Goal: Information Seeking & Learning: Learn about a topic

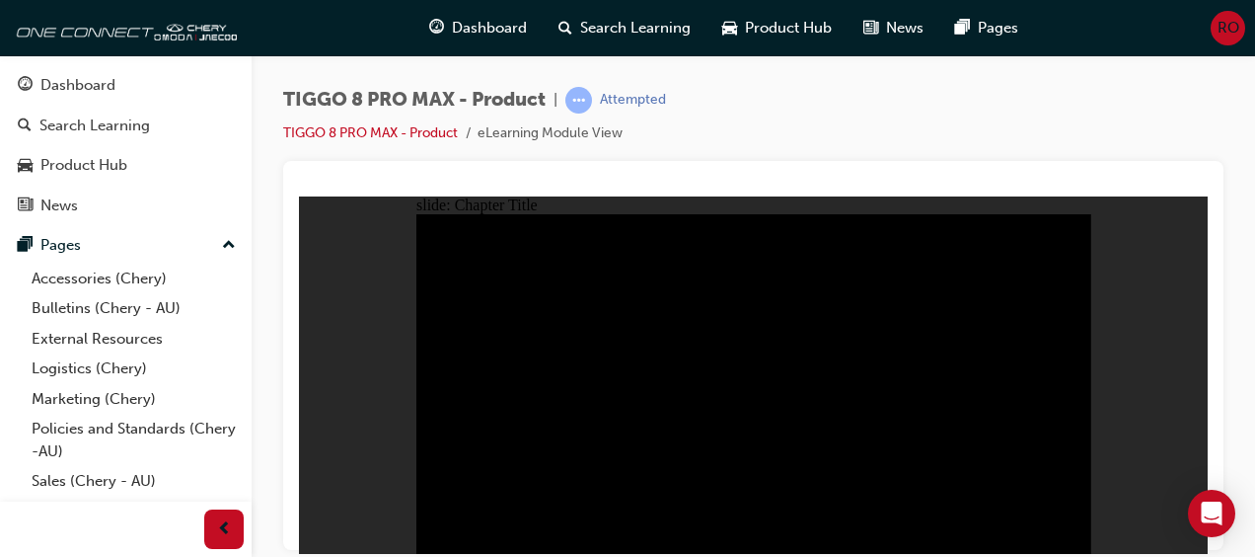
radio input "true"
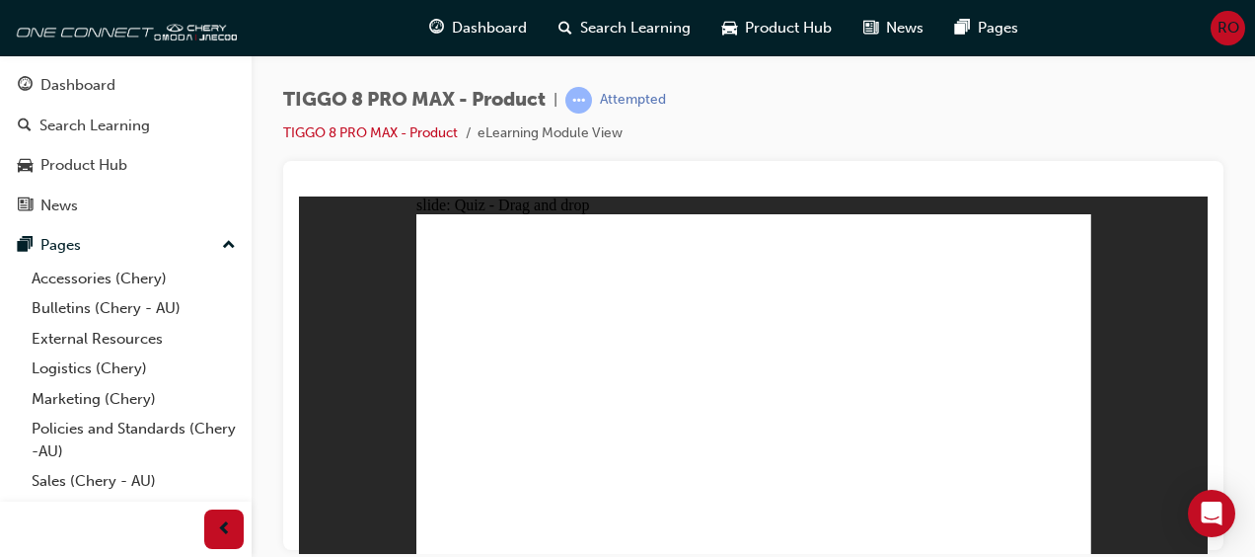
drag, startPoint x: 824, startPoint y: 301, endPoint x: 668, endPoint y: 381, distance: 175.2
drag, startPoint x: 971, startPoint y: 321, endPoint x: 1042, endPoint y: 411, distance: 114.5
drag, startPoint x: 1028, startPoint y: 226, endPoint x: 521, endPoint y: 376, distance: 529.0
drag, startPoint x: 752, startPoint y: 239, endPoint x: 793, endPoint y: 382, distance: 148.7
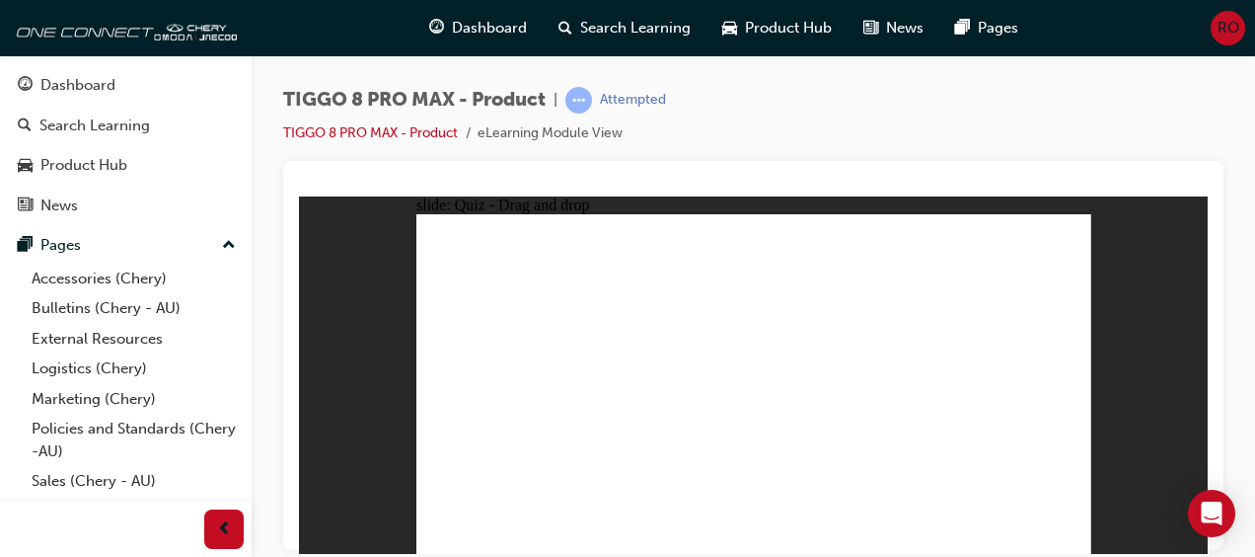
drag, startPoint x: 857, startPoint y: 252, endPoint x: 879, endPoint y: 408, distance: 157.6
checkbox input "true"
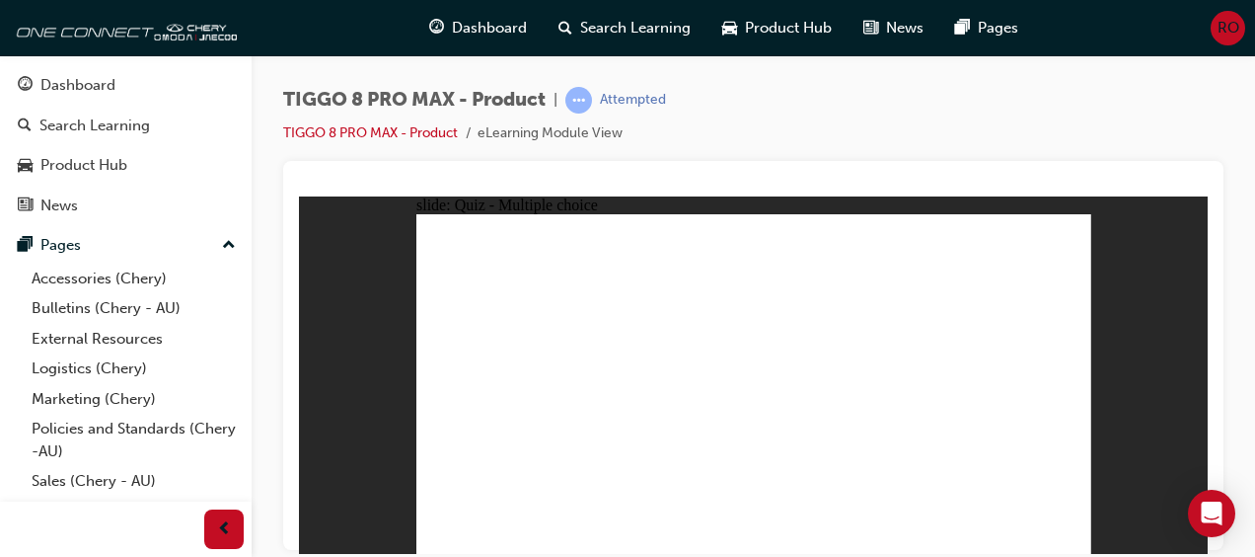
radio input "true"
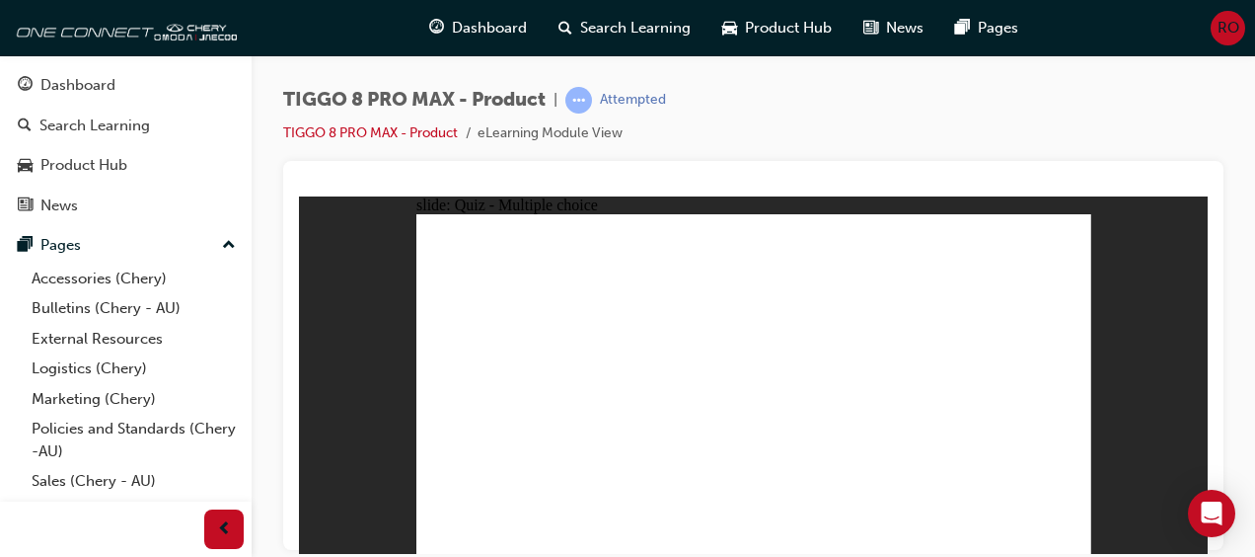
drag, startPoint x: 768, startPoint y: 269, endPoint x: 644, endPoint y: 419, distance: 194.2
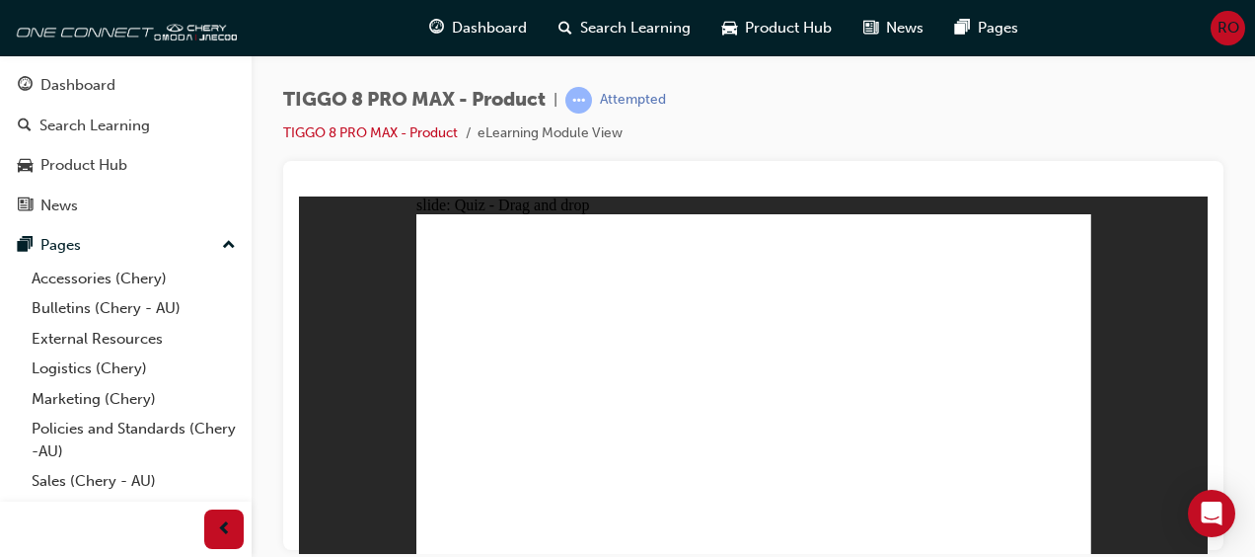
drag, startPoint x: 892, startPoint y: 240, endPoint x: 851, endPoint y: 423, distance: 188.2
drag, startPoint x: 893, startPoint y: 290, endPoint x: 795, endPoint y: 445, distance: 183.2
drag, startPoint x: 868, startPoint y: 265, endPoint x: 586, endPoint y: 422, distance: 322.1
drag, startPoint x: 869, startPoint y: 272, endPoint x: 843, endPoint y: 457, distance: 186.3
drag, startPoint x: 1021, startPoint y: 241, endPoint x: 910, endPoint y: 446, distance: 233.2
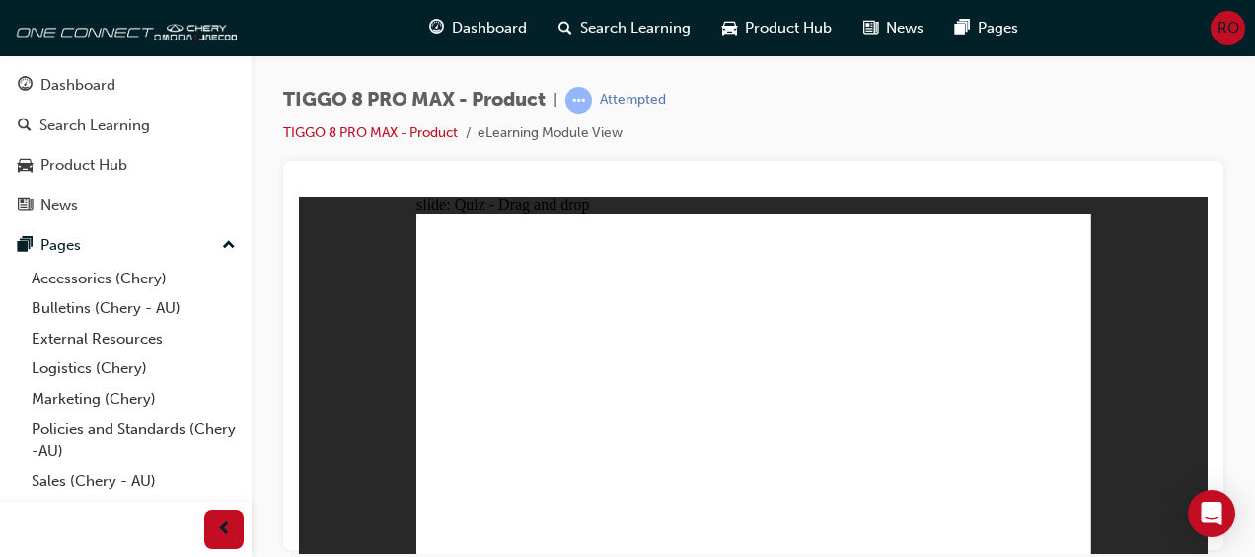
drag, startPoint x: 1013, startPoint y: 262, endPoint x: 615, endPoint y: 416, distance: 426.5
drag, startPoint x: 778, startPoint y: 236, endPoint x: 828, endPoint y: 492, distance: 261.5
drag, startPoint x: 755, startPoint y: 238, endPoint x: 803, endPoint y: 449, distance: 216.7
drag, startPoint x: 768, startPoint y: 272, endPoint x: 912, endPoint y: 444, distance: 224.2
drag, startPoint x: 1002, startPoint y: 269, endPoint x: 895, endPoint y: 442, distance: 203.0
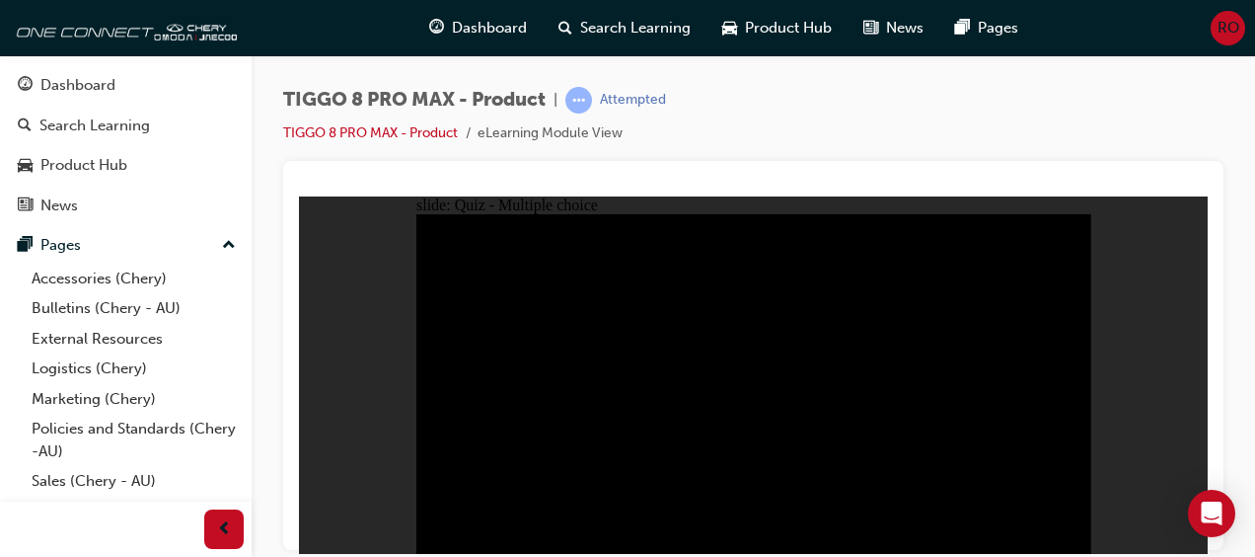
radio input "true"
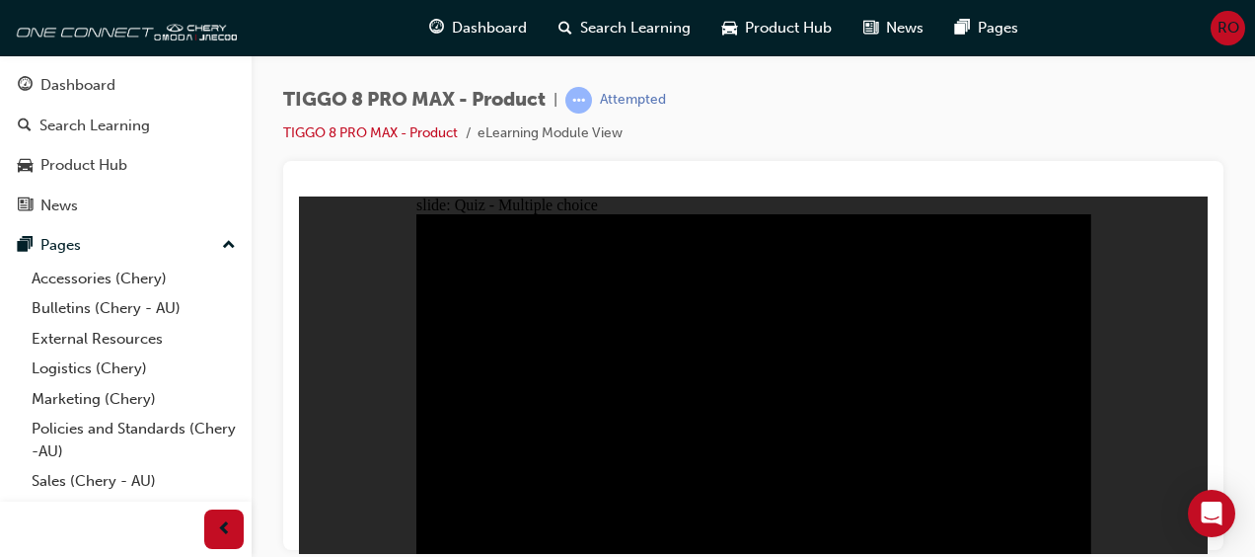
radio input "true"
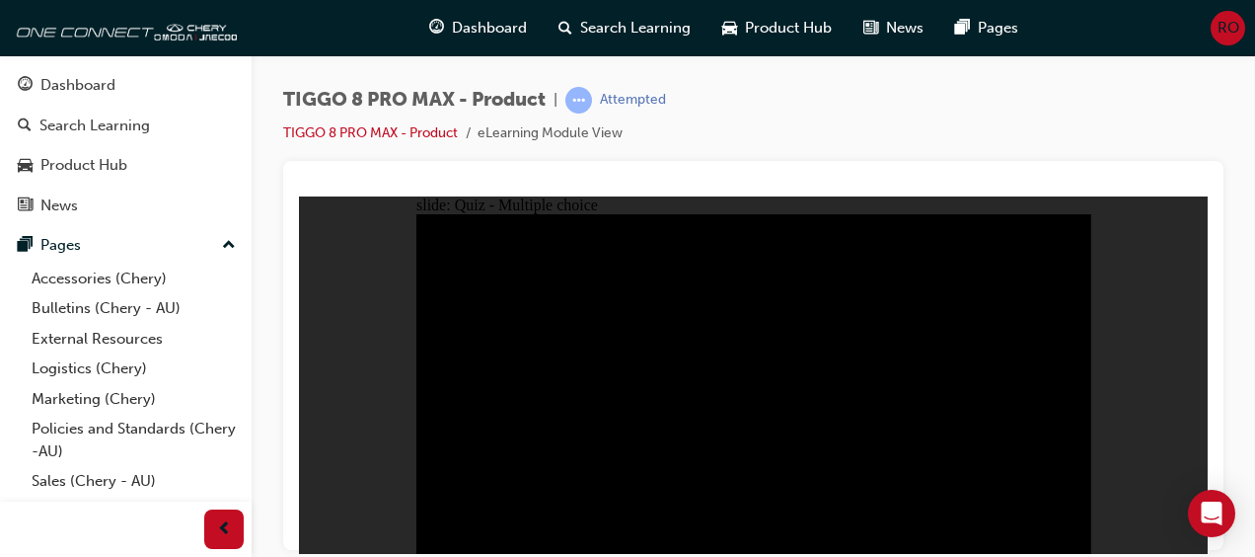
checkbox input "true"
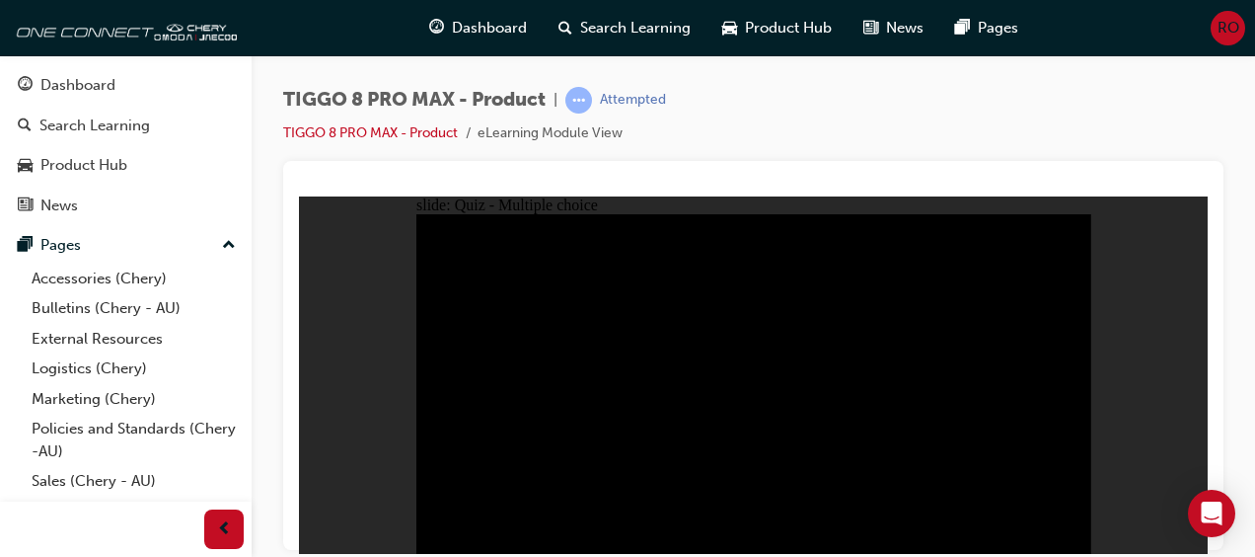
checkbox input "true"
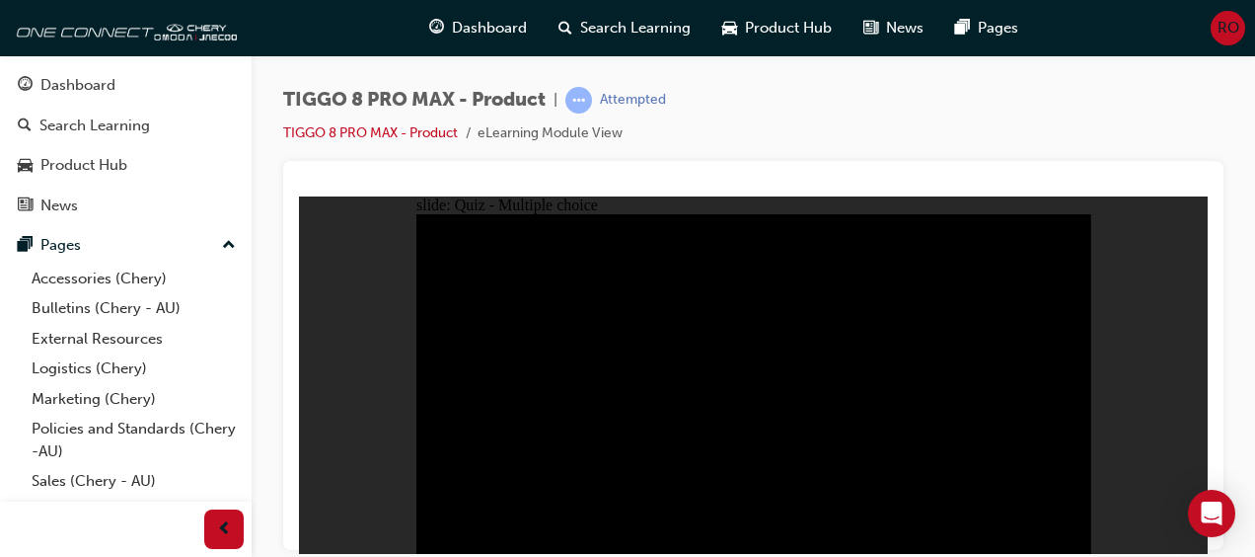
checkbox input "true"
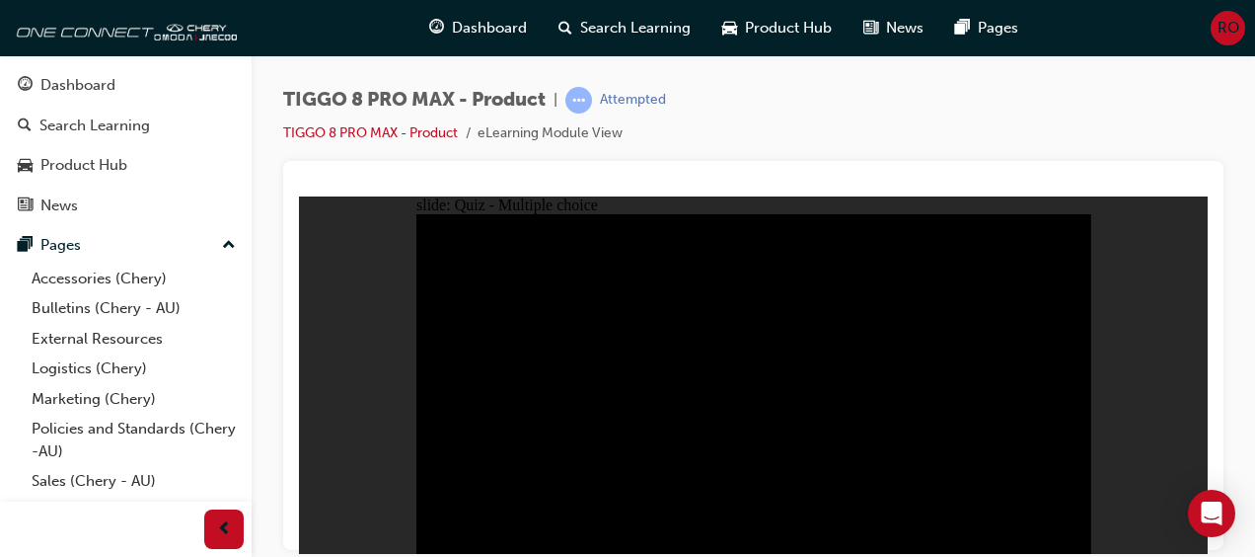
checkbox input "true"
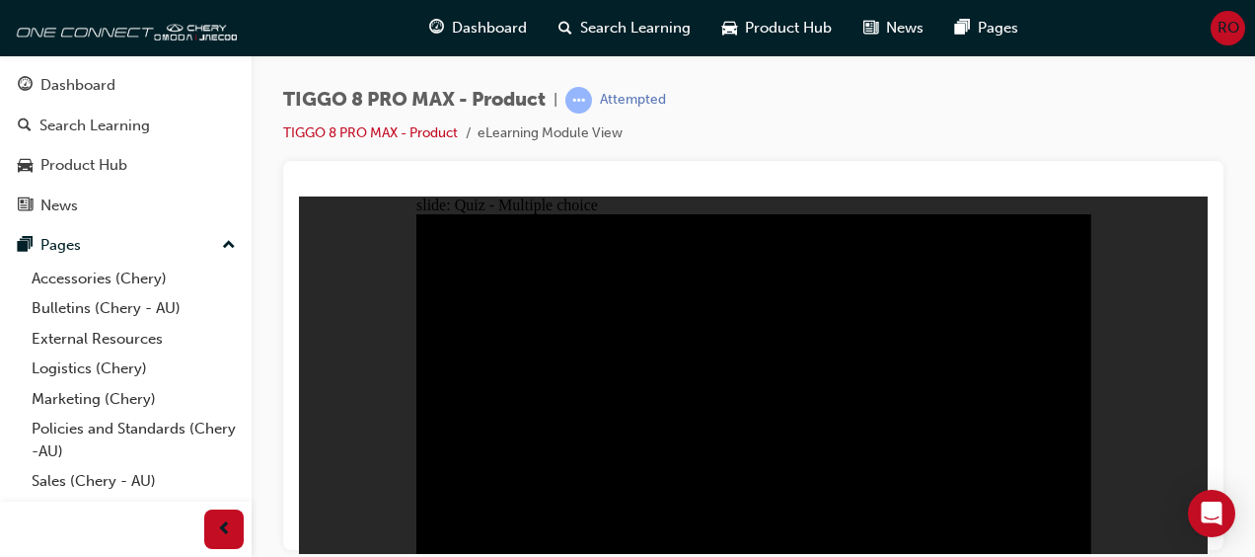
radio input "false"
radio input "true"
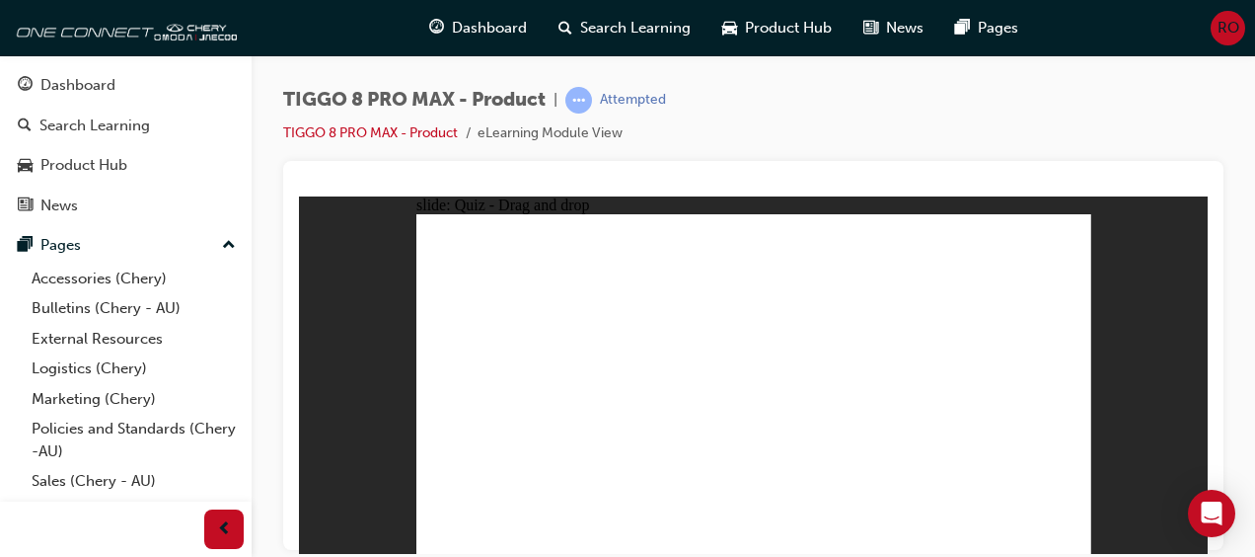
drag, startPoint x: 737, startPoint y: 240, endPoint x: 640, endPoint y: 268, distance: 101.8
drag, startPoint x: 879, startPoint y: 257, endPoint x: 648, endPoint y: 410, distance: 277.0
drag, startPoint x: 953, startPoint y: 330, endPoint x: 1032, endPoint y: 410, distance: 112.4
drag, startPoint x: 1011, startPoint y: 244, endPoint x: 509, endPoint y: 392, distance: 522.8
drag, startPoint x: 726, startPoint y: 261, endPoint x: 887, endPoint y: 417, distance: 224.7
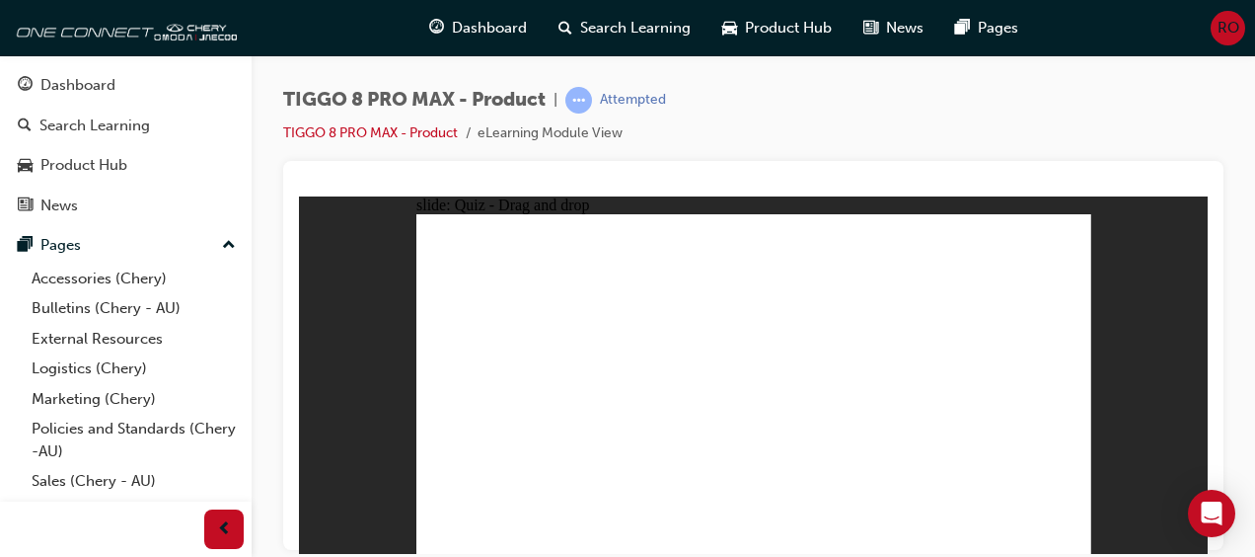
drag, startPoint x: 819, startPoint y: 333, endPoint x: 772, endPoint y: 403, distance: 84.6
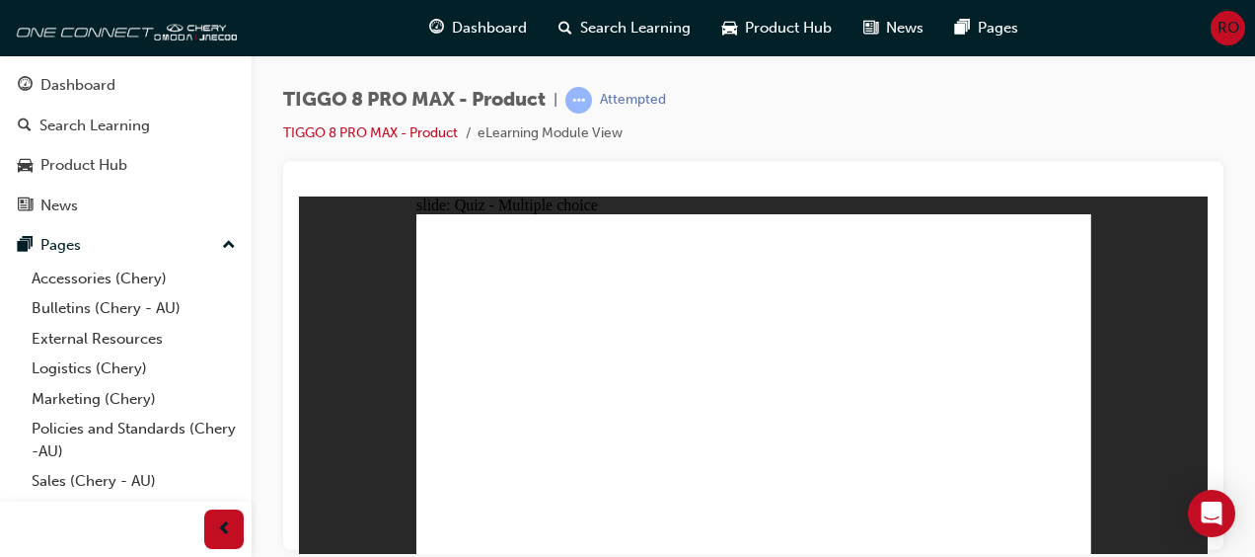
checkbox input "true"
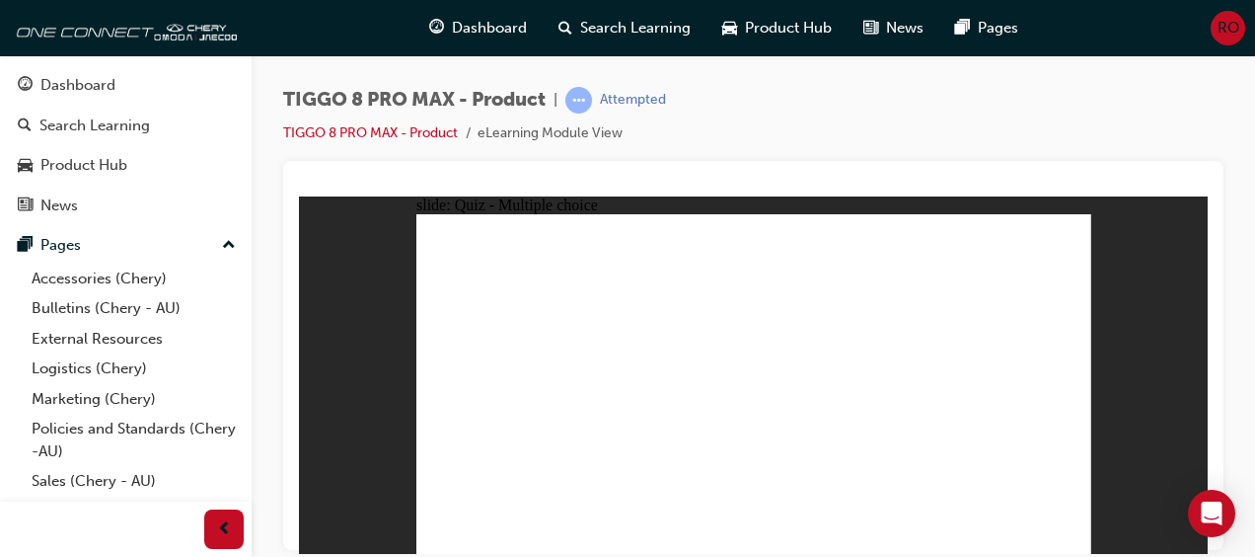
radio input "true"
drag, startPoint x: 827, startPoint y: 288, endPoint x: 807, endPoint y: 458, distance: 170.9
drag, startPoint x: 770, startPoint y: 244, endPoint x: 855, endPoint y: 418, distance: 194.2
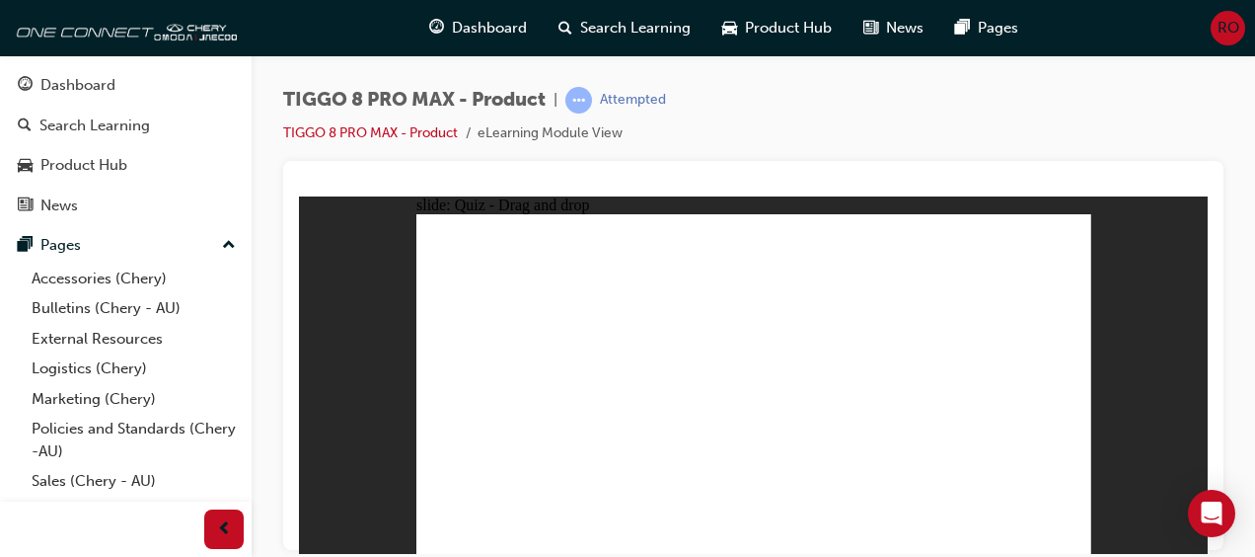
drag, startPoint x: 885, startPoint y: 265, endPoint x: 886, endPoint y: 443, distance: 178.6
drag, startPoint x: 898, startPoint y: 249, endPoint x: 890, endPoint y: 444, distance: 195.6
drag, startPoint x: 782, startPoint y: 259, endPoint x: 807, endPoint y: 421, distance: 164.9
drag, startPoint x: 987, startPoint y: 240, endPoint x: 903, endPoint y: 433, distance: 210.9
drag, startPoint x: 1005, startPoint y: 267, endPoint x: 880, endPoint y: 440, distance: 212.8
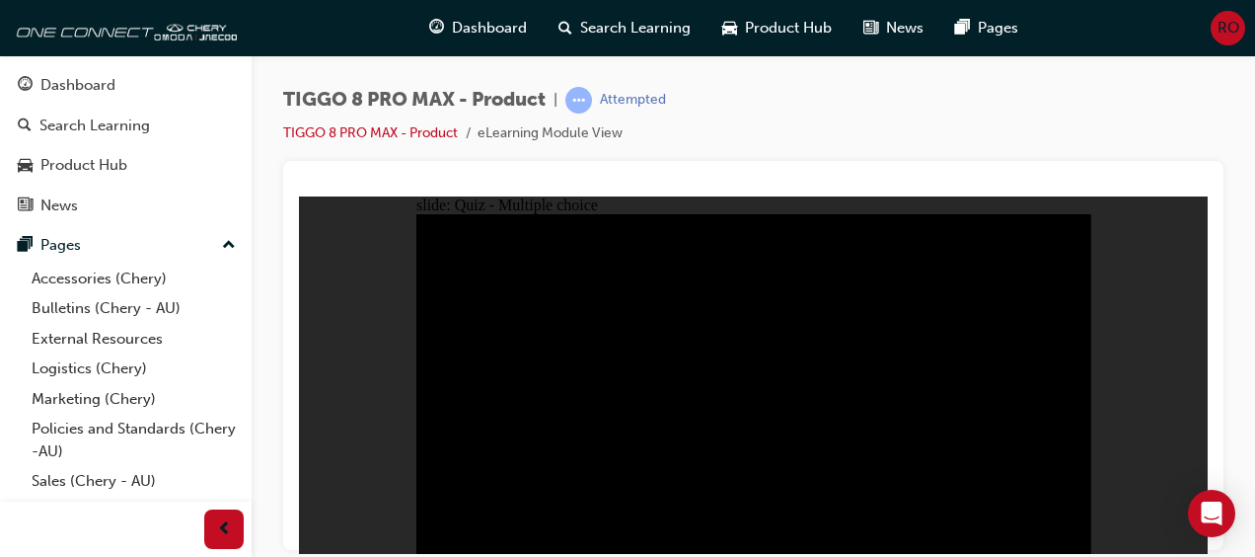
radio input "true"
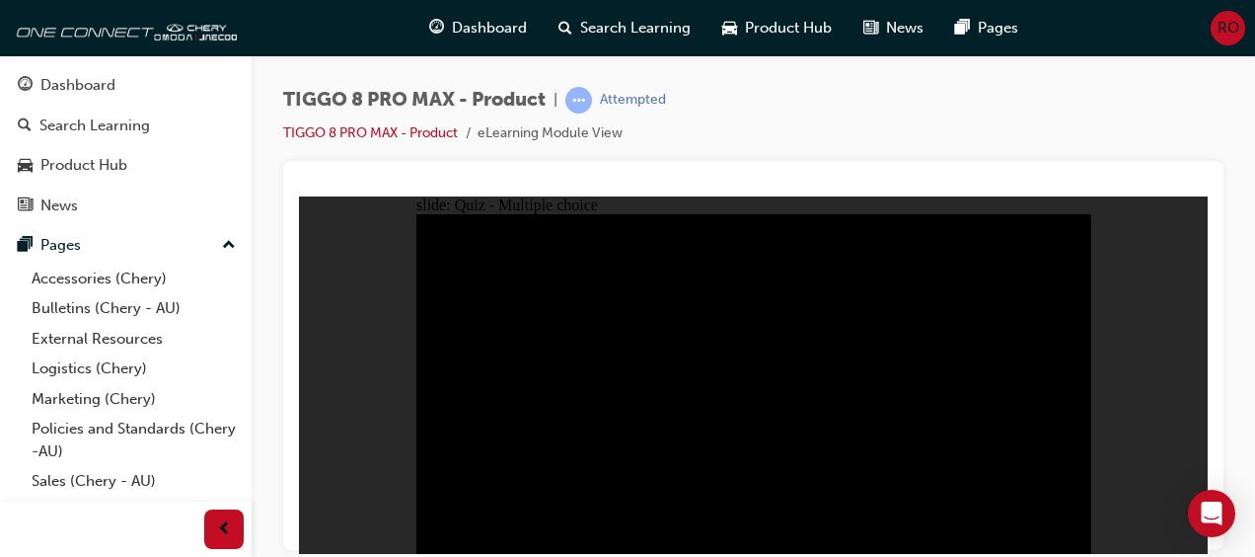
radio input "true"
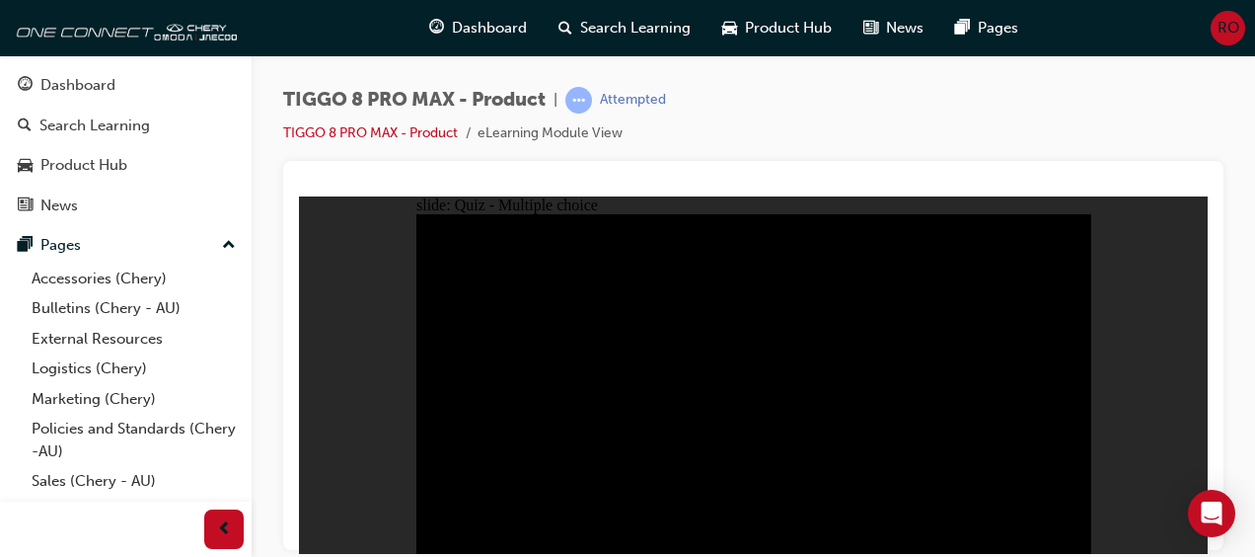
checkbox input "true"
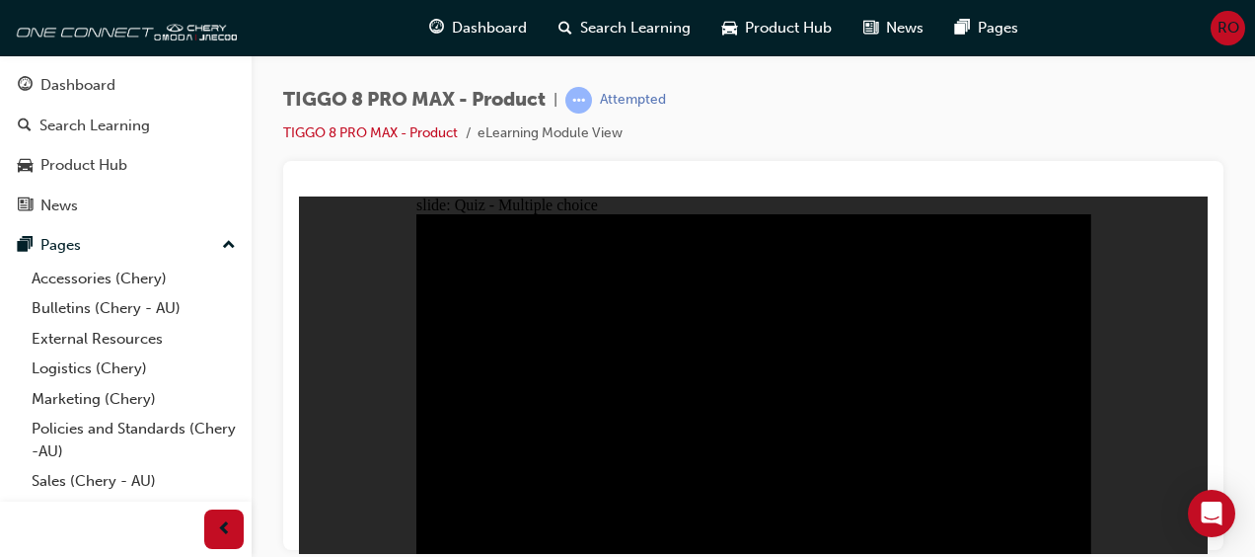
checkbox input "true"
checkbox input "false"
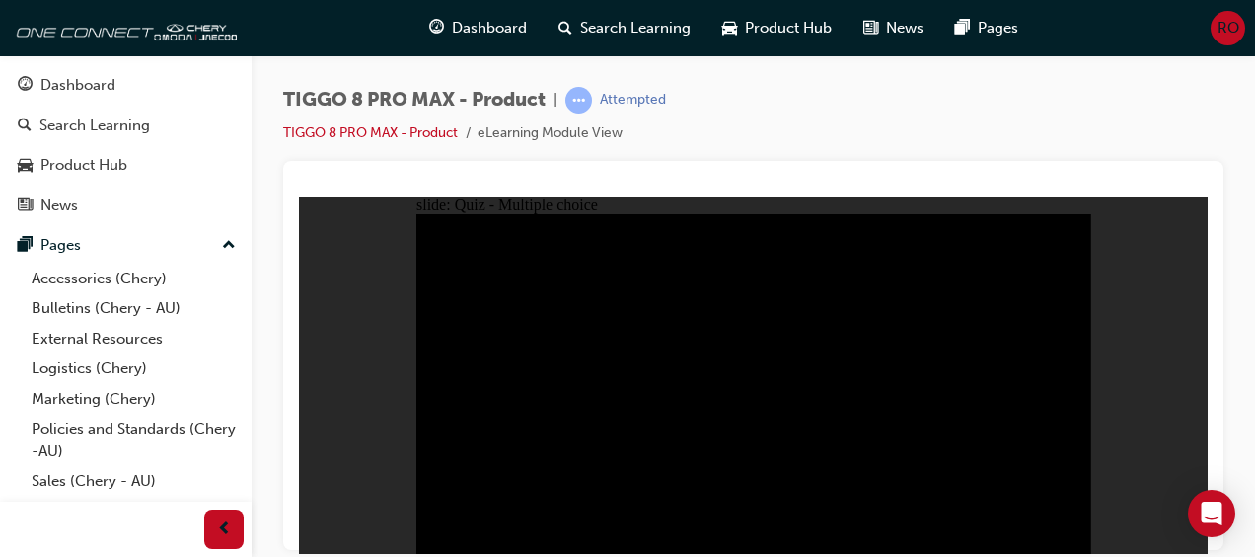
checkbox input "true"
checkbox input "false"
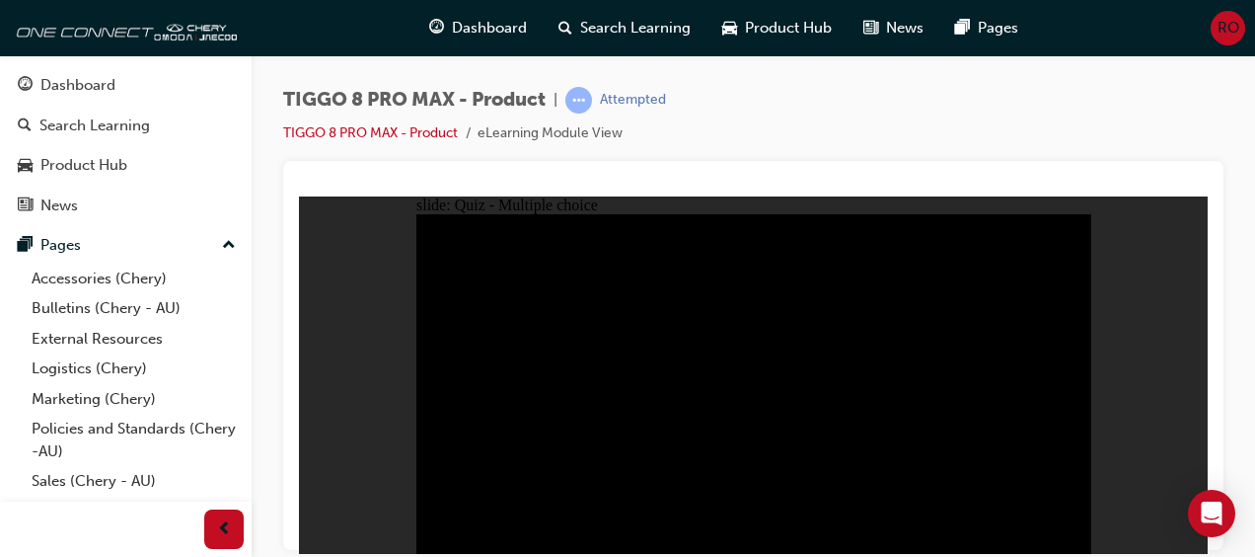
checkbox input "true"
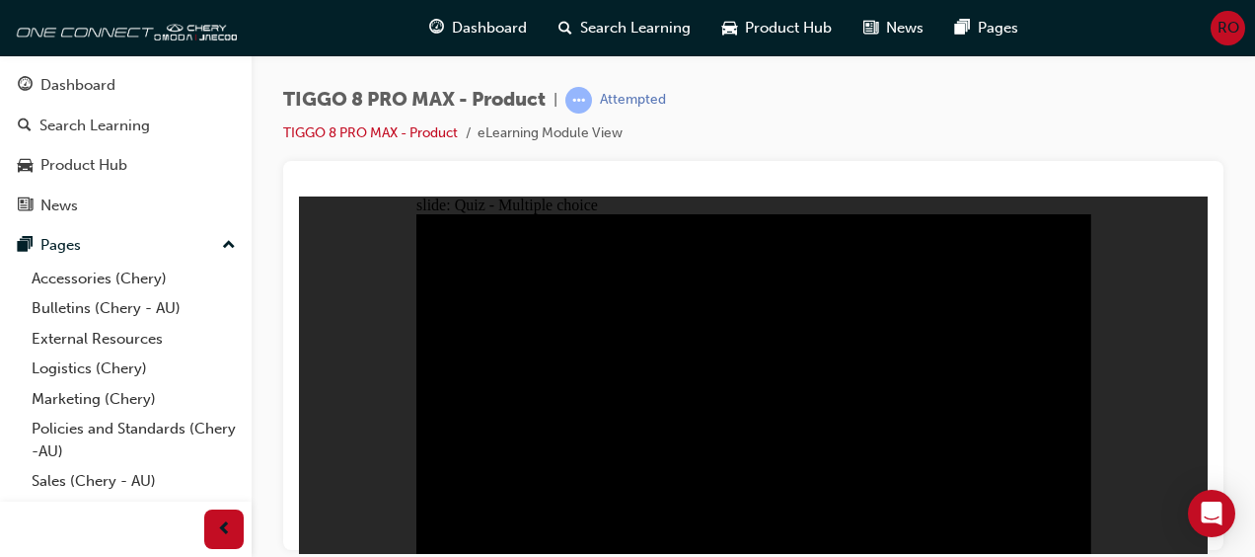
checkbox input "true"
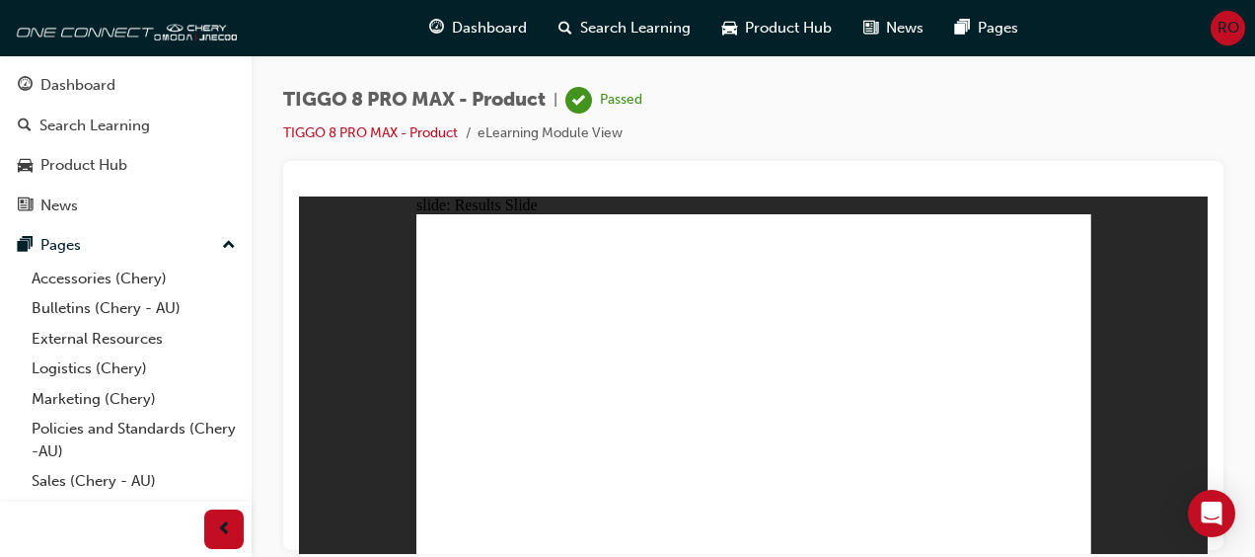
click at [85, 83] on div "Dashboard" at bounding box center [77, 85] width 75 height 23
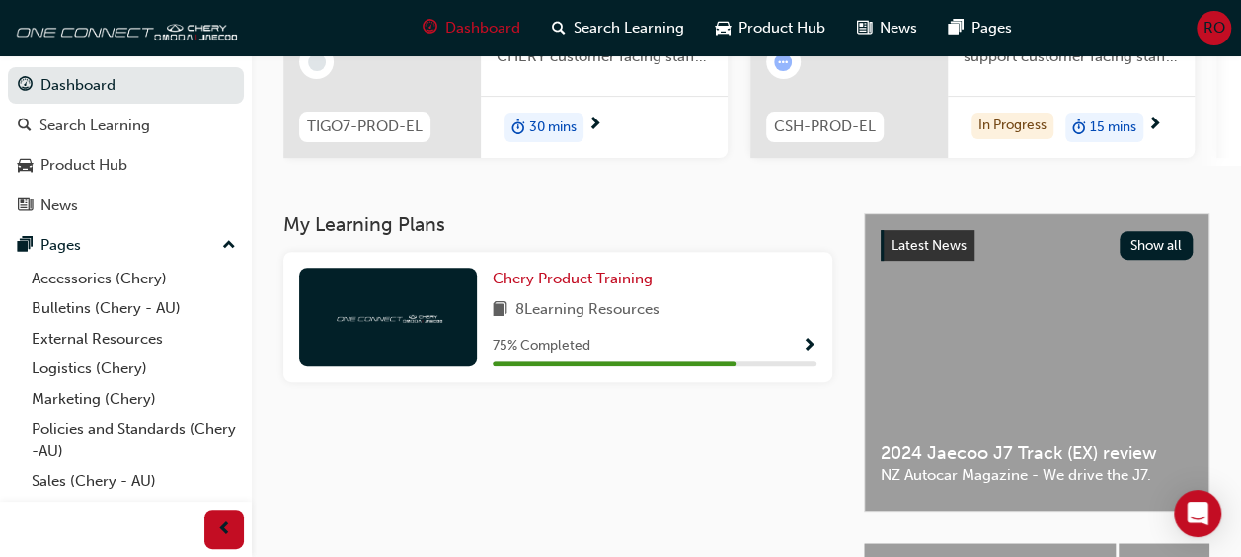
scroll to position [268, 0]
click at [813, 338] on span "Show Progress" at bounding box center [808, 346] width 15 height 18
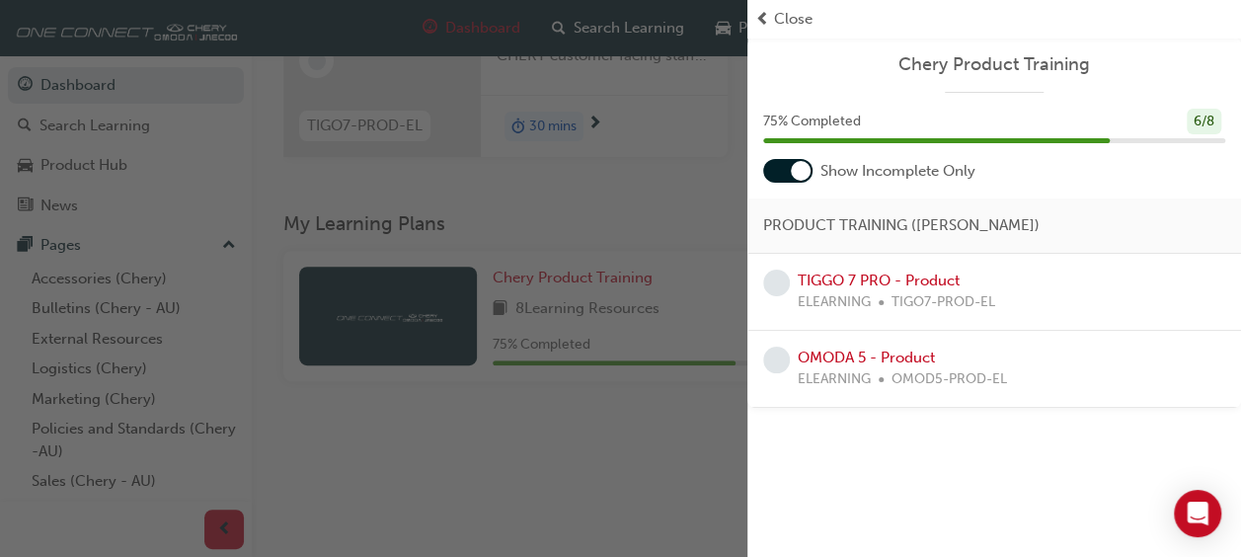
click at [851, 322] on div "TIGGO 7 PRO - Product ELEARNING TIGO7-PROD-EL" at bounding box center [993, 292] width 493 height 77
click at [845, 266] on div "TIGGO 7 PRO - Product ELEARNING TIGO7-PROD-EL" at bounding box center [993, 292] width 493 height 77
click at [851, 278] on link "TIGGO 7 PRO - Product" at bounding box center [878, 280] width 162 height 18
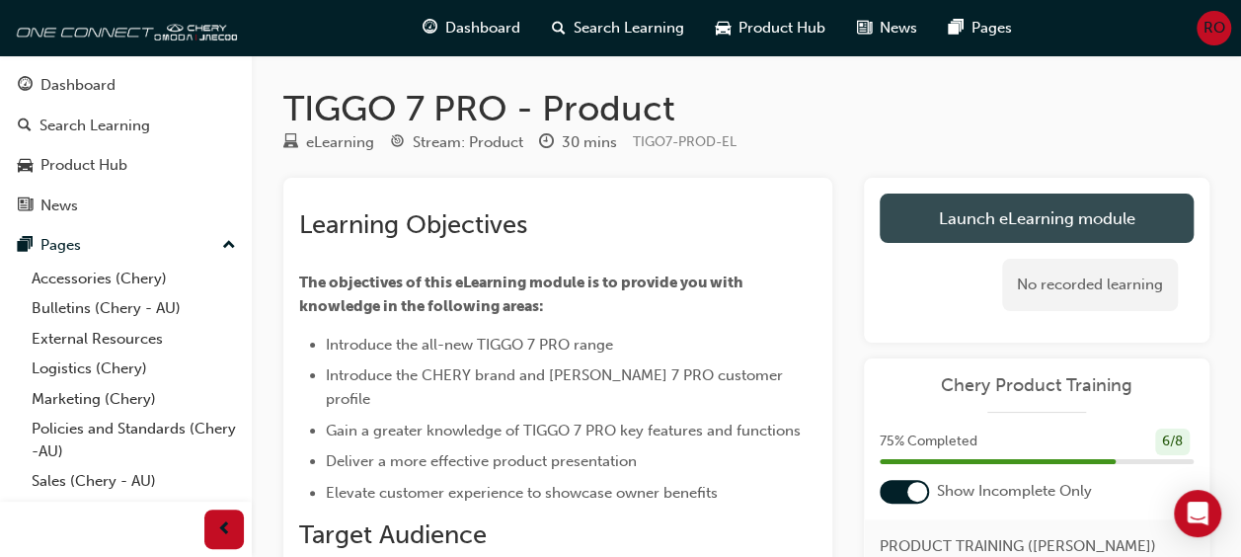
click at [1079, 215] on link "Launch eLearning module" at bounding box center [1036, 217] width 314 height 49
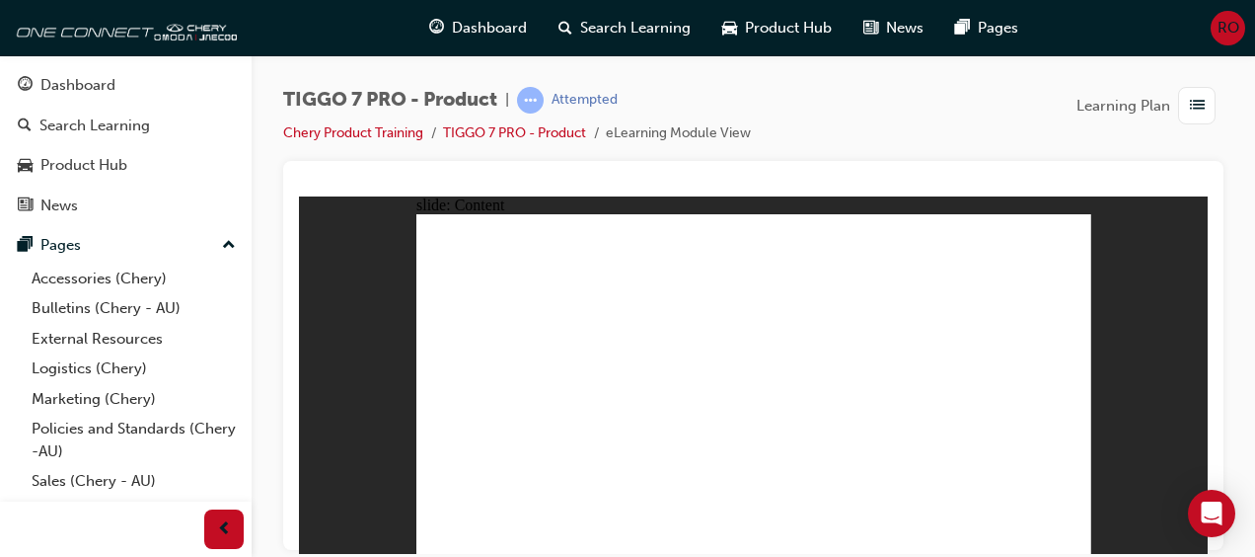
drag, startPoint x: 742, startPoint y: 242, endPoint x: 1037, endPoint y: 398, distance: 333.8
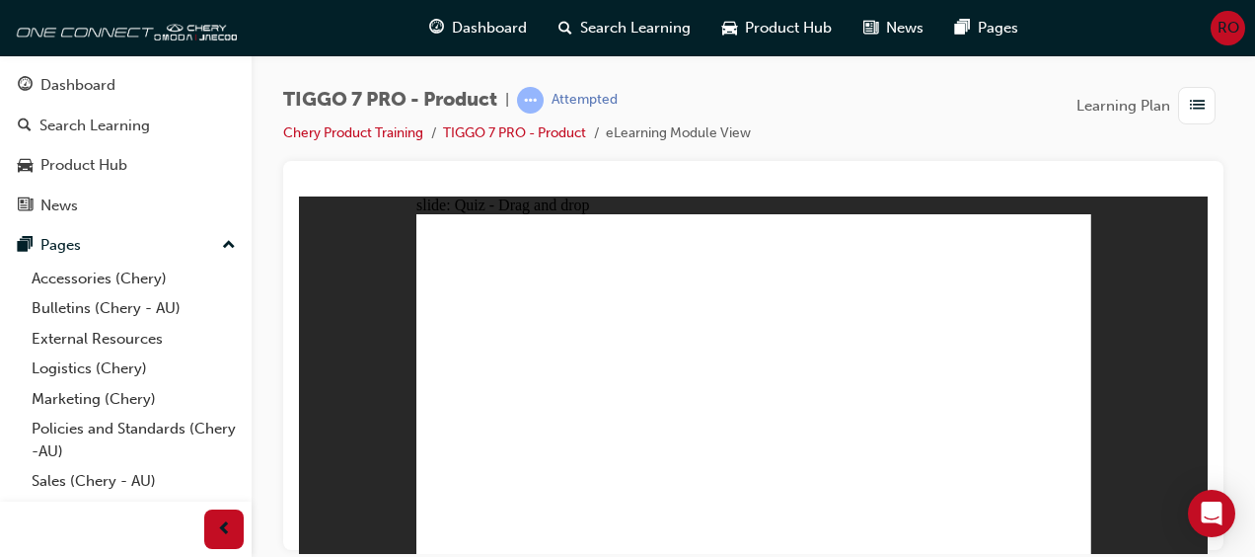
drag, startPoint x: 863, startPoint y: 242, endPoint x: 869, endPoint y: 387, distance: 145.2
drag, startPoint x: 1036, startPoint y: 252, endPoint x: 655, endPoint y: 396, distance: 407.3
drag, startPoint x: 920, startPoint y: 404, endPoint x: 902, endPoint y: 409, distance: 18.4
drag, startPoint x: 971, startPoint y: 320, endPoint x: 797, endPoint y: 400, distance: 191.2
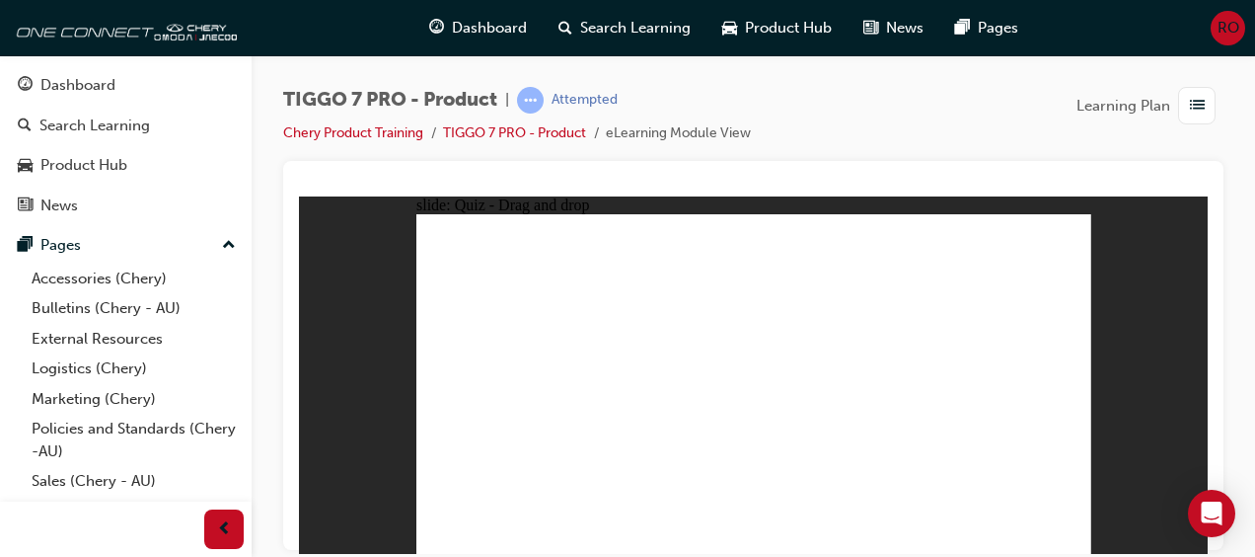
drag, startPoint x: 898, startPoint y: 398, endPoint x: 527, endPoint y: 406, distance: 371.2
drag, startPoint x: 832, startPoint y: 350, endPoint x: 893, endPoint y: 398, distance: 77.4
drag, startPoint x: 1014, startPoint y: 277, endPoint x: 783, endPoint y: 465, distance: 297.5
drag, startPoint x: 903, startPoint y: 286, endPoint x: 512, endPoint y: 436, distance: 418.6
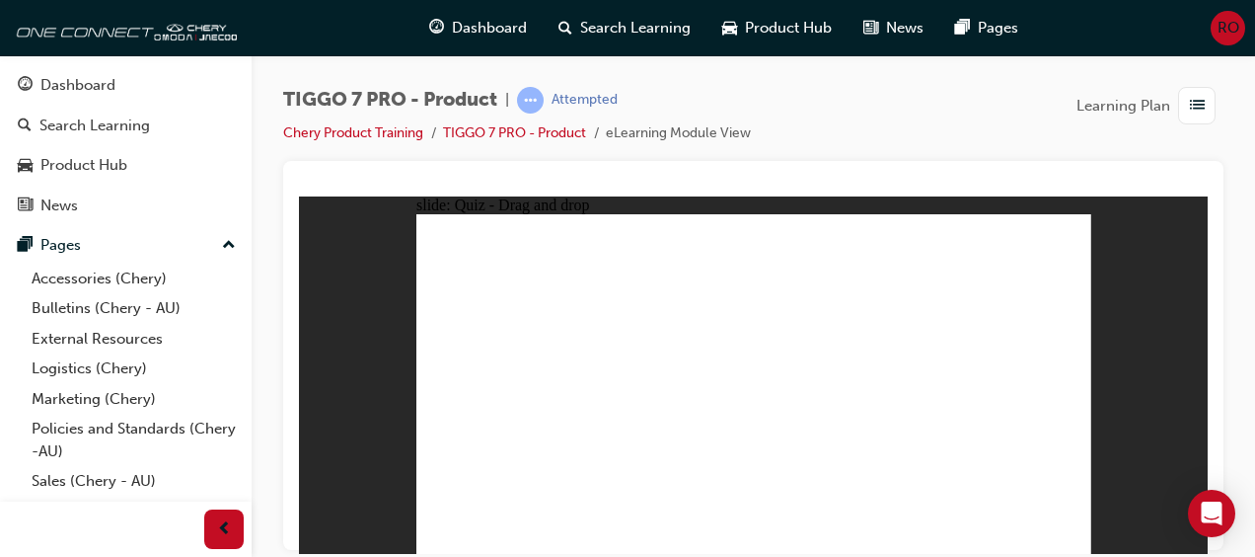
drag, startPoint x: 750, startPoint y: 276, endPoint x: 485, endPoint y: 475, distance: 331.4
drag, startPoint x: 891, startPoint y: 268, endPoint x: 638, endPoint y: 449, distance: 311.4
drag, startPoint x: 821, startPoint y: 299, endPoint x: 624, endPoint y: 437, distance: 240.9
drag, startPoint x: 894, startPoint y: 303, endPoint x: 806, endPoint y: 454, distance: 174.7
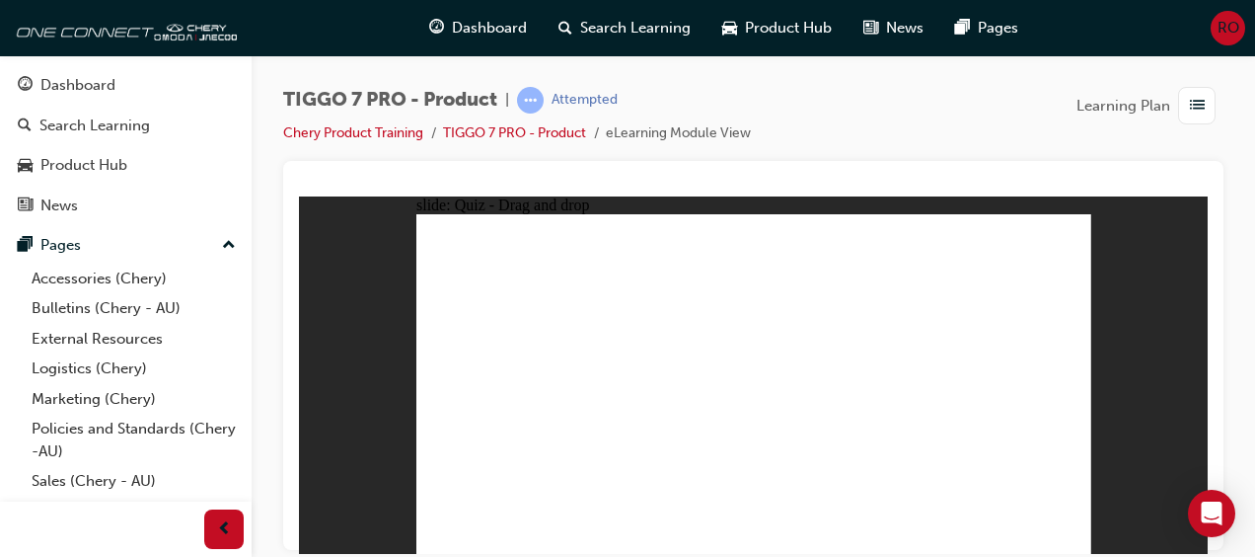
drag, startPoint x: 1052, startPoint y: 271, endPoint x: 882, endPoint y: 423, distance: 227.9
drag, startPoint x: 875, startPoint y: 239, endPoint x: 641, endPoint y: 425, distance: 300.0
drag, startPoint x: 738, startPoint y: 241, endPoint x: 868, endPoint y: 536, distance: 322.2
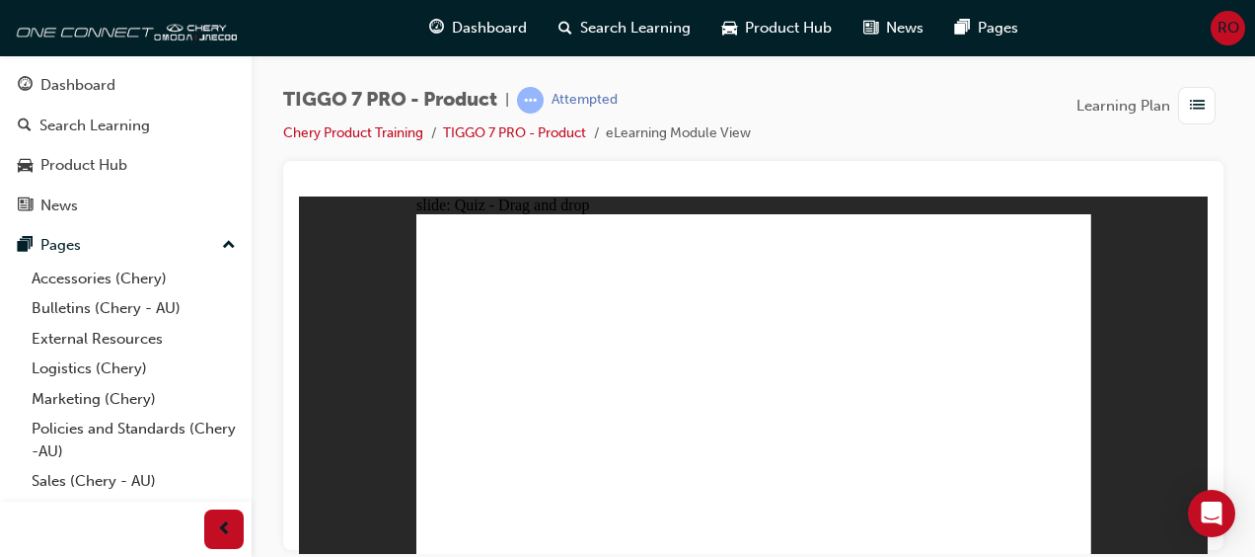
drag, startPoint x: 740, startPoint y: 240, endPoint x: 821, endPoint y: 435, distance: 211.5
drag, startPoint x: 808, startPoint y: 236, endPoint x: 769, endPoint y: 452, distance: 219.7
drag, startPoint x: 816, startPoint y: 267, endPoint x: 771, endPoint y: 453, distance: 191.0
drag, startPoint x: 741, startPoint y: 273, endPoint x: 645, endPoint y: 441, distance: 193.2
drag, startPoint x: 961, startPoint y: 272, endPoint x: 639, endPoint y: 440, distance: 363.7
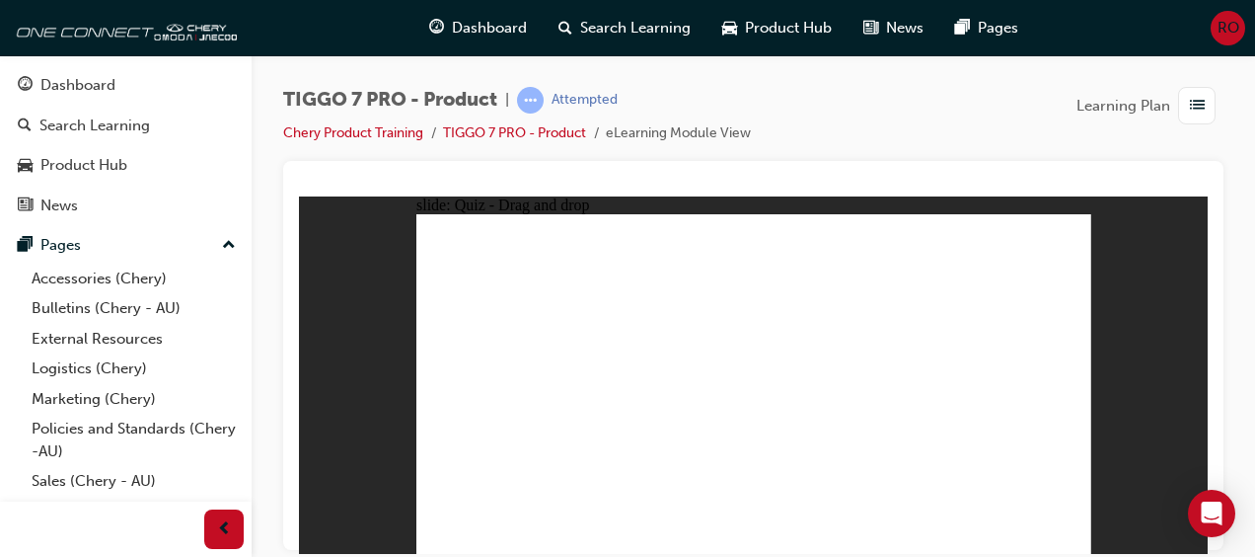
drag, startPoint x: 965, startPoint y: 295, endPoint x: 662, endPoint y: 463, distance: 346.3
drag, startPoint x: 965, startPoint y: 243, endPoint x: 655, endPoint y: 439, distance: 366.9
drag, startPoint x: 1028, startPoint y: 237, endPoint x: 670, endPoint y: 437, distance: 410.5
drag, startPoint x: 624, startPoint y: 389, endPoint x: 495, endPoint y: 457, distance: 145.3
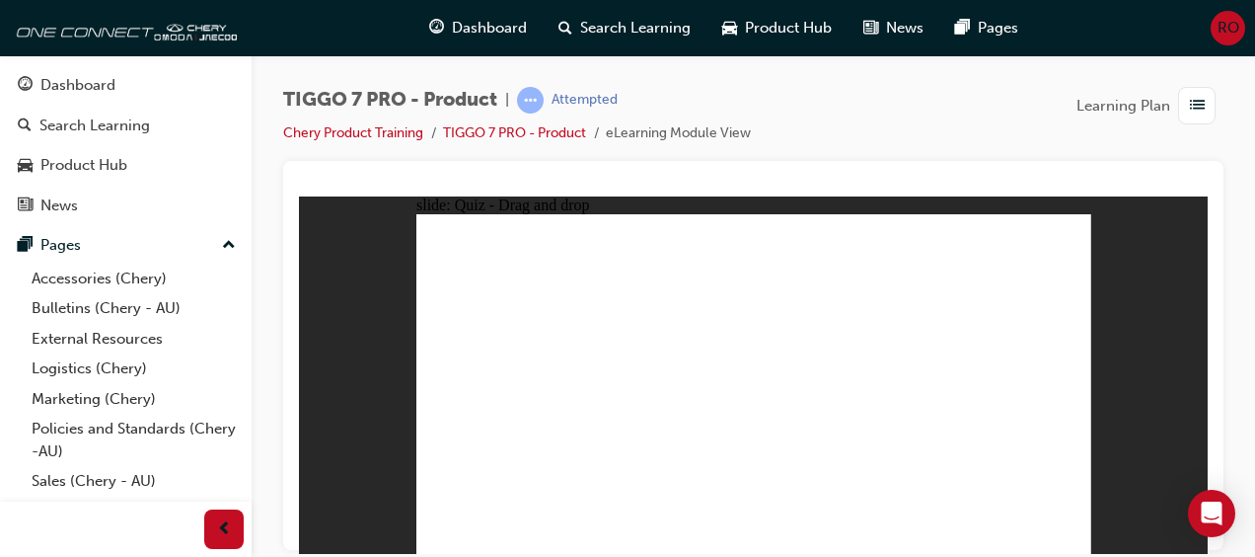
drag, startPoint x: 882, startPoint y: 265, endPoint x: 586, endPoint y: 411, distance: 329.7
drag, startPoint x: 903, startPoint y: 335, endPoint x: 847, endPoint y: 381, distance: 72.9
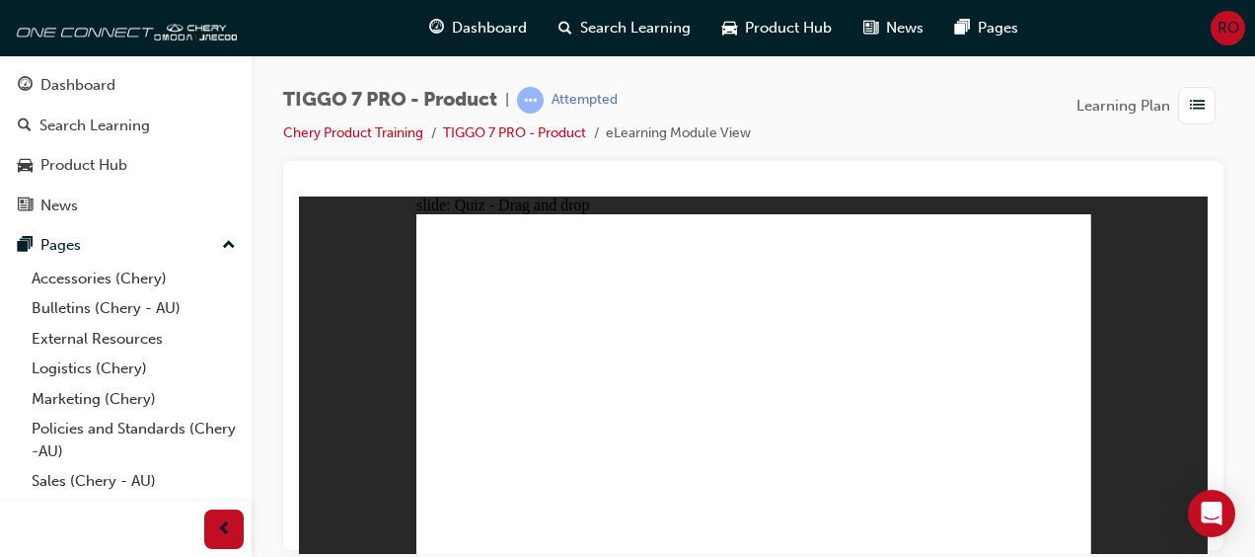
radio input "true"
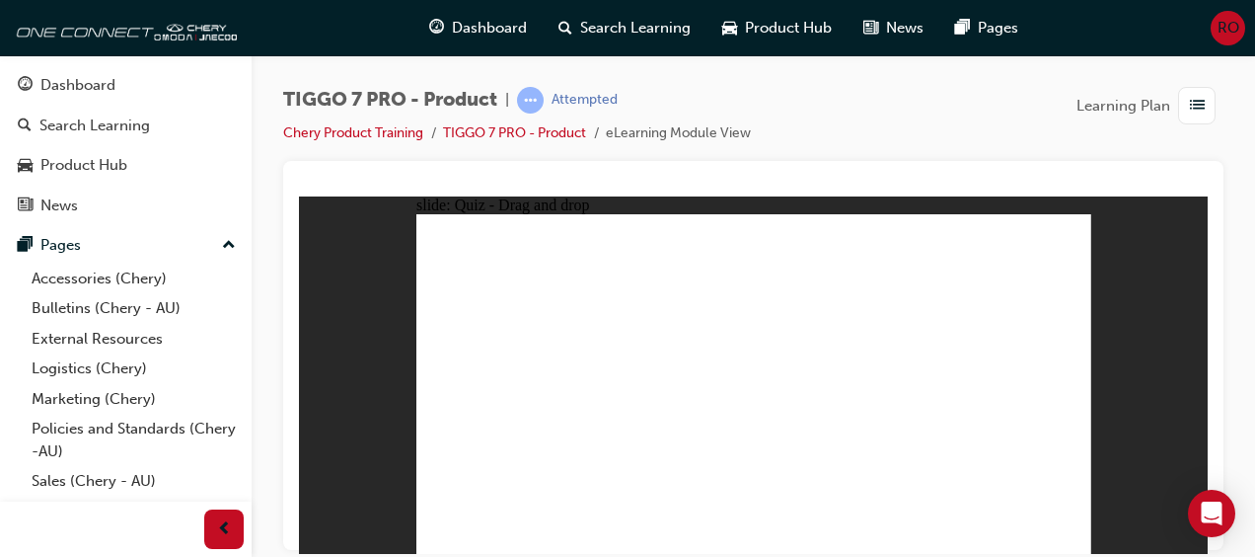
drag, startPoint x: 853, startPoint y: 243, endPoint x: 818, endPoint y: 452, distance: 212.1
drag, startPoint x: 884, startPoint y: 268, endPoint x: 898, endPoint y: 449, distance: 181.1
drag, startPoint x: 922, startPoint y: 289, endPoint x: 881, endPoint y: 443, distance: 159.2
drag, startPoint x: 1026, startPoint y: 265, endPoint x: 606, endPoint y: 441, distance: 455.7
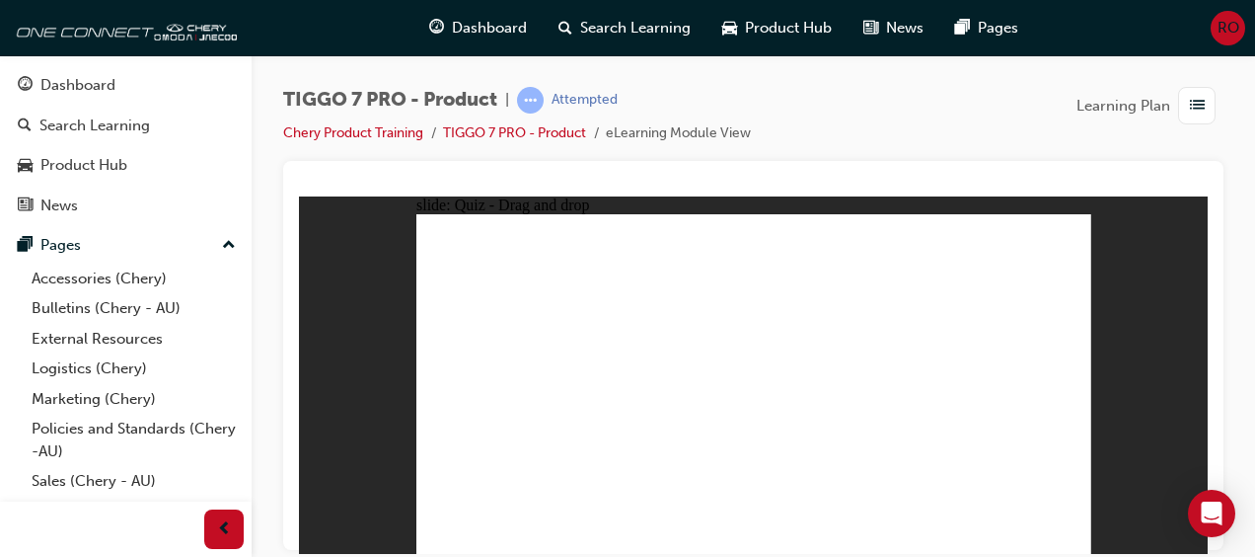
drag, startPoint x: 738, startPoint y: 264, endPoint x: 839, endPoint y: 439, distance: 202.5
drag, startPoint x: 984, startPoint y: 239, endPoint x: 886, endPoint y: 421, distance: 207.1
drag, startPoint x: 774, startPoint y: 245, endPoint x: 907, endPoint y: 453, distance: 247.2
drag, startPoint x: 979, startPoint y: 271, endPoint x: 567, endPoint y: 443, distance: 446.0
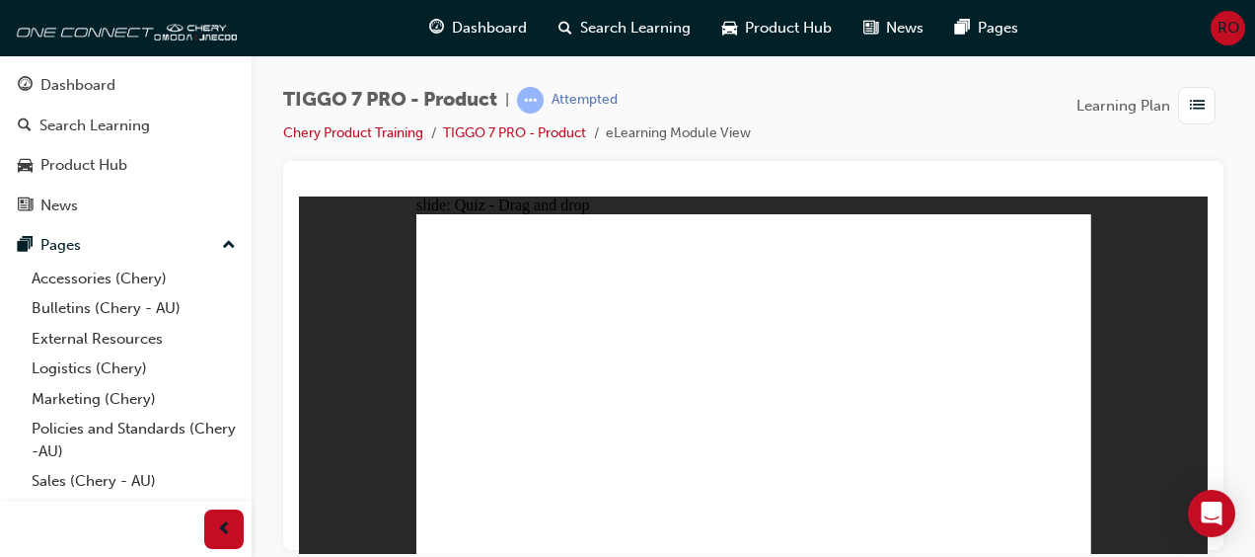
drag, startPoint x: 1048, startPoint y: 264, endPoint x: 908, endPoint y: 465, distance: 245.3
radio input "true"
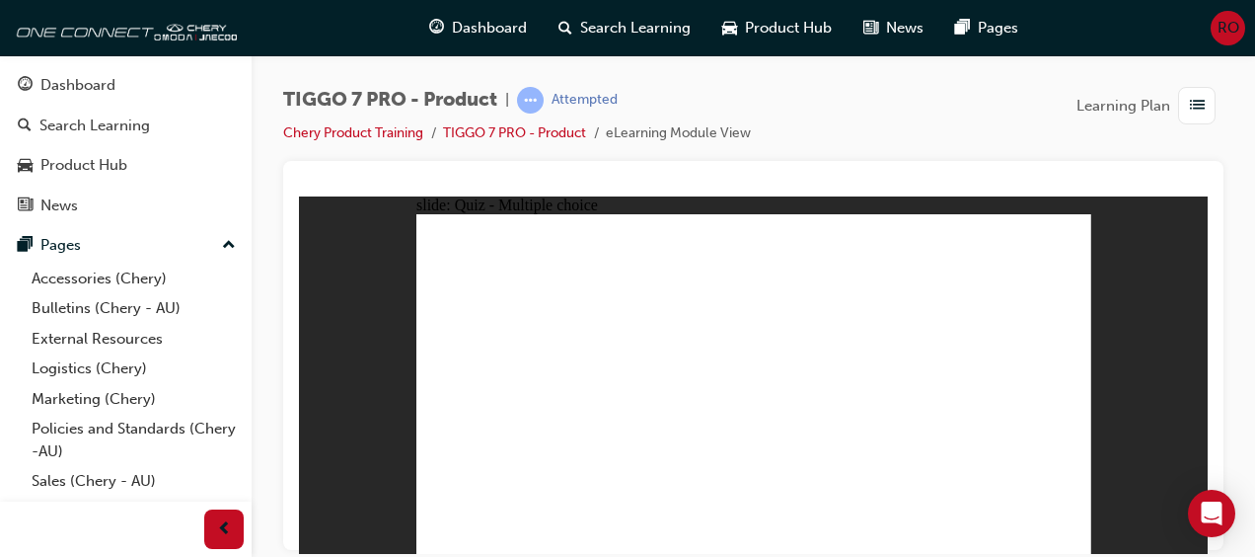
drag, startPoint x: 756, startPoint y: 231, endPoint x: 785, endPoint y: 399, distance: 170.2
drag, startPoint x: 760, startPoint y: 390, endPoint x: 888, endPoint y: 396, distance: 128.4
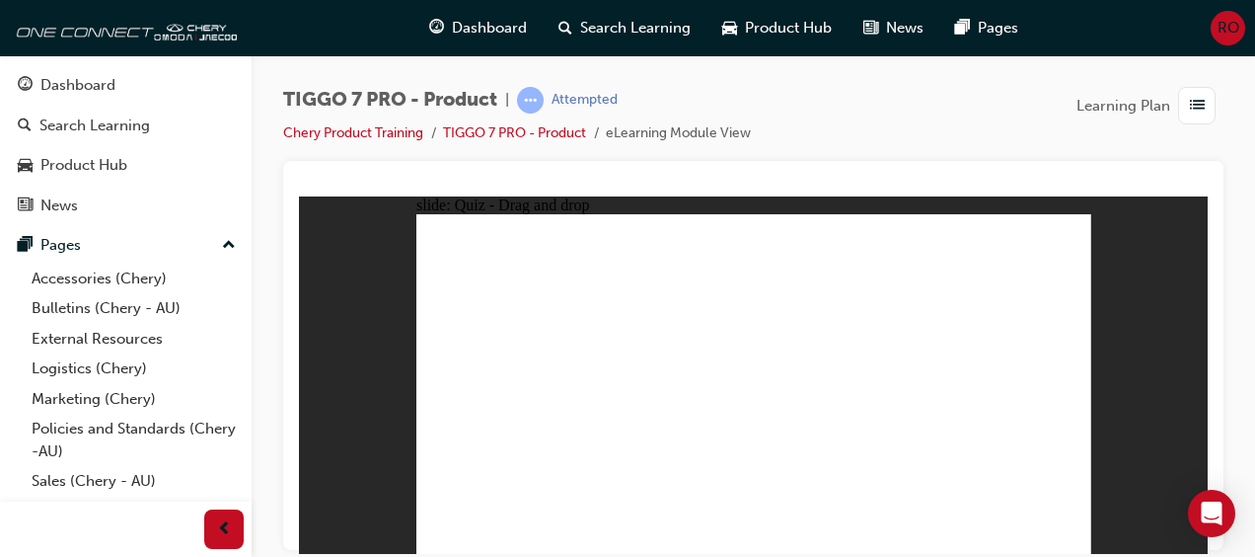
drag, startPoint x: 978, startPoint y: 345, endPoint x: 1039, endPoint y: 411, distance: 89.4
drag, startPoint x: 1032, startPoint y: 240, endPoint x: 545, endPoint y: 393, distance: 511.0
drag, startPoint x: 833, startPoint y: 317, endPoint x: 790, endPoint y: 405, distance: 98.0
drag, startPoint x: 883, startPoint y: 237, endPoint x: 644, endPoint y: 392, distance: 284.7
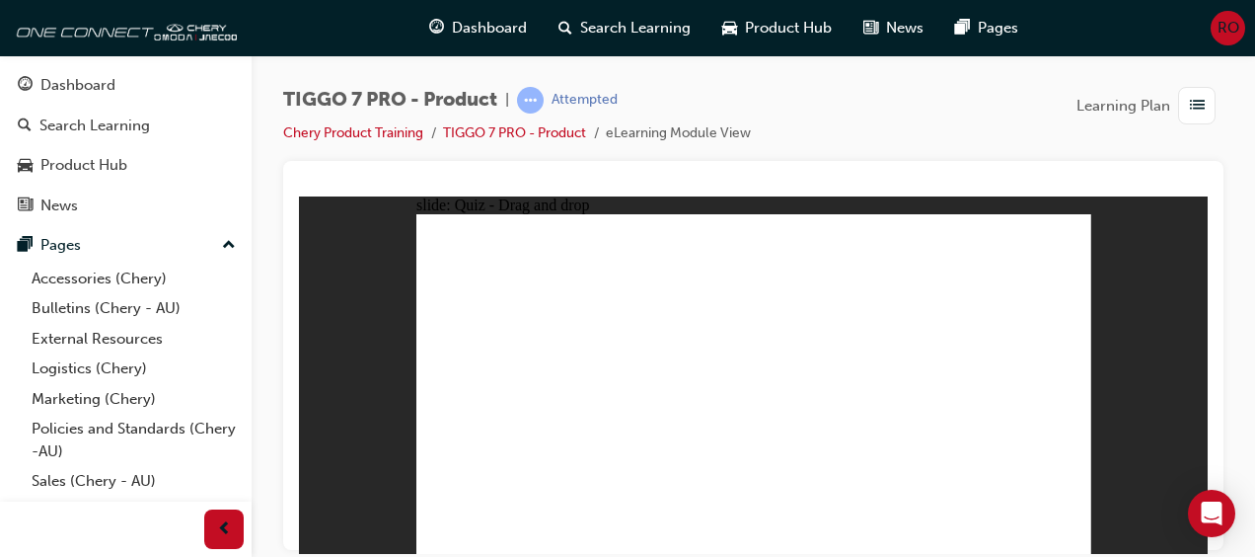
radio input "true"
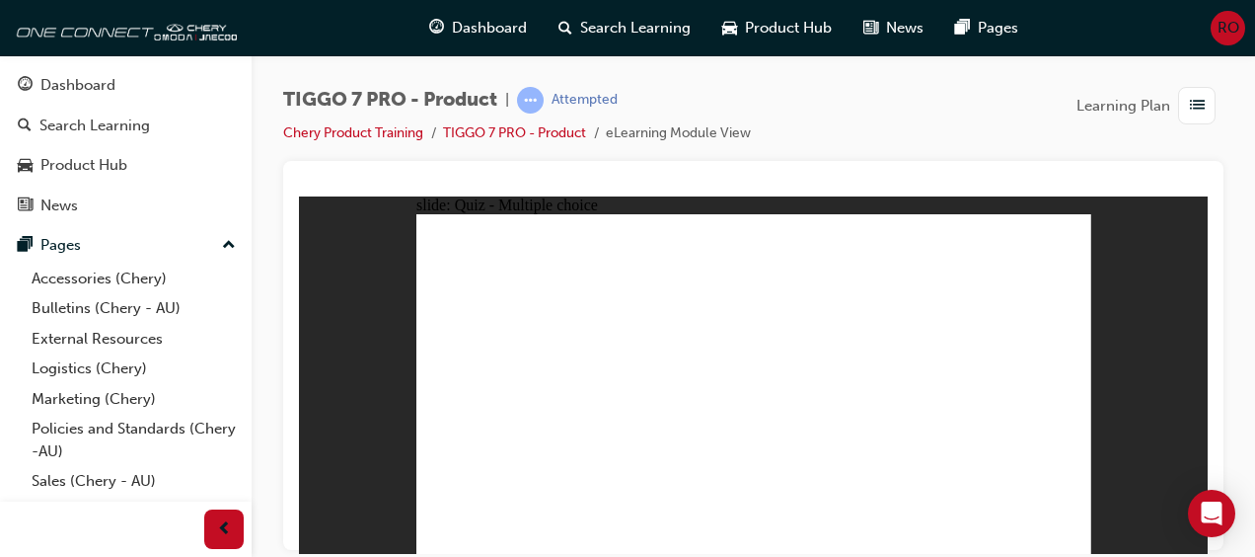
radio input "true"
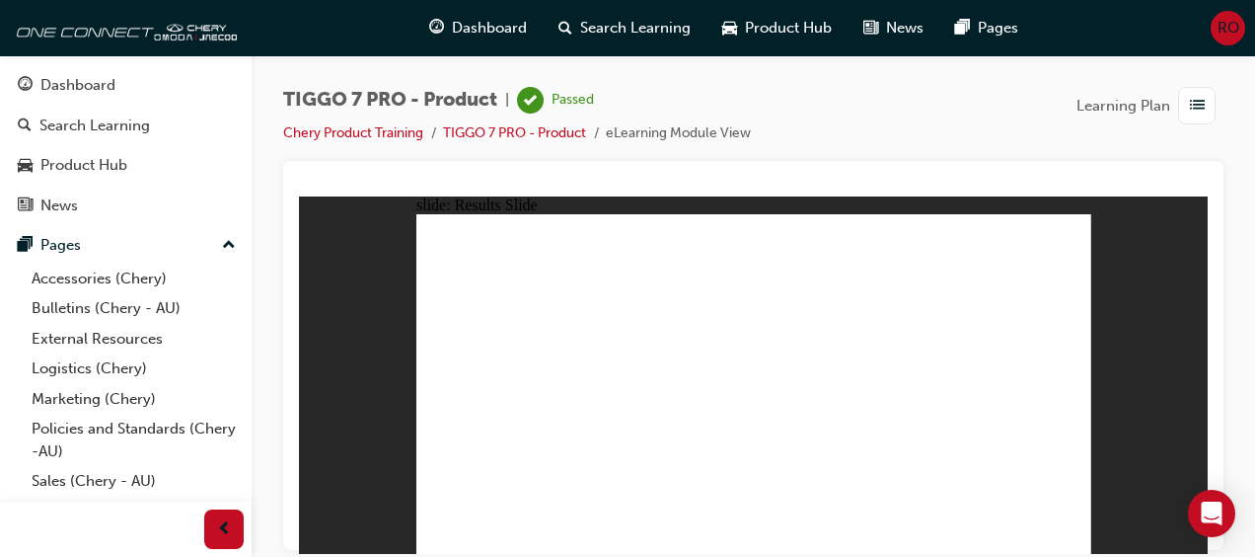
click at [215, 89] on div "Dashboard" at bounding box center [126, 85] width 216 height 25
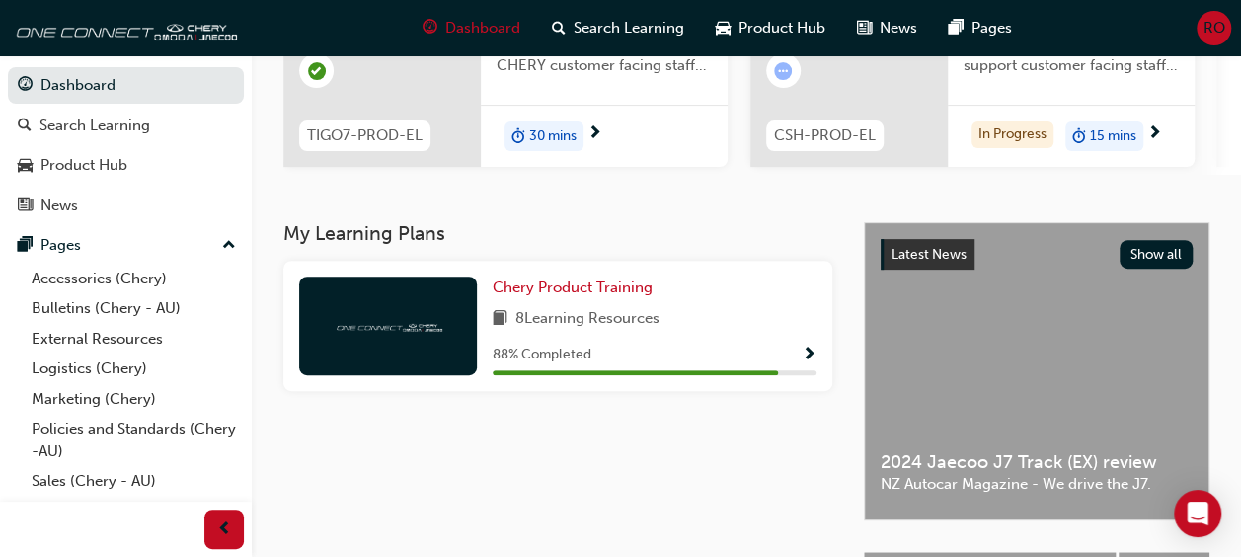
scroll to position [332, 0]
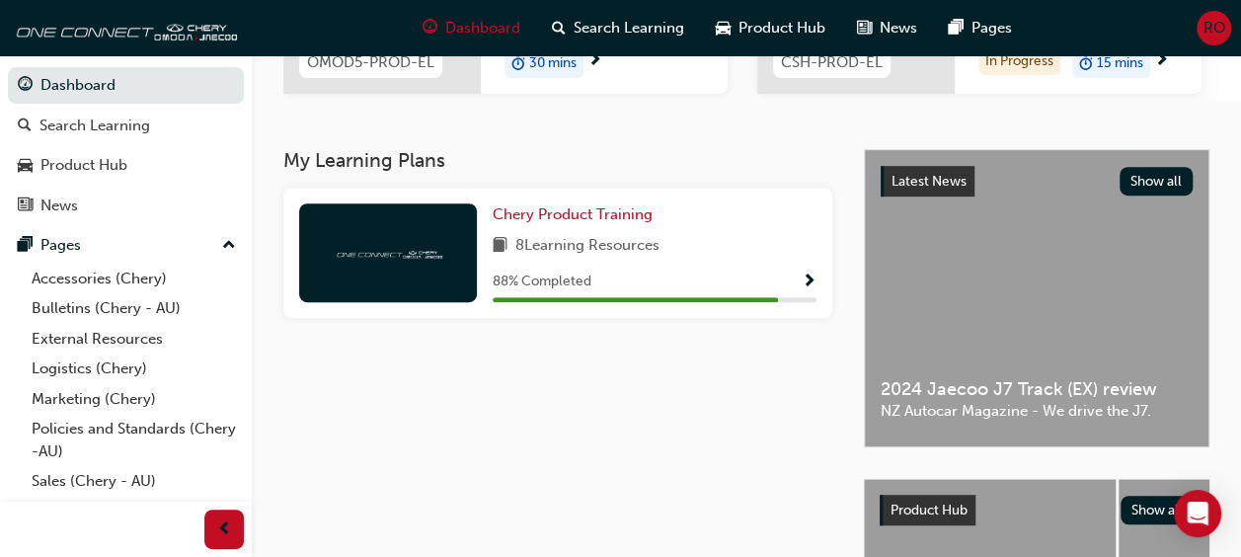
click at [801, 273] on span "Show Progress" at bounding box center [808, 282] width 15 height 18
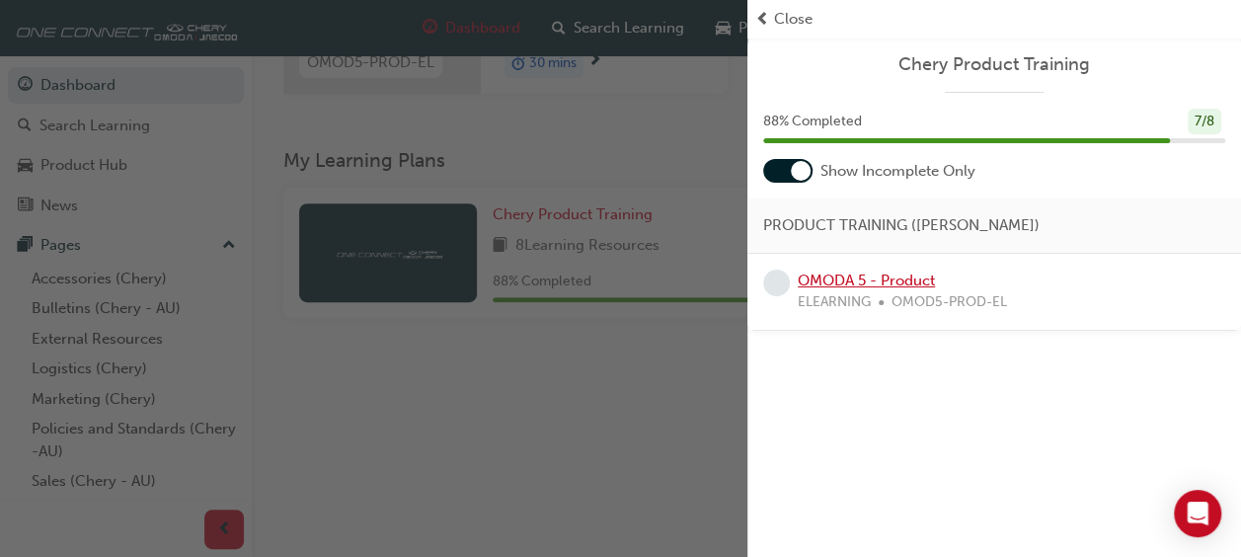
click at [831, 275] on link "OMODA 5 - Product" at bounding box center [865, 280] width 137 height 18
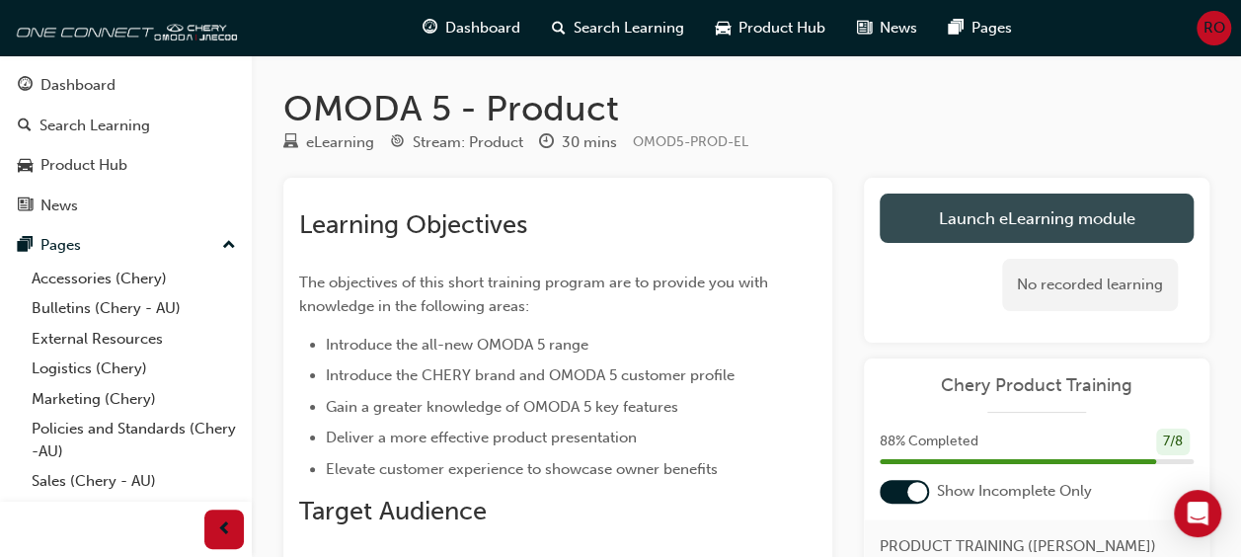
click at [1013, 222] on link "Launch eLearning module" at bounding box center [1036, 217] width 314 height 49
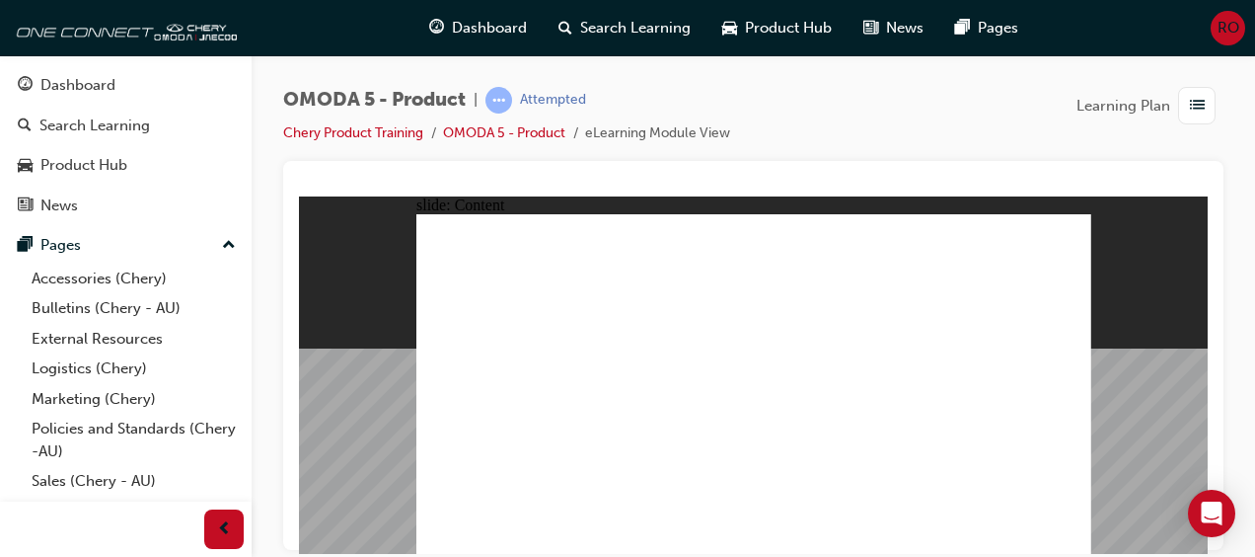
click at [299, 195] on image at bounding box center [299, 195] width 0 height 0
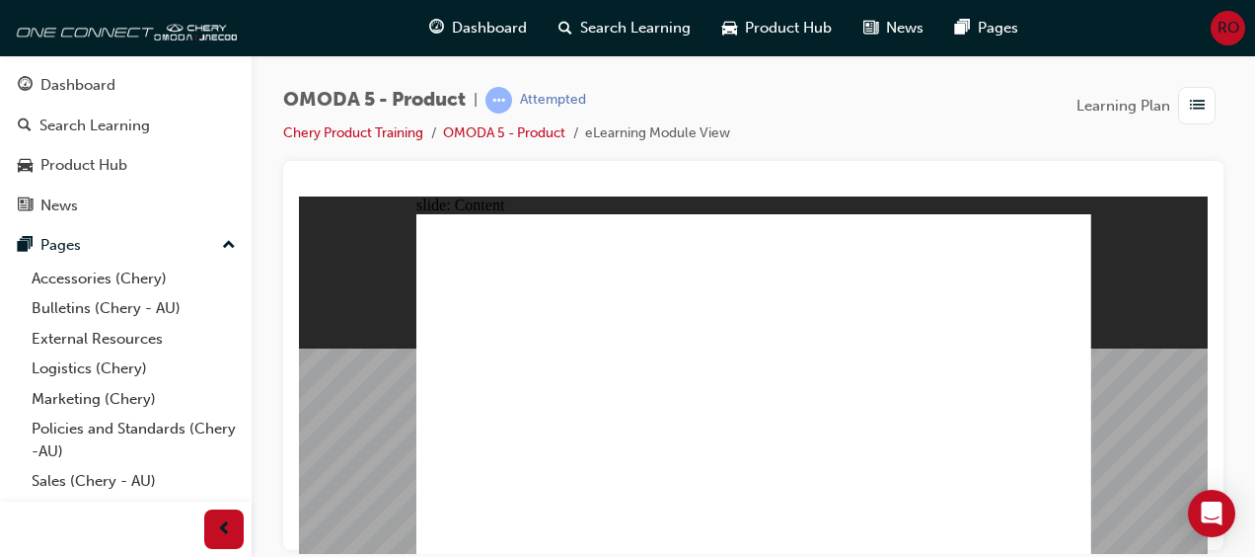
click at [299, 195] on image at bounding box center [299, 195] width 0 height 0
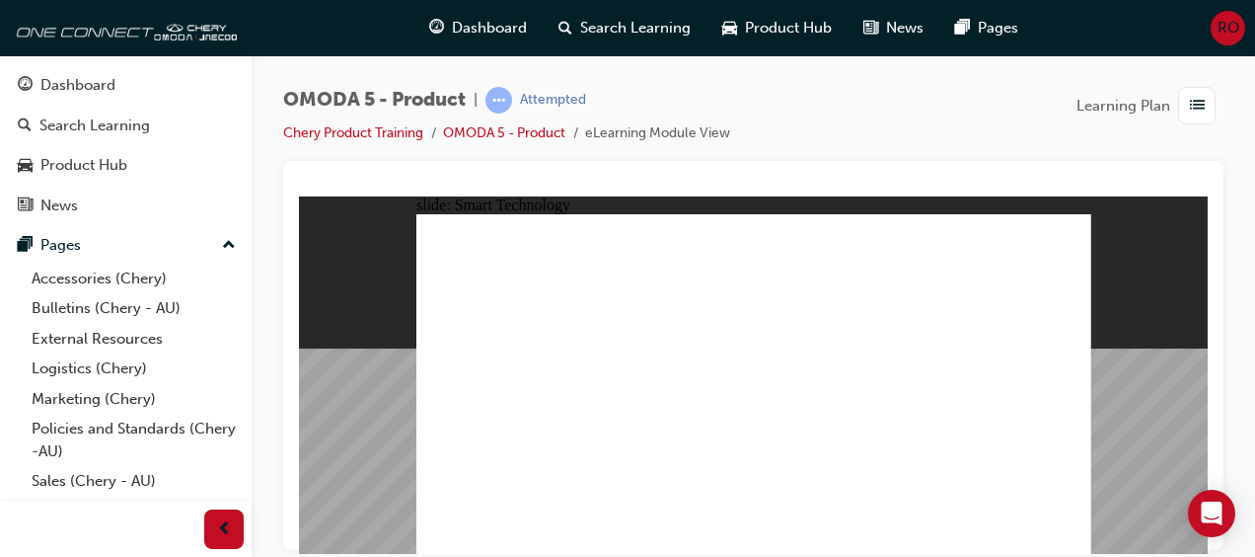
click at [855, 439] on div "Group 2 Rectangle 6 Group 1 Rectangle 7 INTELLIGENT DESIGN SMART TECHNOLOGY PRE…" at bounding box center [753, 391] width 675 height 357
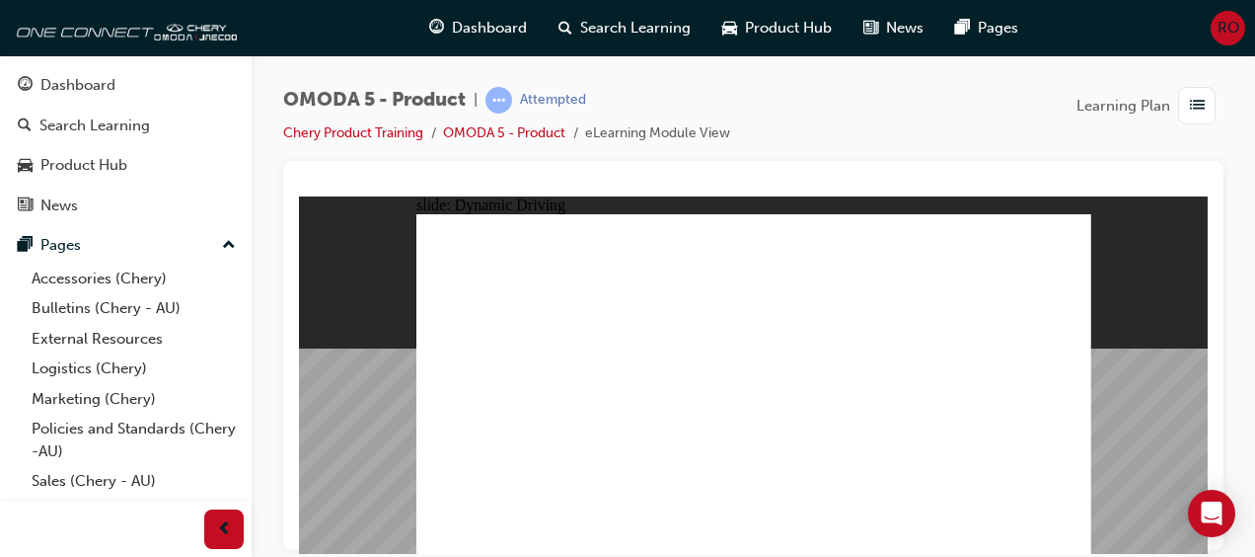
click at [299, 195] on image at bounding box center [299, 195] width 0 height 0
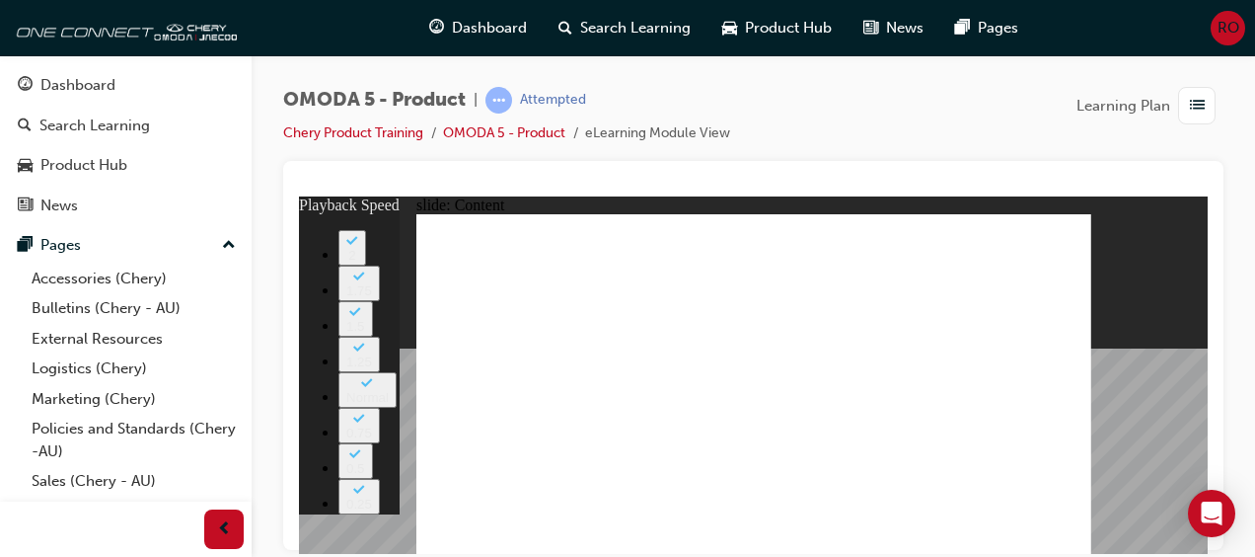
click at [299, 195] on image at bounding box center [299, 195] width 0 height 0
type input "0"
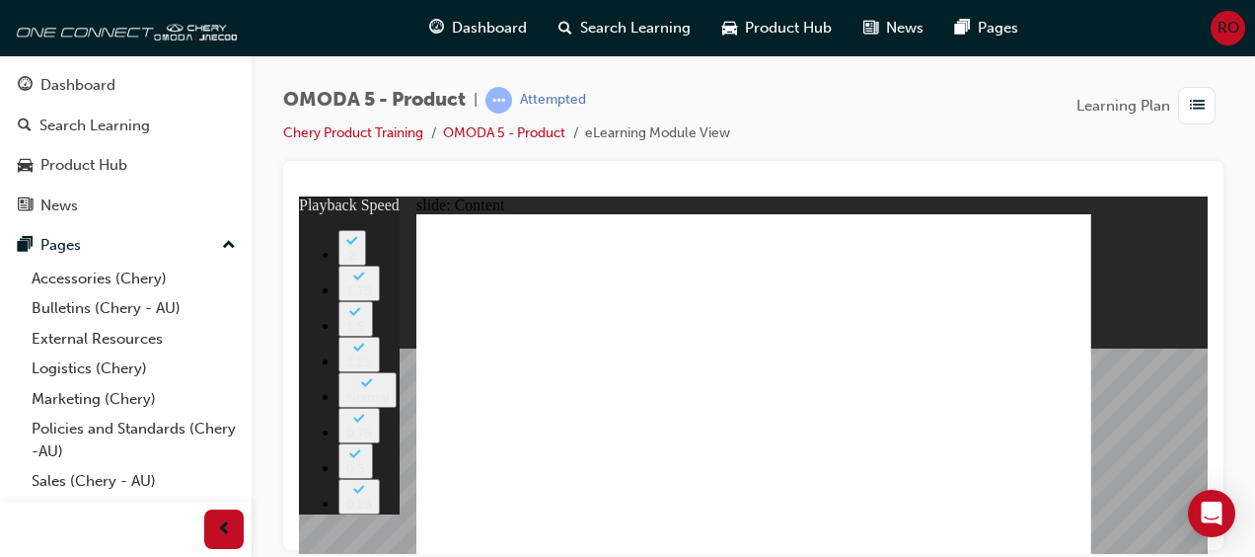
click at [299, 195] on image at bounding box center [299, 195] width 0 height 0
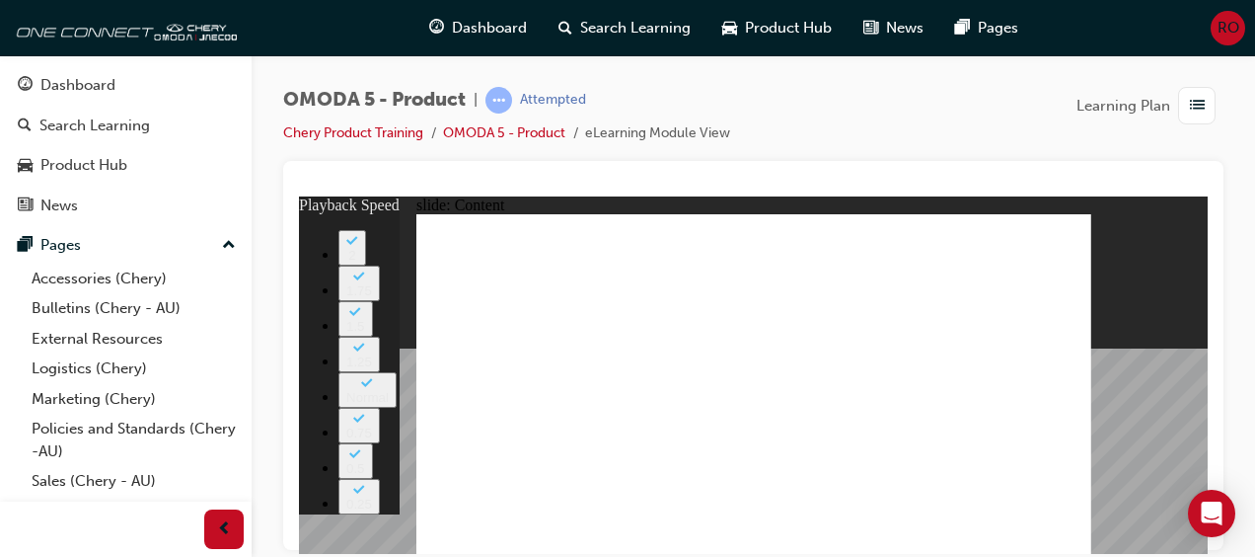
click at [299, 195] on image at bounding box center [299, 195] width 0 height 0
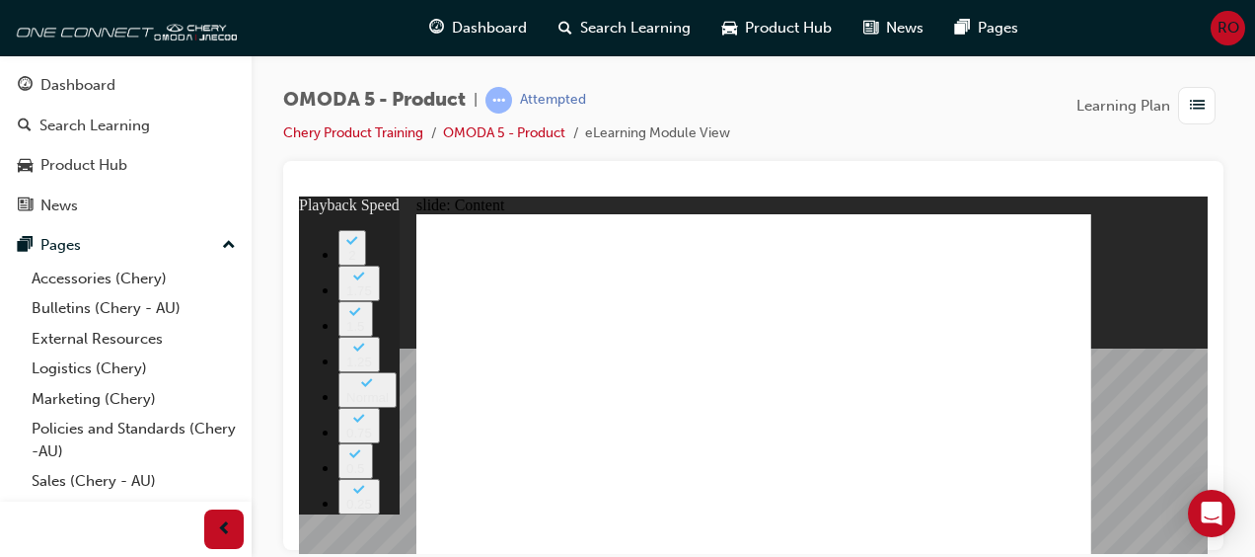
drag, startPoint x: 851, startPoint y: 405, endPoint x: 1005, endPoint y: 319, distance: 176.3
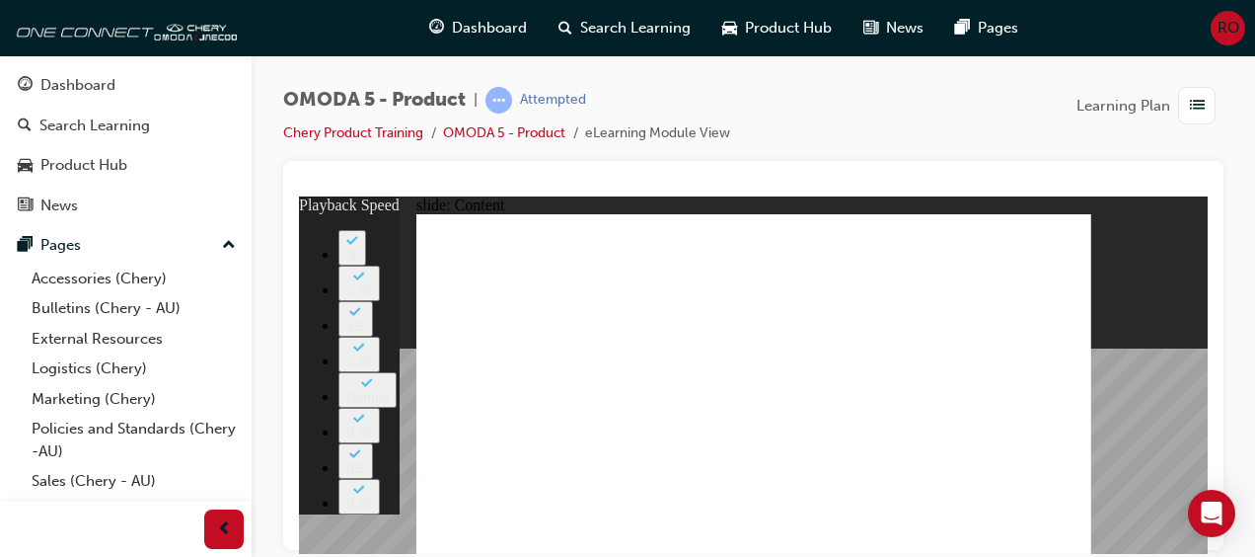
type input "0"
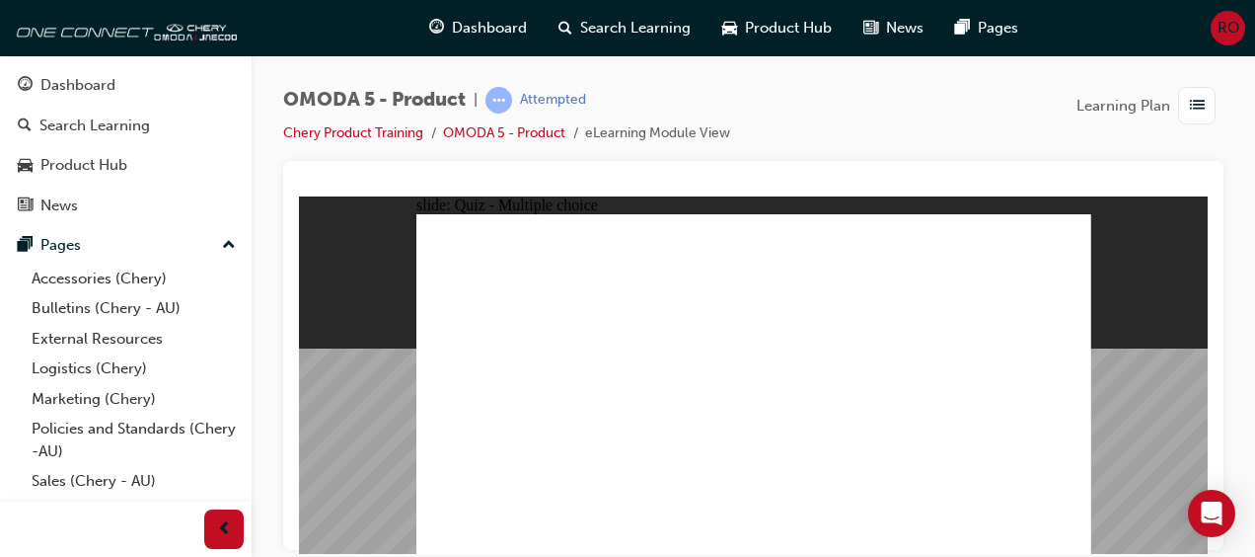
radio input "true"
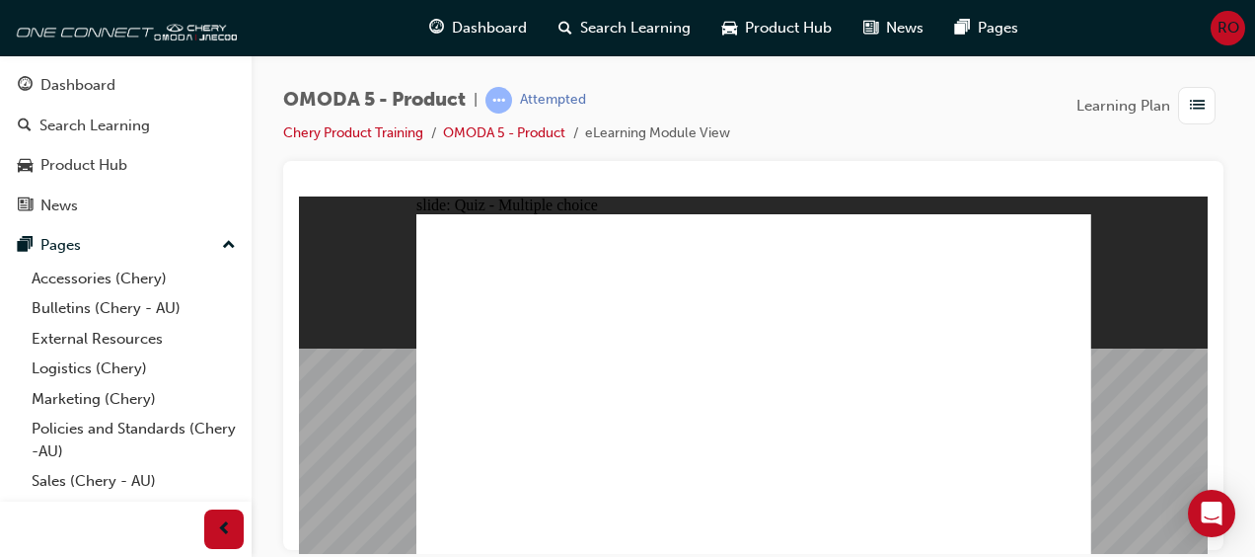
radio input "true"
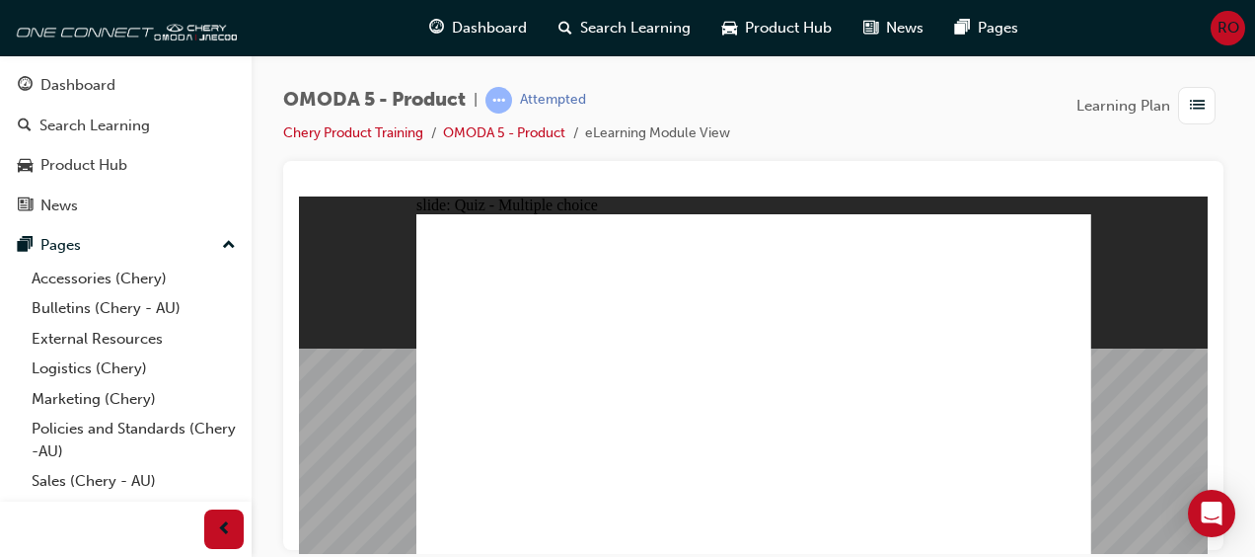
radio input "true"
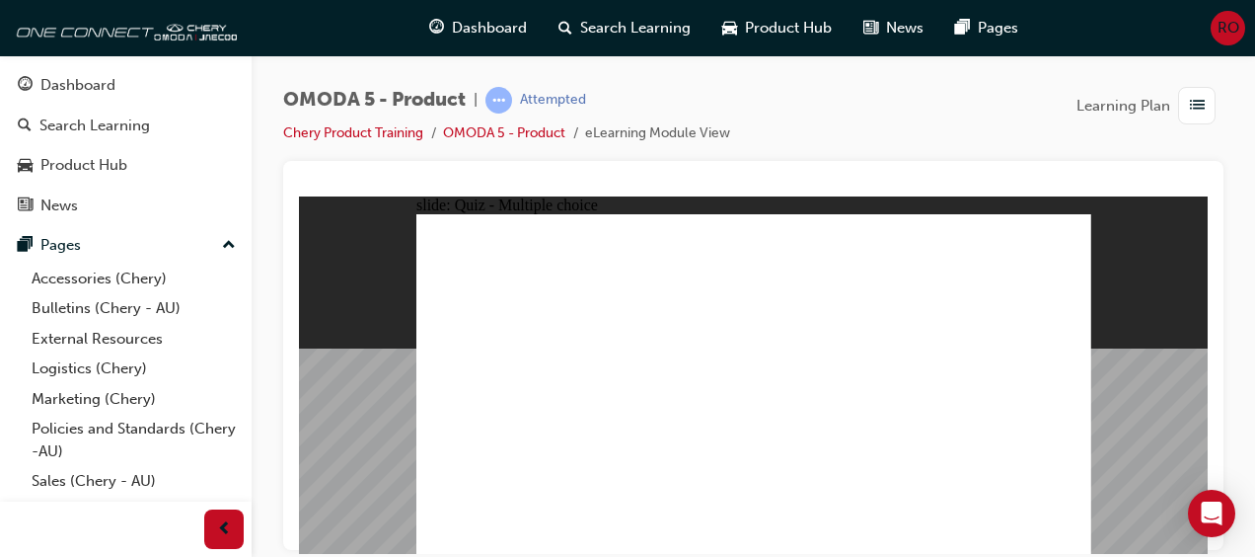
drag, startPoint x: 792, startPoint y: 218, endPoint x: 530, endPoint y: 450, distance: 349.6
drag, startPoint x: 782, startPoint y: 258, endPoint x: 643, endPoint y: 440, distance: 229.6
drag, startPoint x: 896, startPoint y: 362, endPoint x: 799, endPoint y: 454, distance: 133.3
drag, startPoint x: 886, startPoint y: 329, endPoint x: 774, endPoint y: 443, distance: 160.5
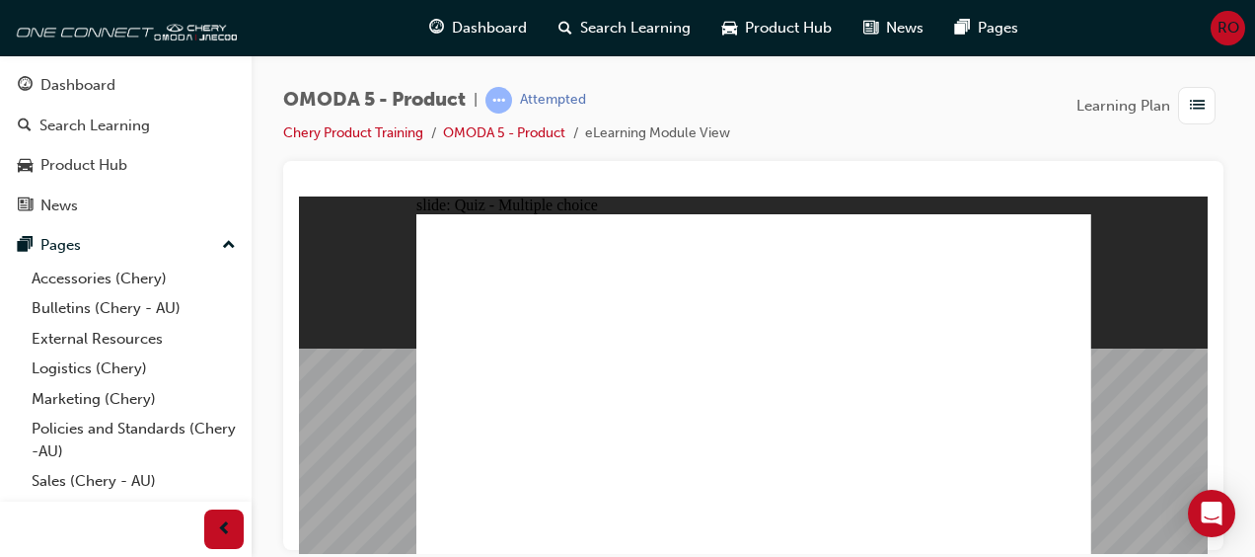
drag, startPoint x: 894, startPoint y: 295, endPoint x: 645, endPoint y: 451, distance: 293.6
drag, startPoint x: 770, startPoint y: 366, endPoint x: 647, endPoint y: 448, distance: 147.3
drag, startPoint x: 766, startPoint y: 331, endPoint x: 640, endPoint y: 447, distance: 171.8
drag, startPoint x: 776, startPoint y: 285, endPoint x: 521, endPoint y: 435, distance: 295.5
drag, startPoint x: 896, startPoint y: 226, endPoint x: 928, endPoint y: 445, distance: 221.4
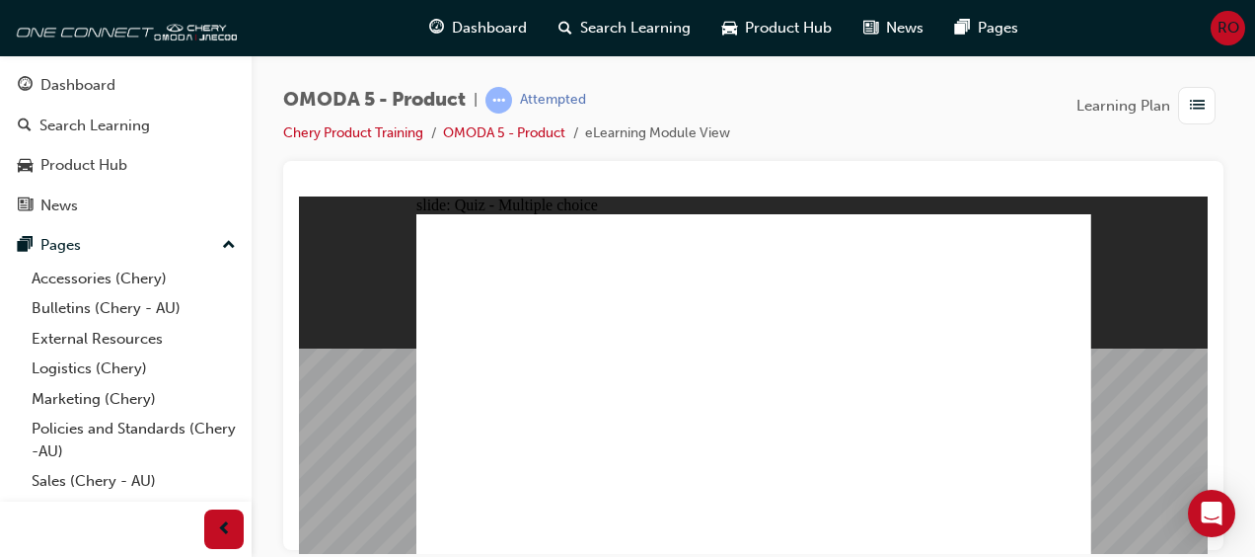
drag, startPoint x: 874, startPoint y: 265, endPoint x: 908, endPoint y: 457, distance: 194.4
drag, startPoint x: 1001, startPoint y: 323, endPoint x: 921, endPoint y: 438, distance: 140.4
drag, startPoint x: 937, startPoint y: 444, endPoint x: 537, endPoint y: 449, distance: 399.7
drag, startPoint x: 1028, startPoint y: 291, endPoint x: 807, endPoint y: 451, distance: 272.8
drag, startPoint x: 1021, startPoint y: 264, endPoint x: 932, endPoint y: 449, distance: 205.7
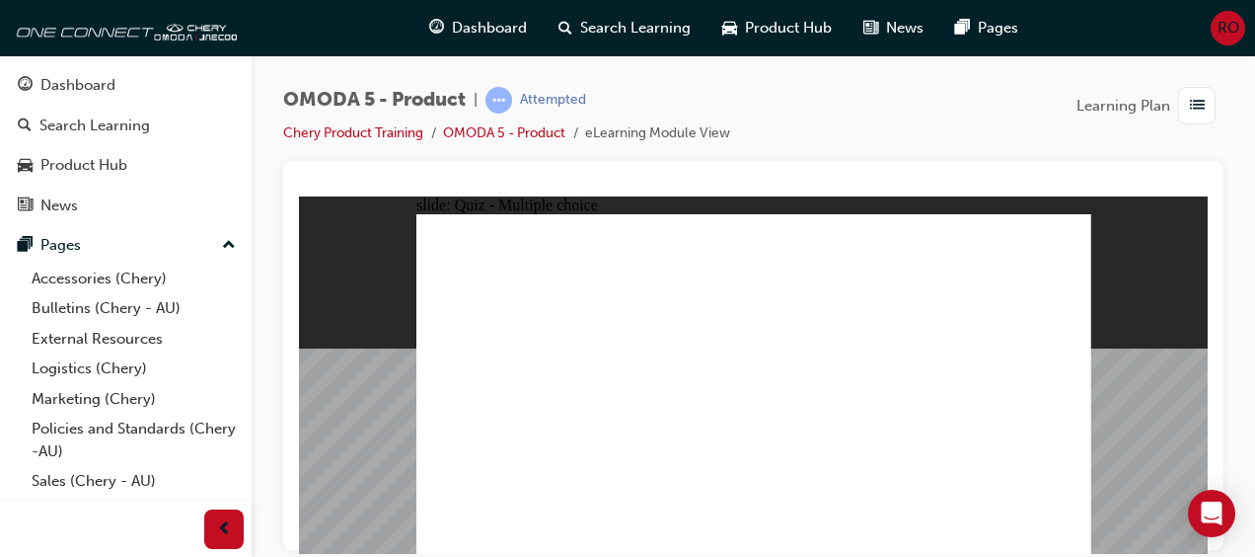
drag, startPoint x: 1010, startPoint y: 228, endPoint x: 660, endPoint y: 443, distance: 410.3
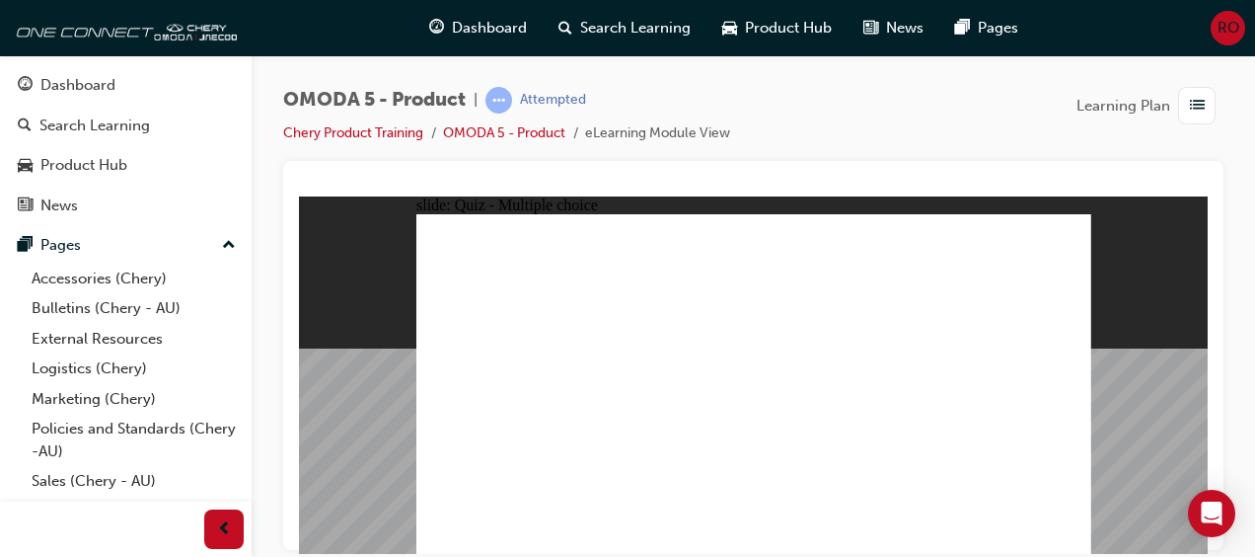
radio input "true"
drag, startPoint x: 853, startPoint y: 311, endPoint x: 808, endPoint y: 398, distance: 97.5
drag, startPoint x: 989, startPoint y: 323, endPoint x: 510, endPoint y: 421, distance: 488.7
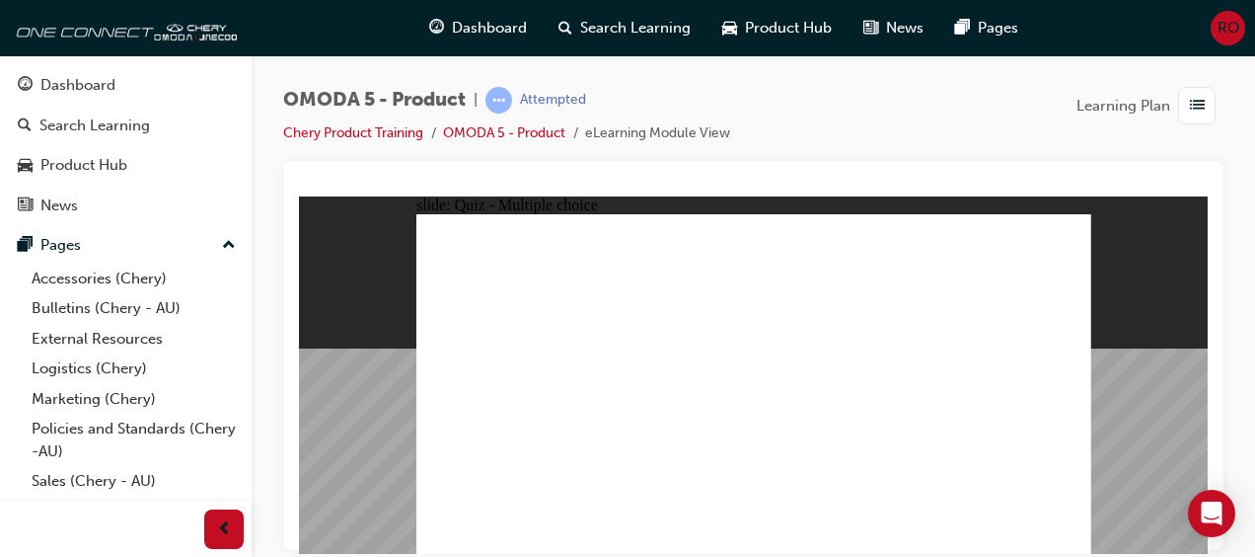
drag, startPoint x: 849, startPoint y: 282, endPoint x: 802, endPoint y: 421, distance: 146.7
drag, startPoint x: 831, startPoint y: 313, endPoint x: 641, endPoint y: 394, distance: 207.0
drag, startPoint x: 955, startPoint y: 287, endPoint x: 902, endPoint y: 414, distance: 137.1
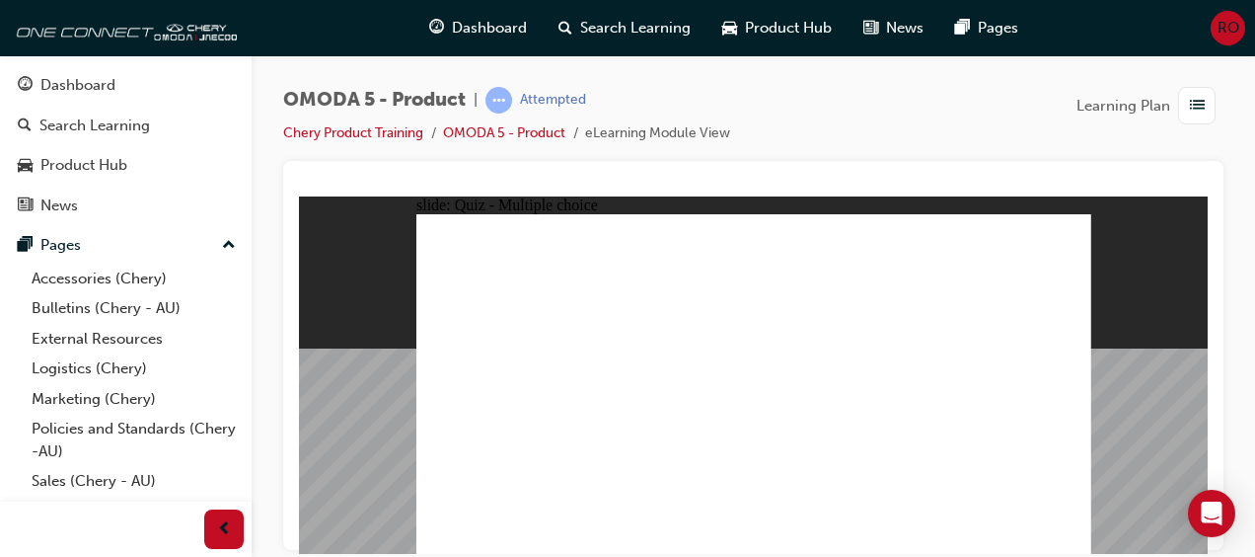
click at [1106, 292] on div "slide: Quiz - Multiple choice Rectangle 1 Rectangle 1 A. 18’ Blade sports wheel…" at bounding box center [753, 373] width 909 height 357
radio input "true"
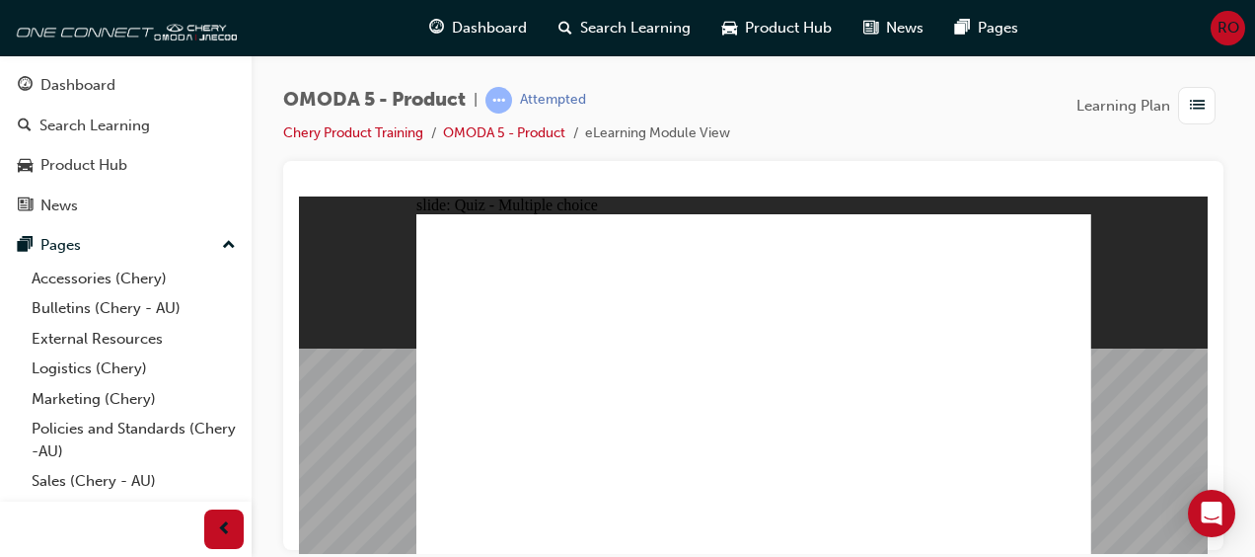
drag, startPoint x: 858, startPoint y: 344, endPoint x: 653, endPoint y: 397, distance: 210.9
drag, startPoint x: 977, startPoint y: 315, endPoint x: 686, endPoint y: 402, distance: 303.8
drag, startPoint x: 944, startPoint y: 267, endPoint x: 653, endPoint y: 374, distance: 309.1
drag, startPoint x: 837, startPoint y: 273, endPoint x: 568, endPoint y: 407, distance: 299.7
drag, startPoint x: 978, startPoint y: 226, endPoint x: 626, endPoint y: 398, distance: 392.0
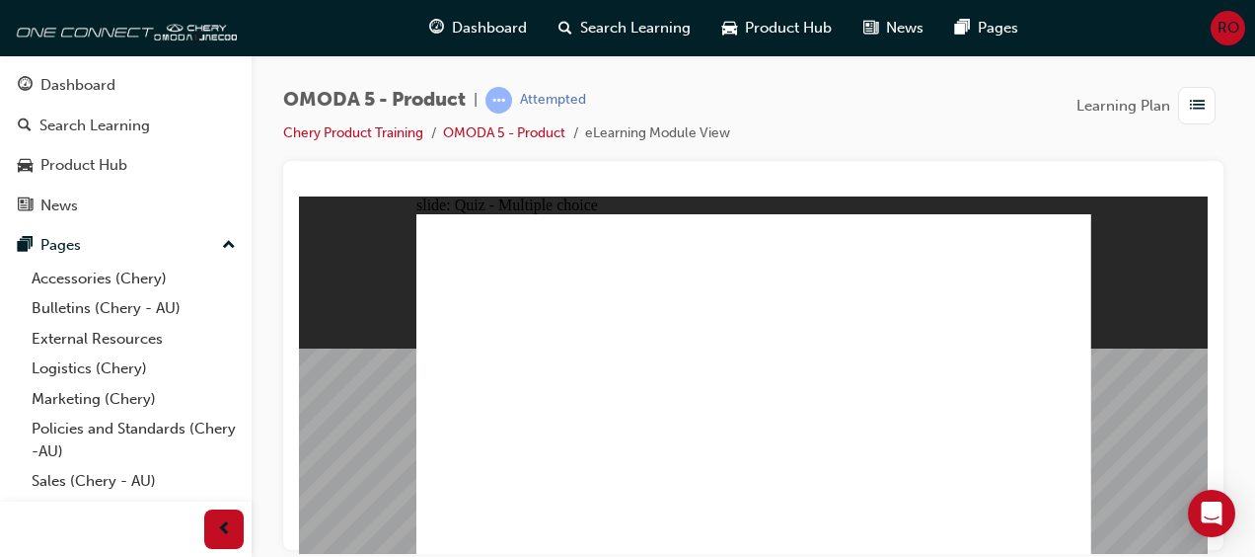
radio input "true"
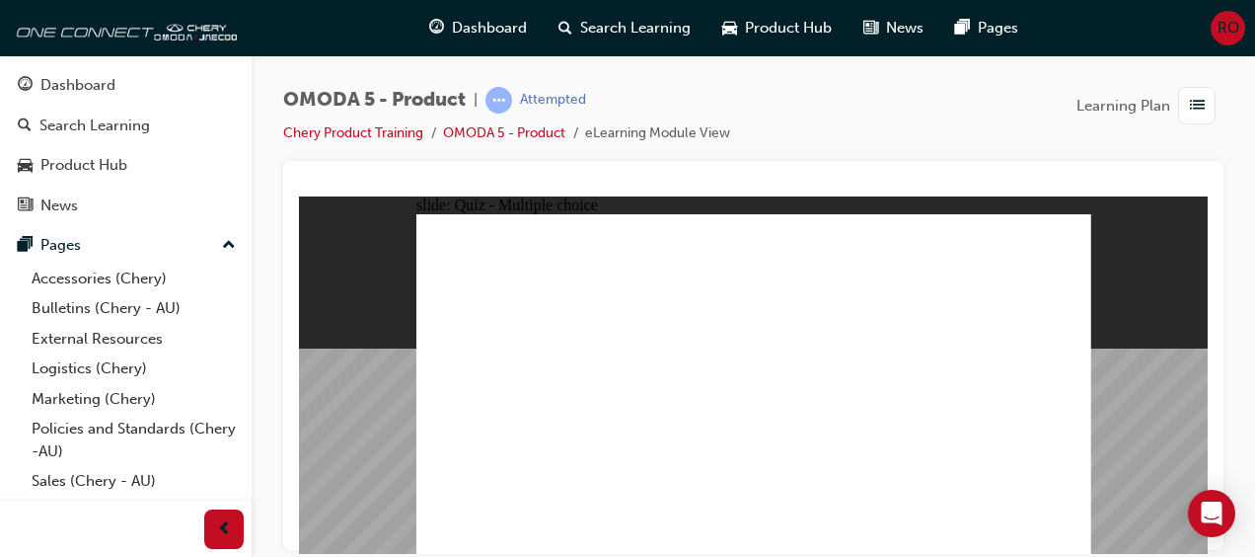
radio input "true"
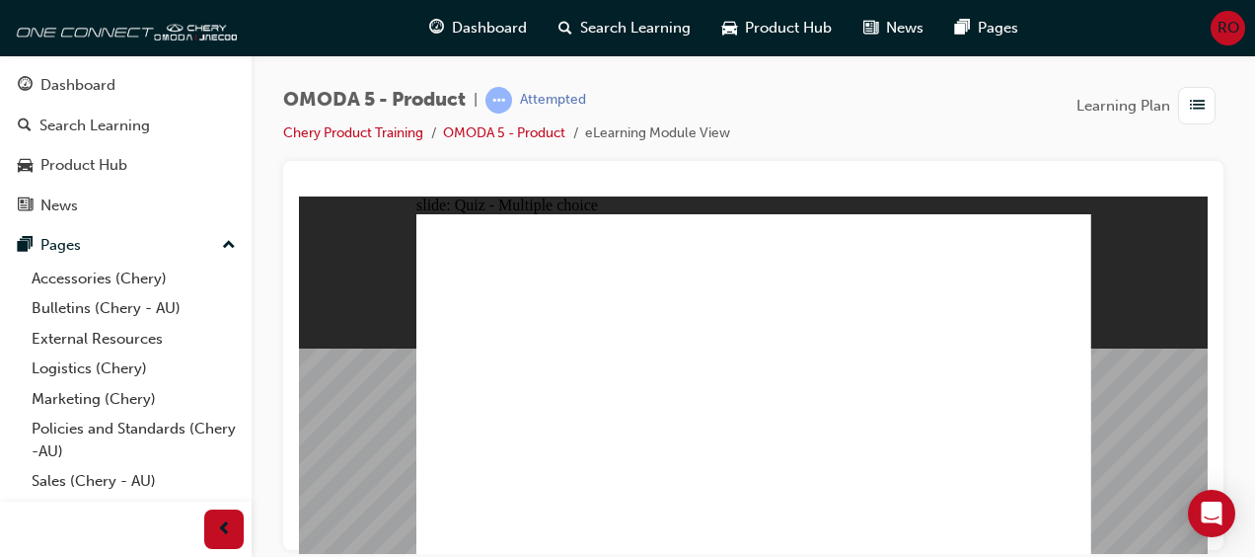
radio input "true"
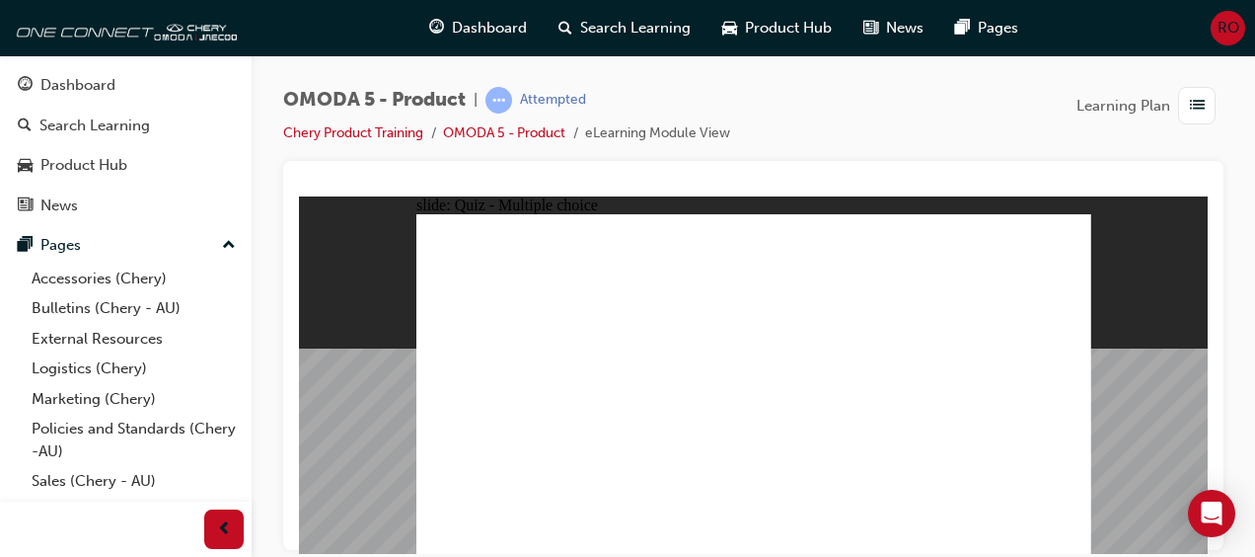
radio input "true"
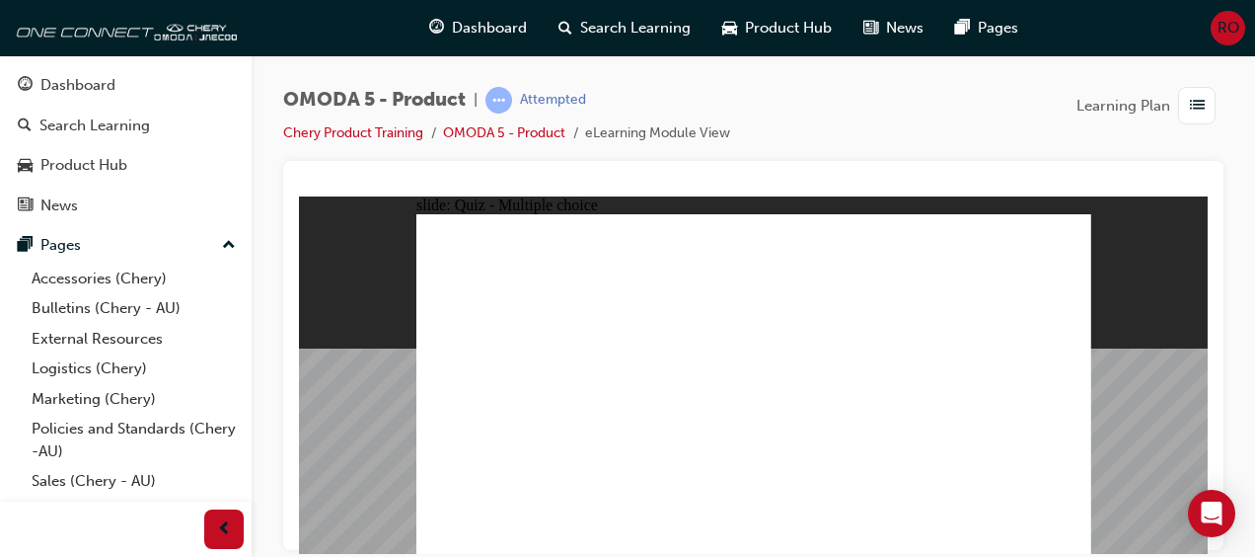
radio input "true"
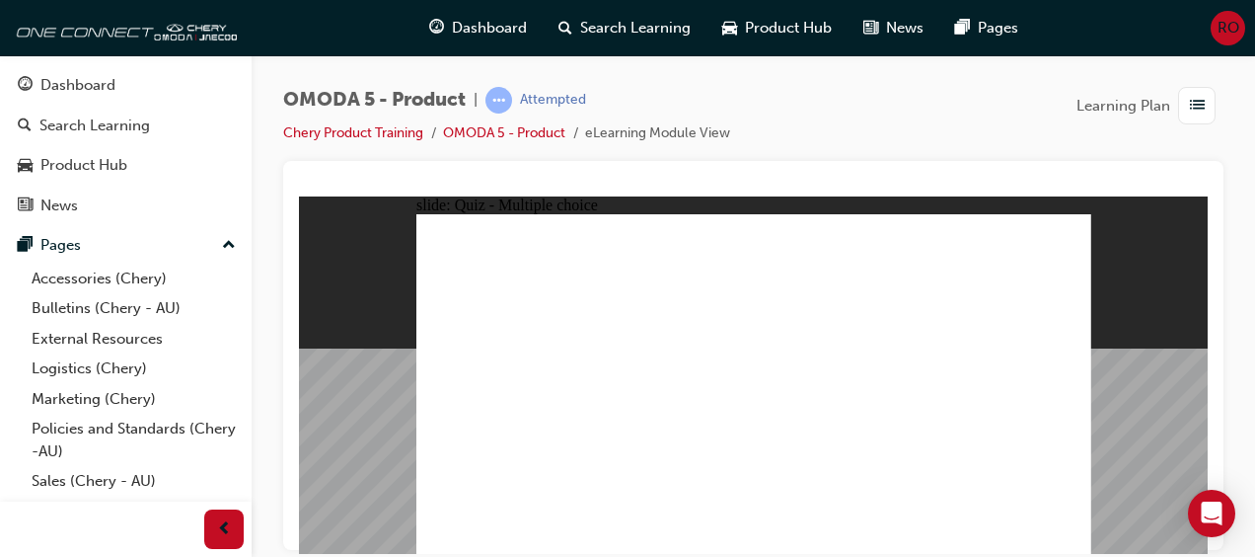
drag, startPoint x: 1008, startPoint y: 229, endPoint x: 641, endPoint y: 452, distance: 429.6
drag, startPoint x: 775, startPoint y: 372, endPoint x: 658, endPoint y: 454, distance: 142.4
drag, startPoint x: 783, startPoint y: 335, endPoint x: 656, endPoint y: 452, distance: 172.5
drag, startPoint x: 874, startPoint y: 364, endPoint x: 889, endPoint y: 450, distance: 87.1
drag, startPoint x: 900, startPoint y: 333, endPoint x: 789, endPoint y: 450, distance: 162.0
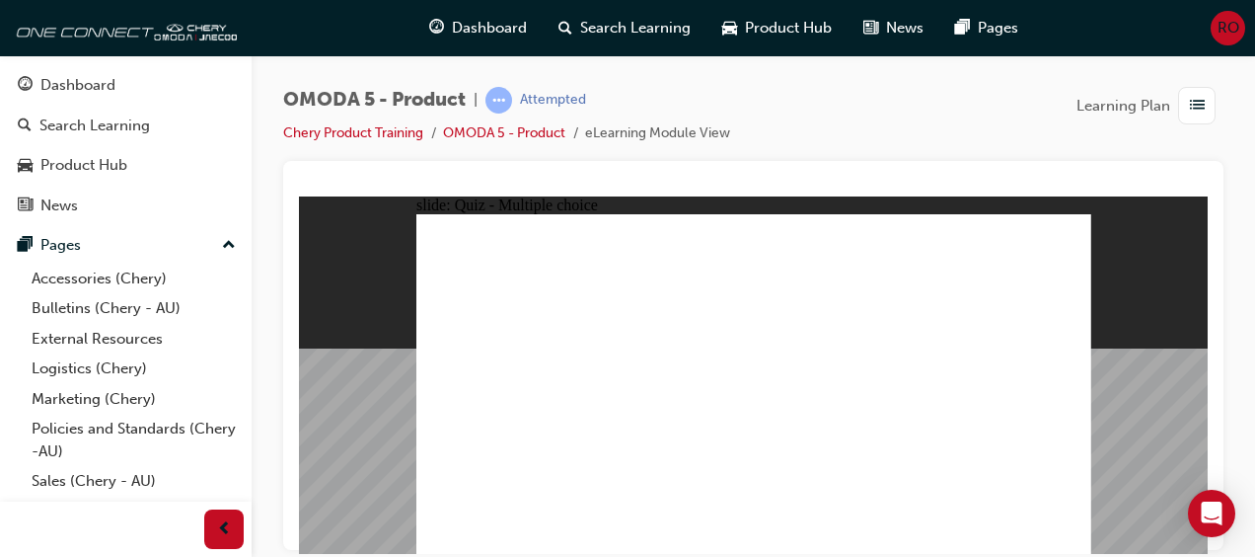
drag, startPoint x: 897, startPoint y: 298, endPoint x: 653, endPoint y: 456, distance: 290.5
drag, startPoint x: 788, startPoint y: 293, endPoint x: 515, endPoint y: 445, distance: 311.9
drag, startPoint x: 774, startPoint y: 265, endPoint x: 649, endPoint y: 450, distance: 222.5
drag, startPoint x: 748, startPoint y: 232, endPoint x: 491, endPoint y: 451, distance: 338.2
drag, startPoint x: 886, startPoint y: 224, endPoint x: 915, endPoint y: 445, distance: 222.9
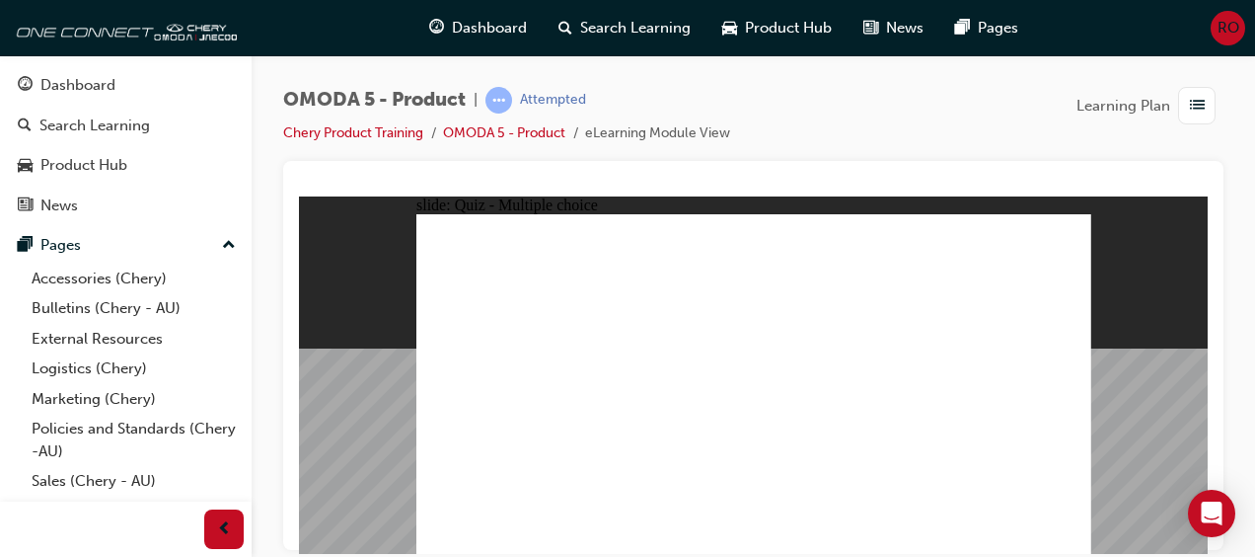
drag, startPoint x: 888, startPoint y: 263, endPoint x: 495, endPoint y: 451, distance: 435.7
drag, startPoint x: 1016, startPoint y: 262, endPoint x: 926, endPoint y: 445, distance: 204.4
drag, startPoint x: 1032, startPoint y: 334, endPoint x: 500, endPoint y: 452, distance: 545.0
drag, startPoint x: 1018, startPoint y: 300, endPoint x: 799, endPoint y: 454, distance: 267.0
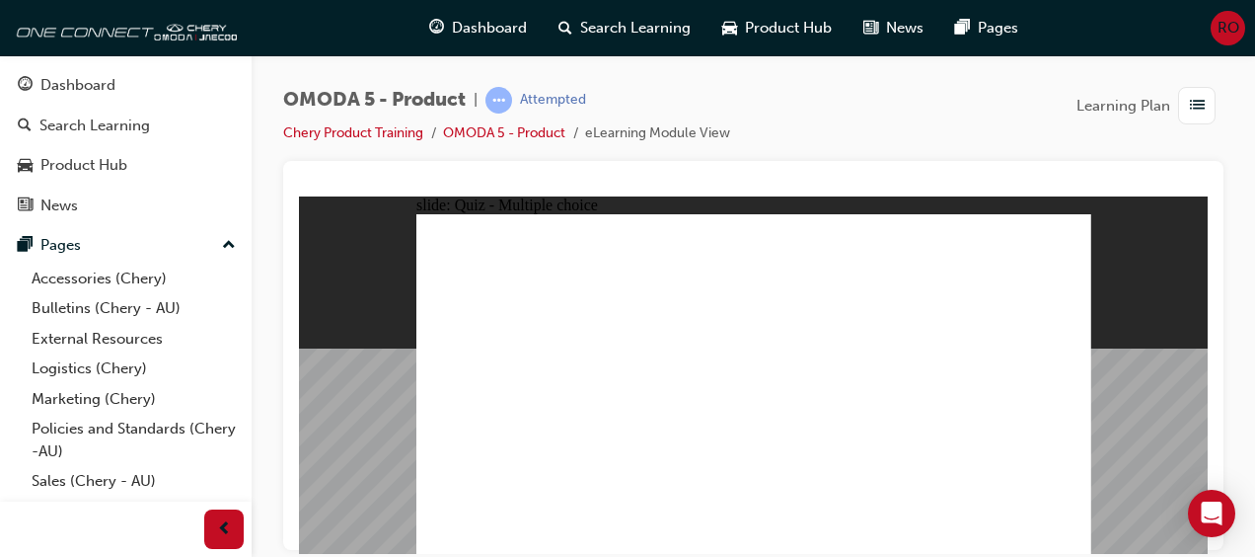
radio input "true"
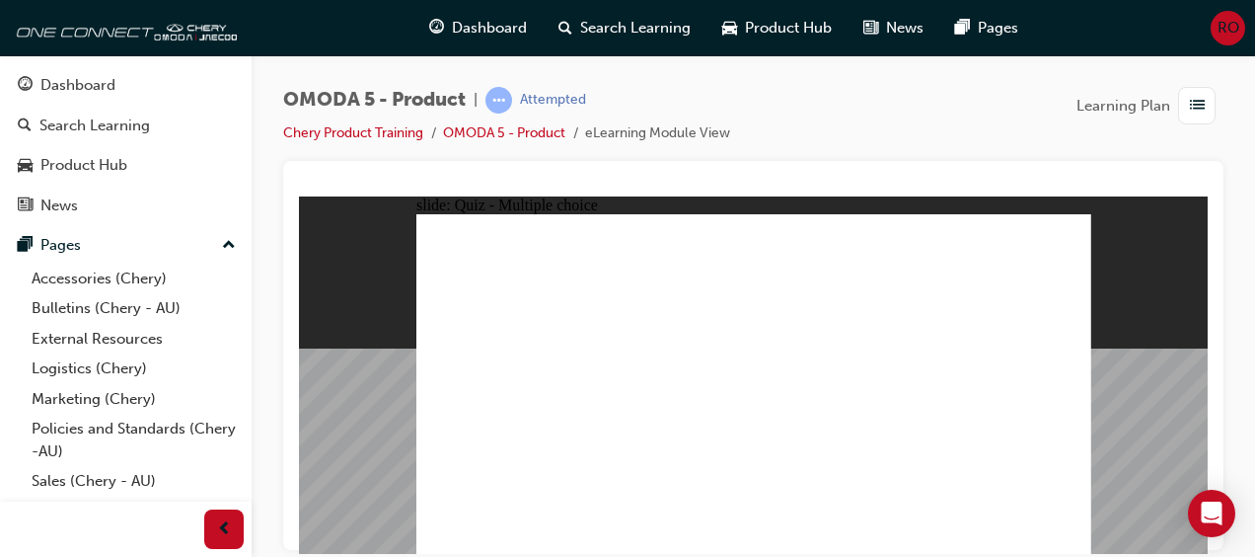
drag, startPoint x: 824, startPoint y: 265, endPoint x: 914, endPoint y: 415, distance: 174.8
drag, startPoint x: 914, startPoint y: 416, endPoint x: 775, endPoint y: 423, distance: 139.4
drag, startPoint x: 798, startPoint y: 316, endPoint x: 614, endPoint y: 404, distance: 204.4
drag, startPoint x: 994, startPoint y: 269, endPoint x: 958, endPoint y: 406, distance: 140.8
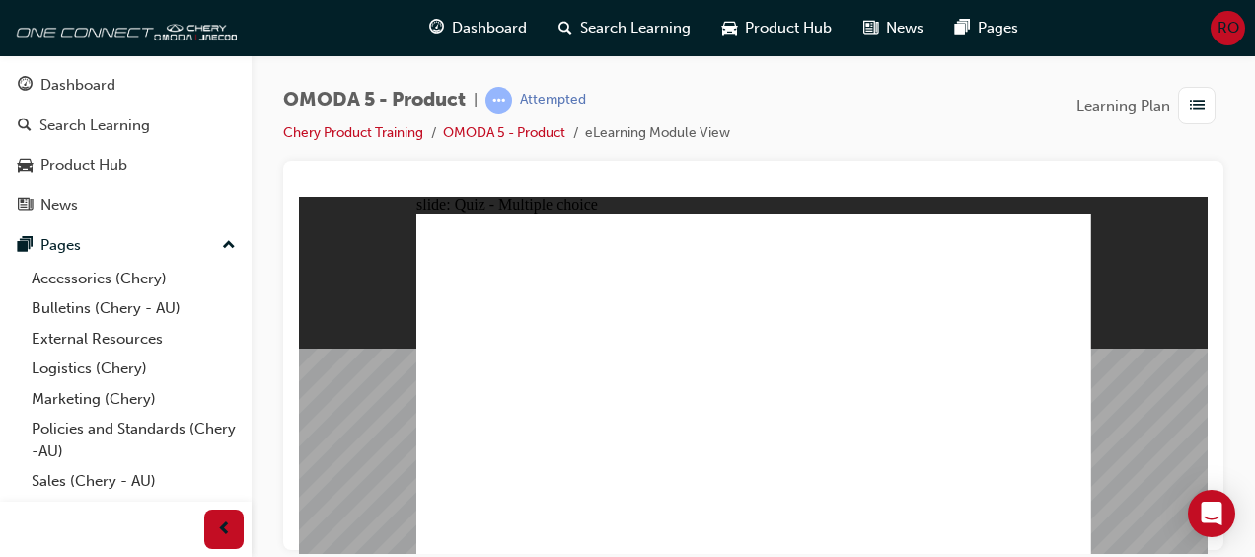
drag, startPoint x: 979, startPoint y: 315, endPoint x: 501, endPoint y: 410, distance: 487.0
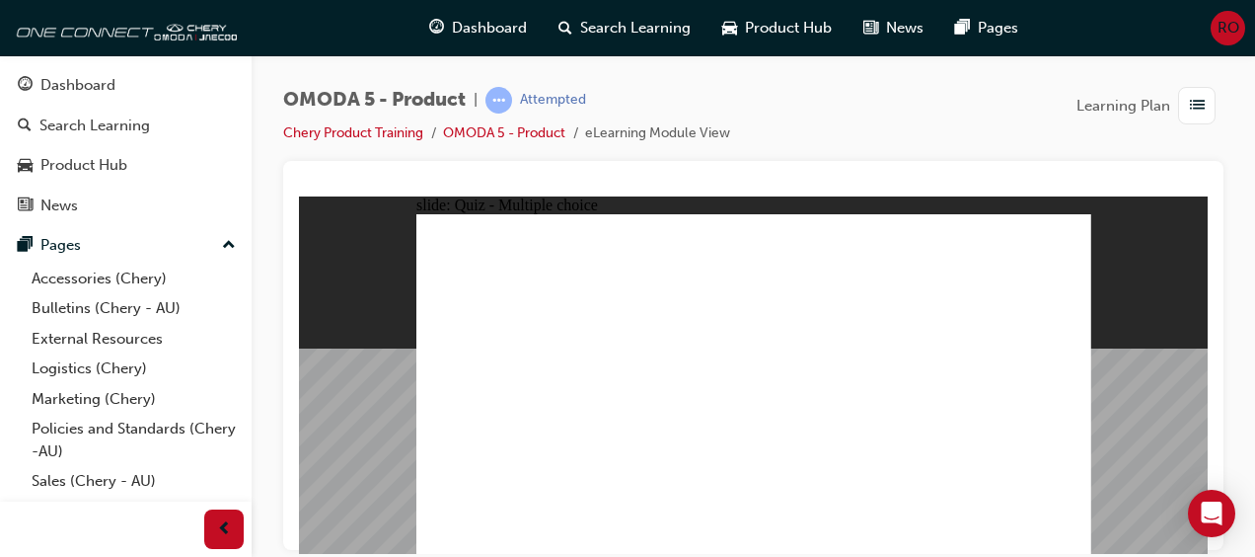
radio input "true"
drag, startPoint x: 755, startPoint y: 339, endPoint x: 620, endPoint y: 396, distance: 146.8
drag, startPoint x: 945, startPoint y: 231, endPoint x: 585, endPoint y: 447, distance: 419.3
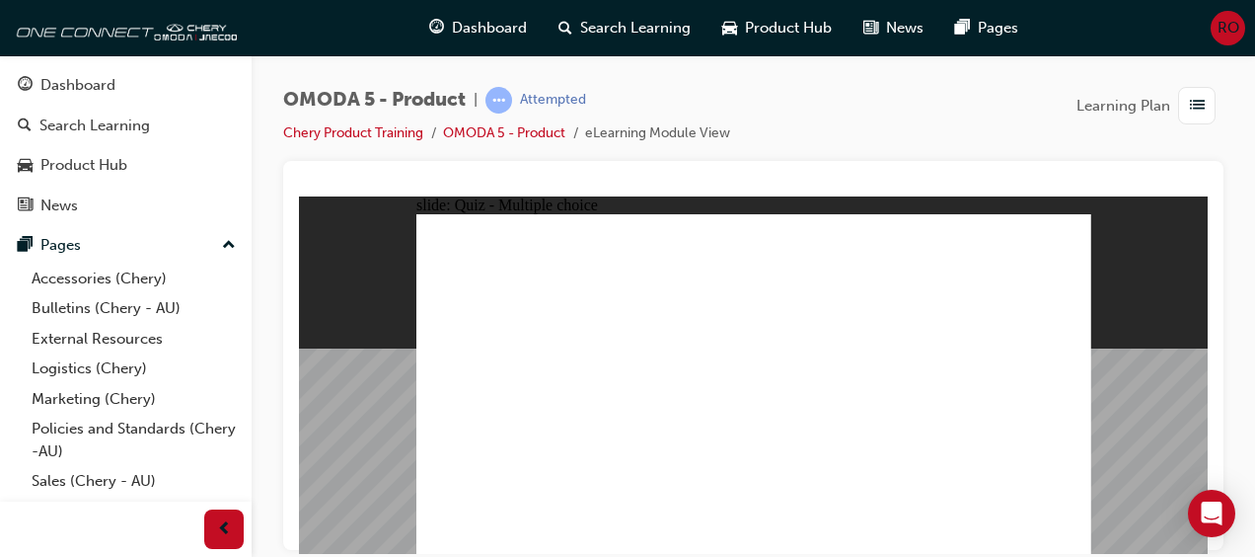
drag, startPoint x: 984, startPoint y: 308, endPoint x: 672, endPoint y: 433, distance: 336.1
drag, startPoint x: 843, startPoint y: 344, endPoint x: 593, endPoint y: 422, distance: 261.6
drag, startPoint x: 848, startPoint y: 388, endPoint x: 665, endPoint y: 408, distance: 183.7
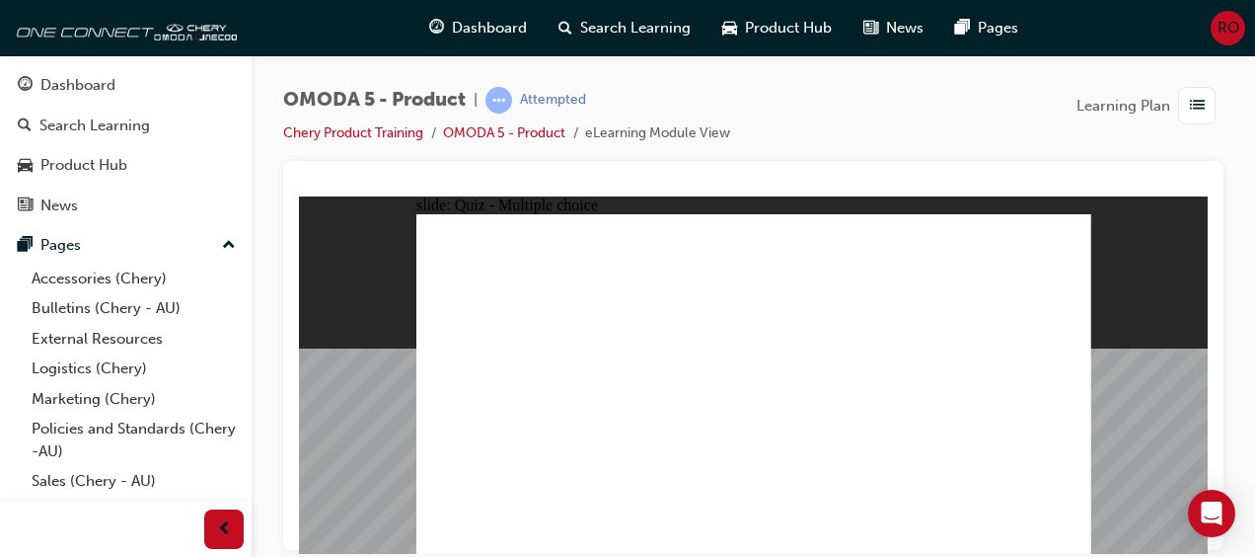
radio input "true"
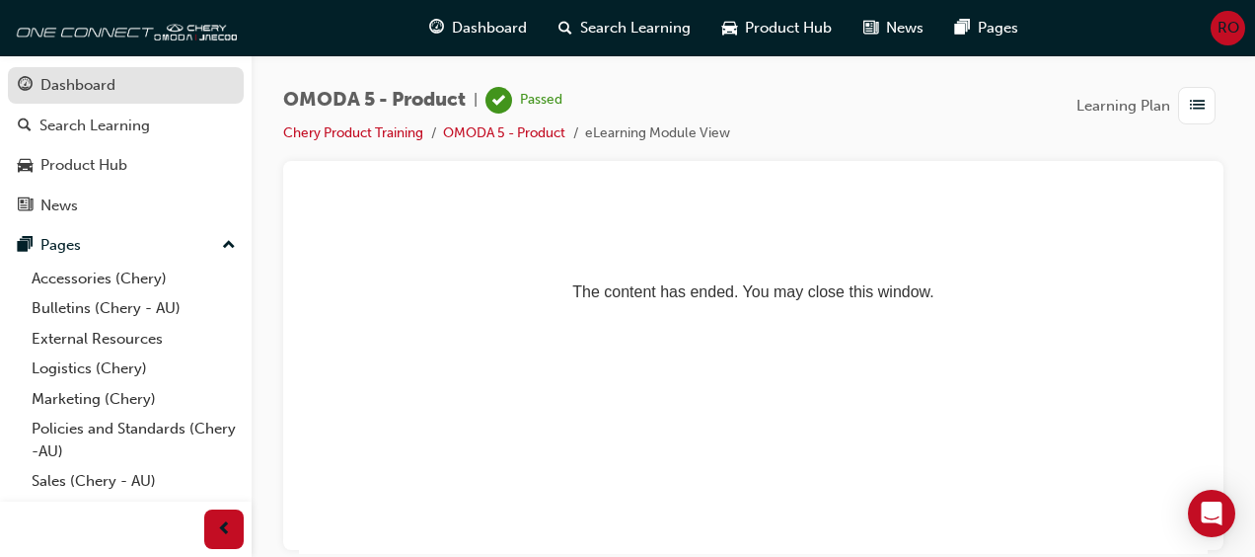
click at [96, 91] on div "Dashboard" at bounding box center [77, 85] width 75 height 23
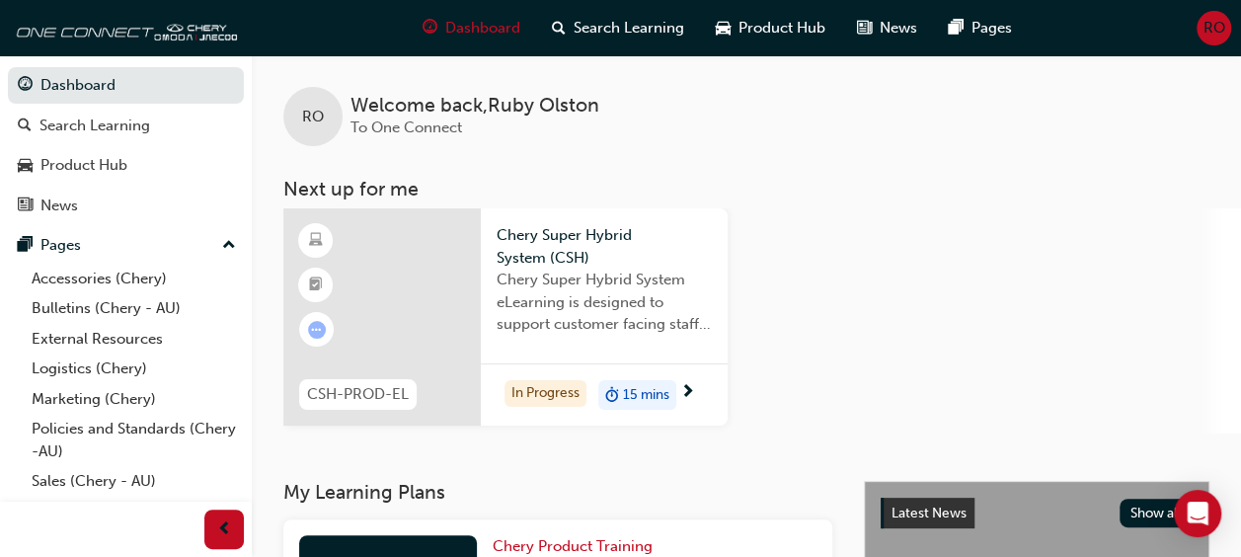
click at [696, 393] on div "In Progress 15 mins" at bounding box center [604, 394] width 247 height 62
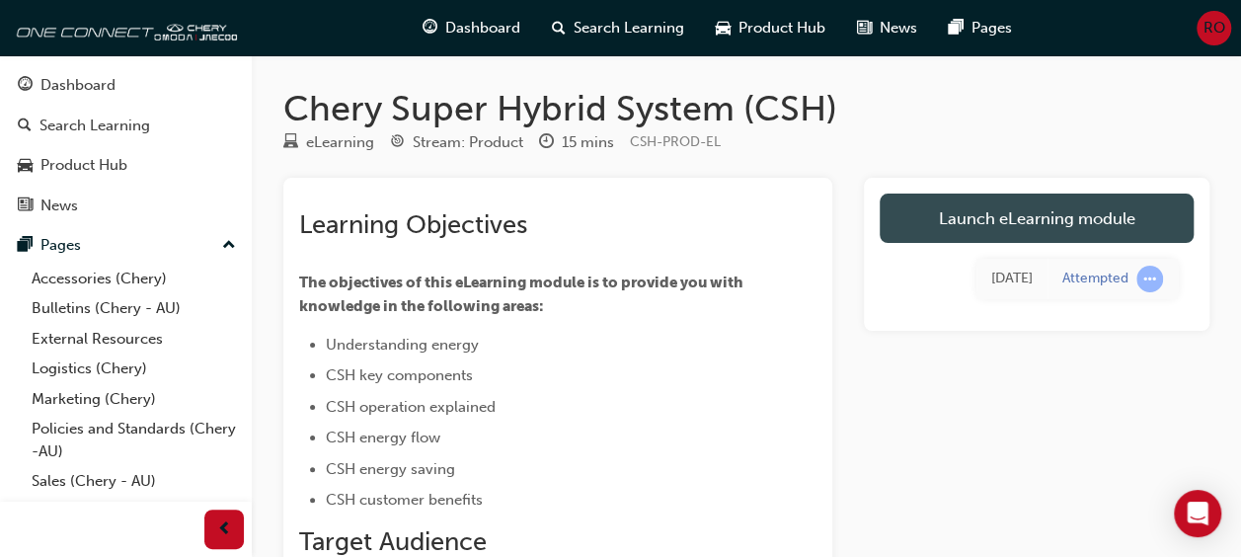
click at [1080, 218] on link "Launch eLearning module" at bounding box center [1036, 217] width 314 height 49
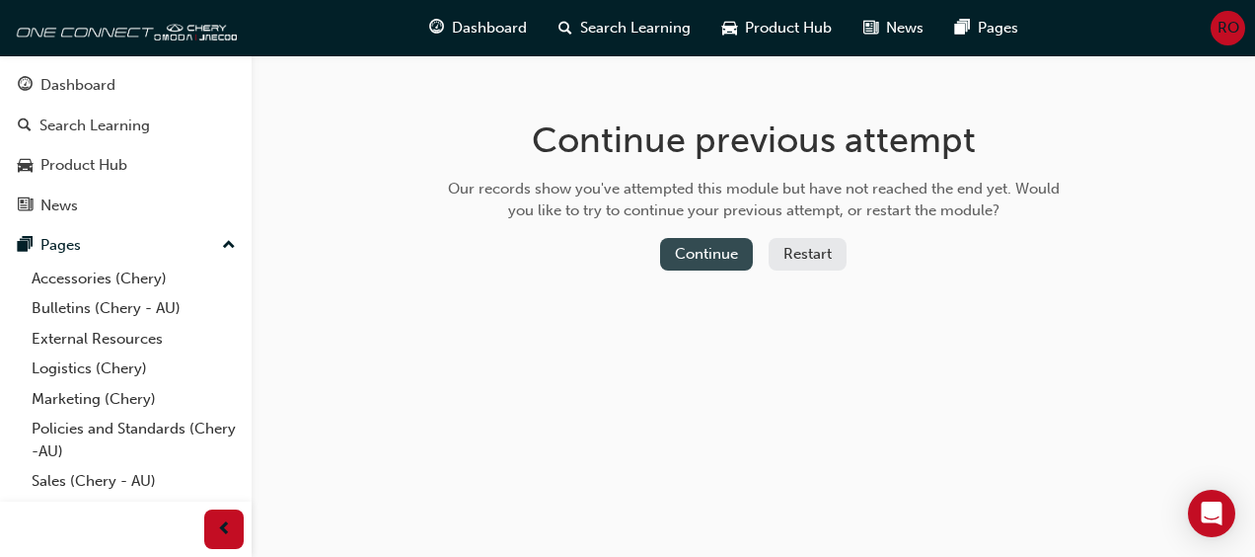
click at [710, 253] on button "Continue" at bounding box center [706, 254] width 93 height 33
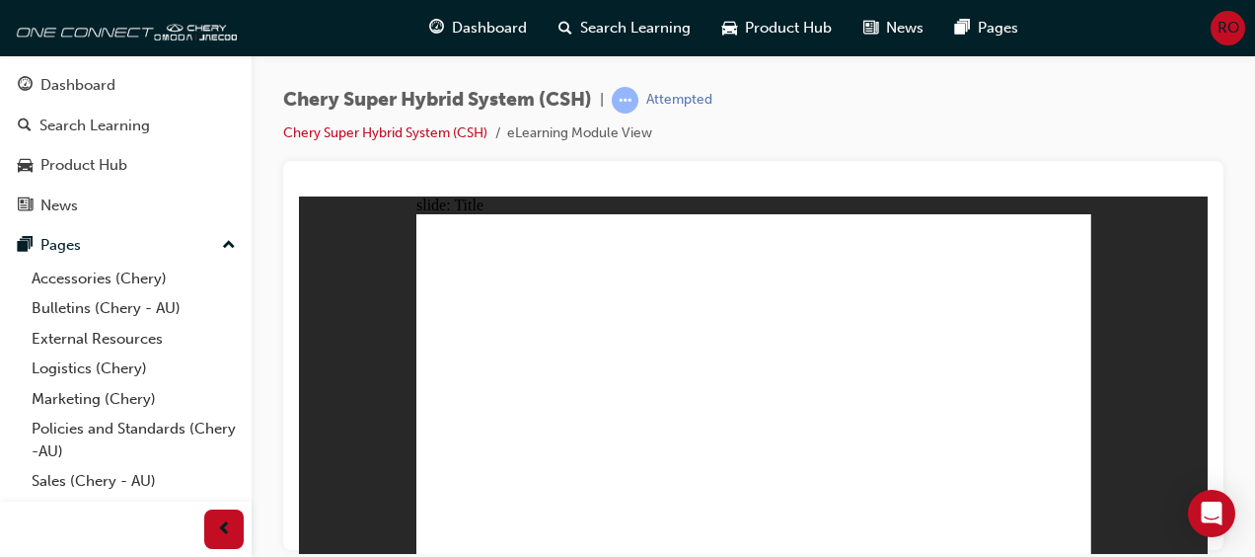
click at [1078, 555] on div "Chery Super Hybrid System (CSH) | Attempted Chery Super Hybrid System (CSH) eLe…" at bounding box center [627, 278] width 1255 height 557
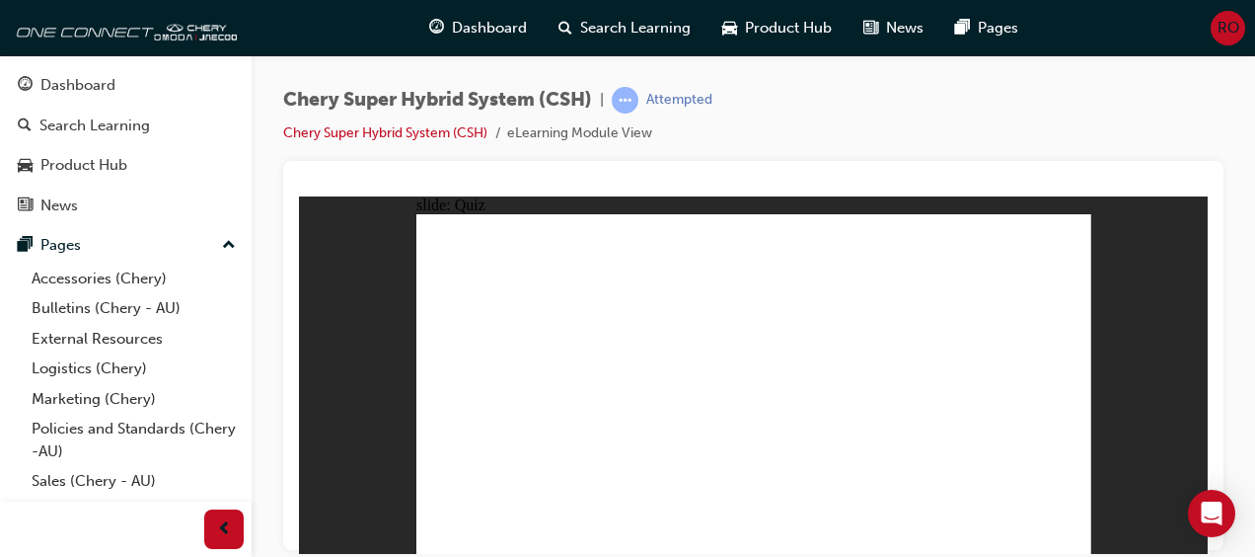
radio input "true"
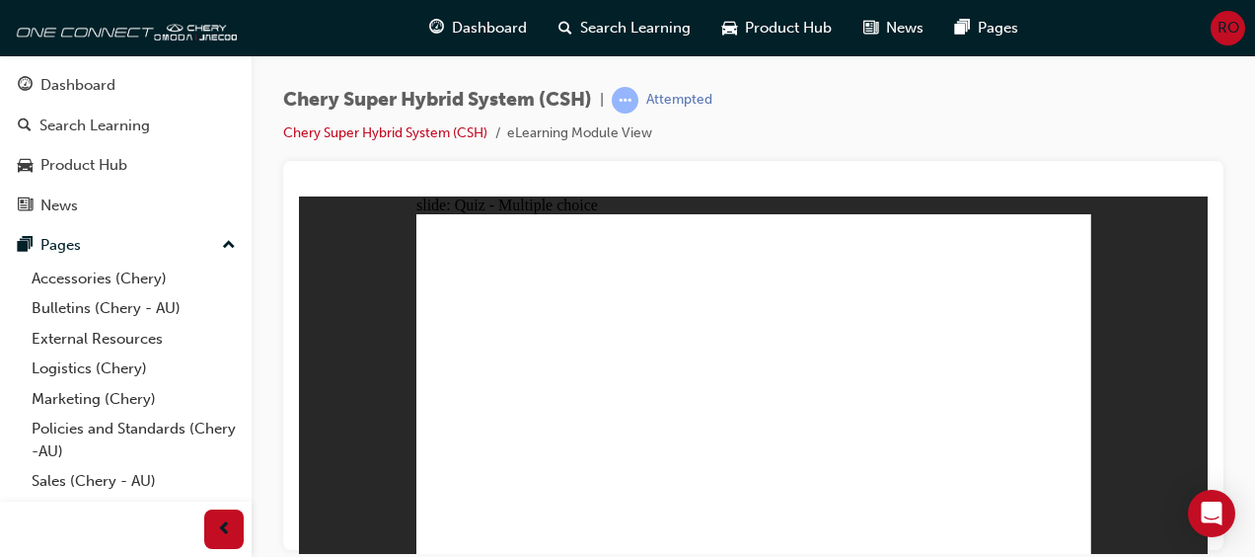
radio input "true"
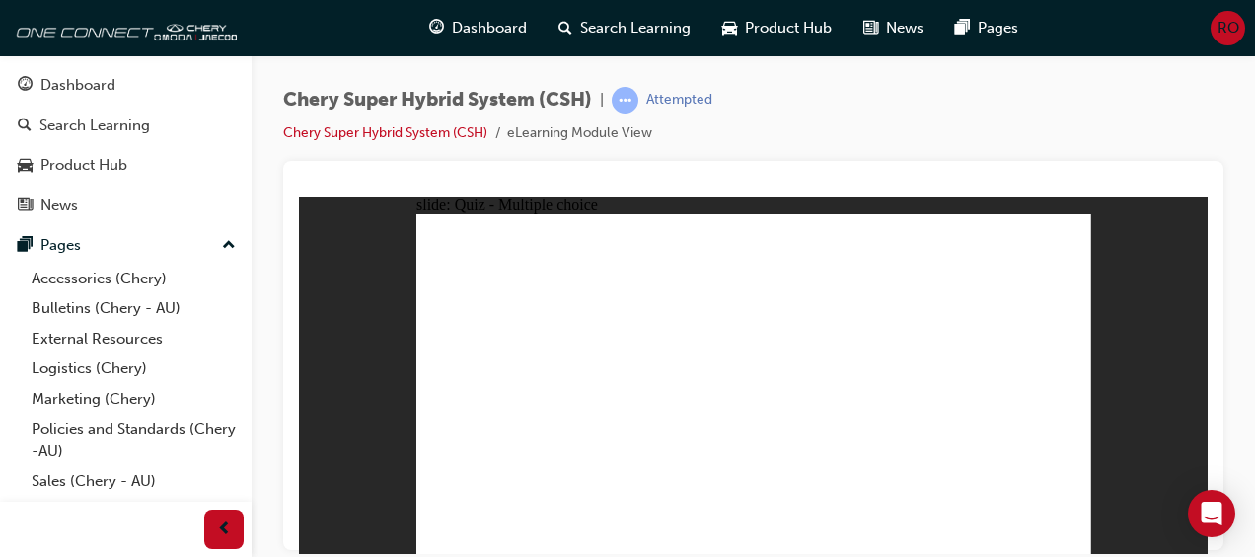
radio input "true"
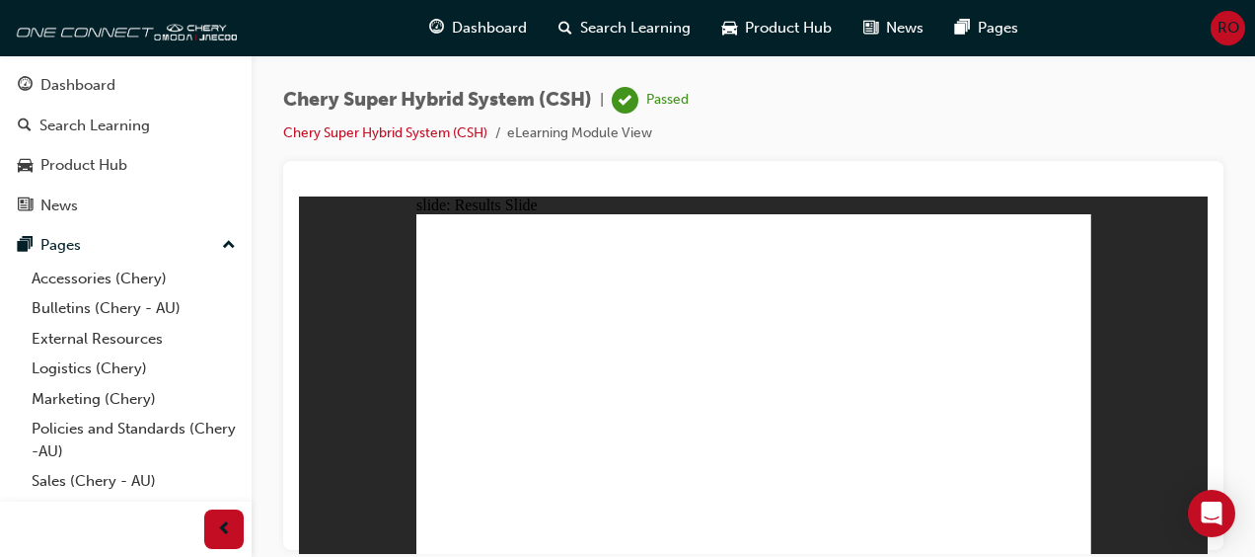
click at [31, 89] on span "guage-icon" at bounding box center [25, 86] width 15 height 18
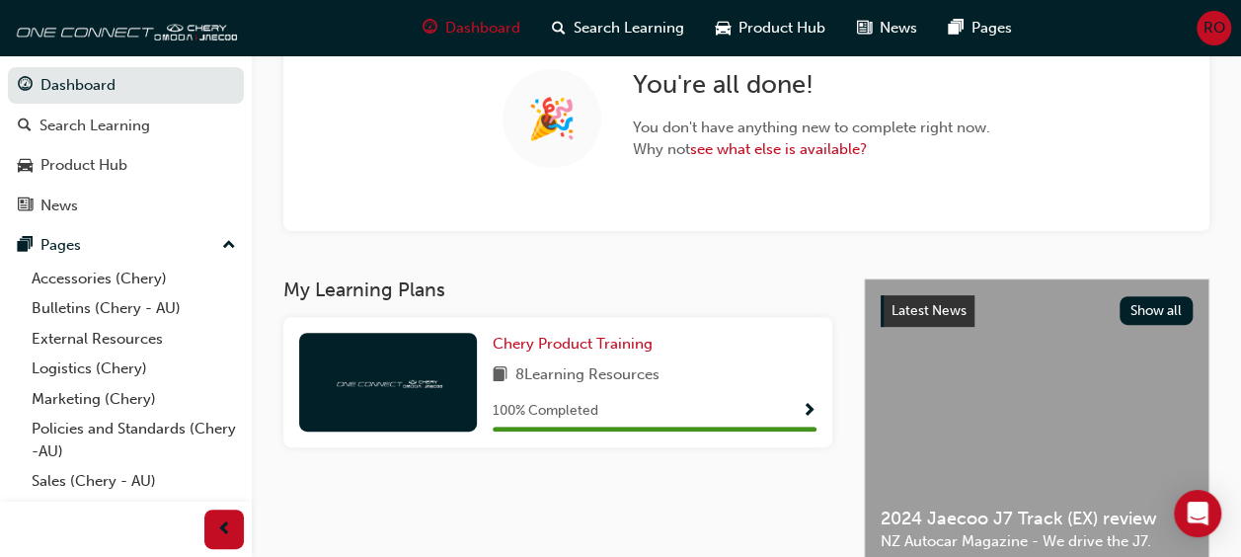
scroll to position [140, 0]
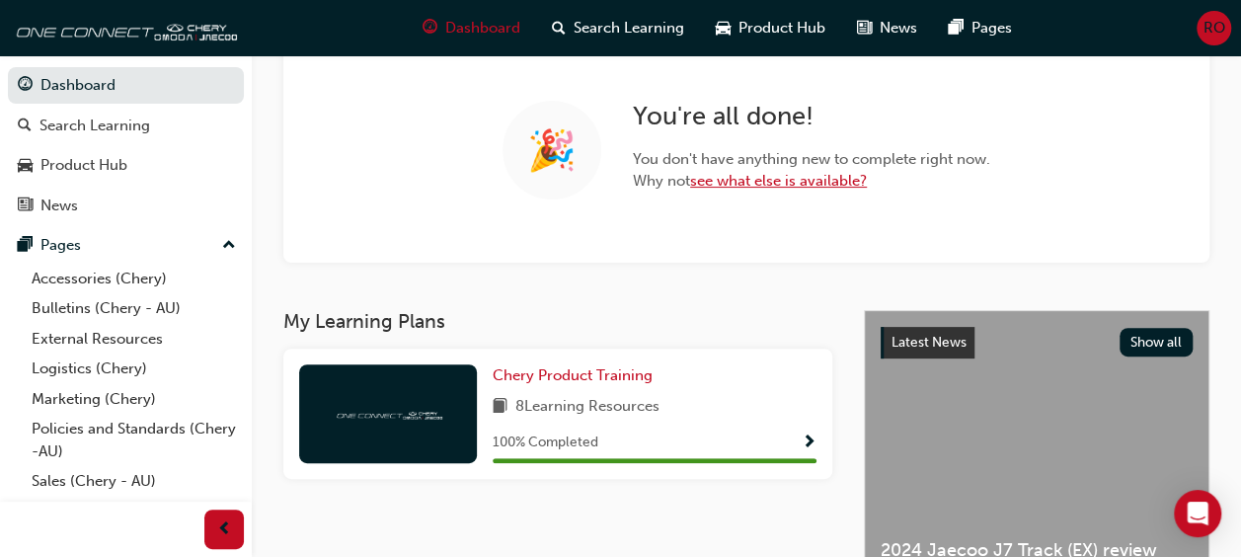
click at [758, 184] on link "see what else is available?" at bounding box center [778, 181] width 177 height 18
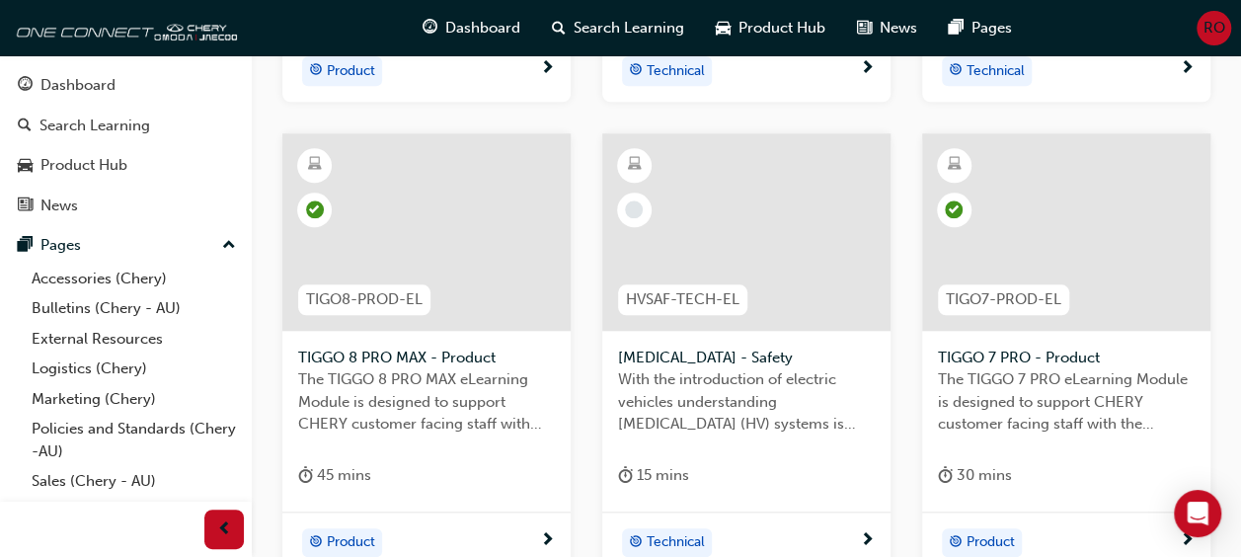
scroll to position [1072, 0]
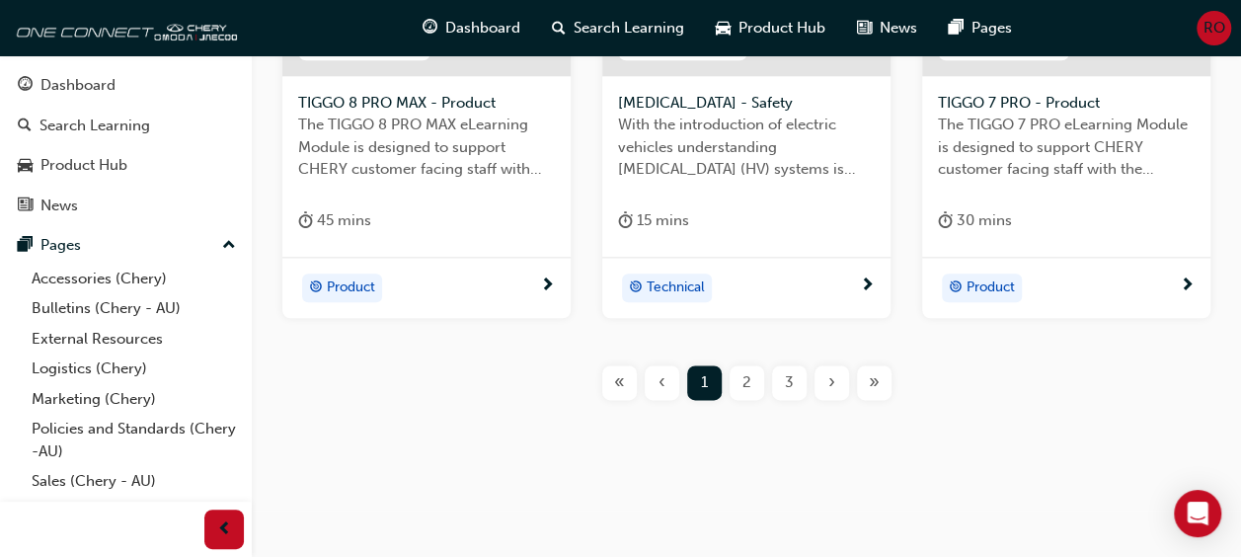
click at [755, 376] on div "2" at bounding box center [746, 382] width 35 height 35
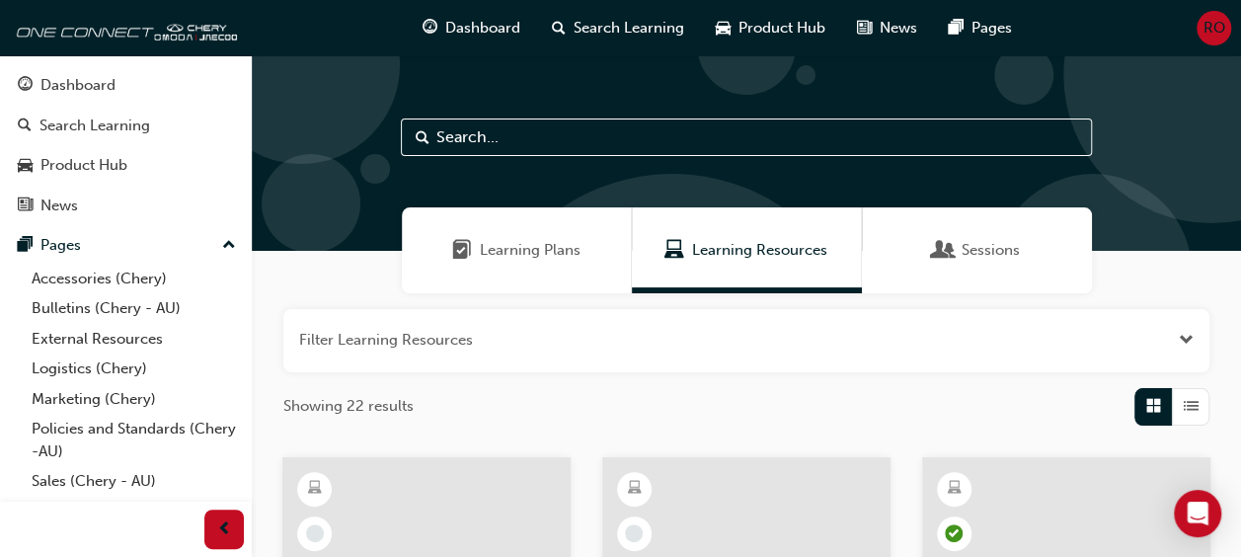
click at [580, 136] on input "text" at bounding box center [746, 137] width 691 height 38
type input "aryia"
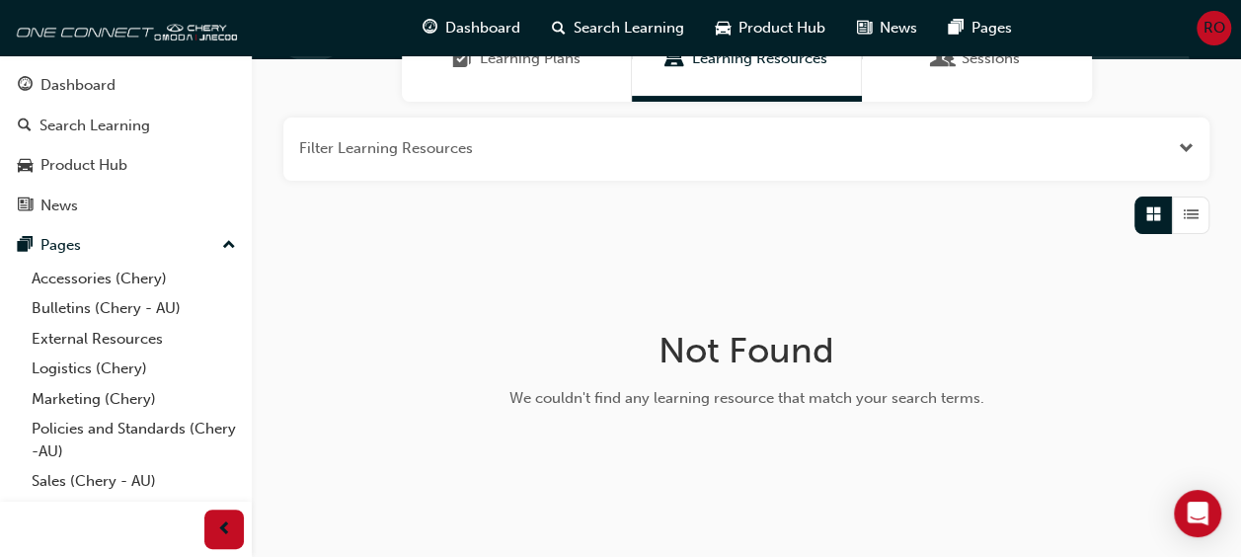
scroll to position [190, 0]
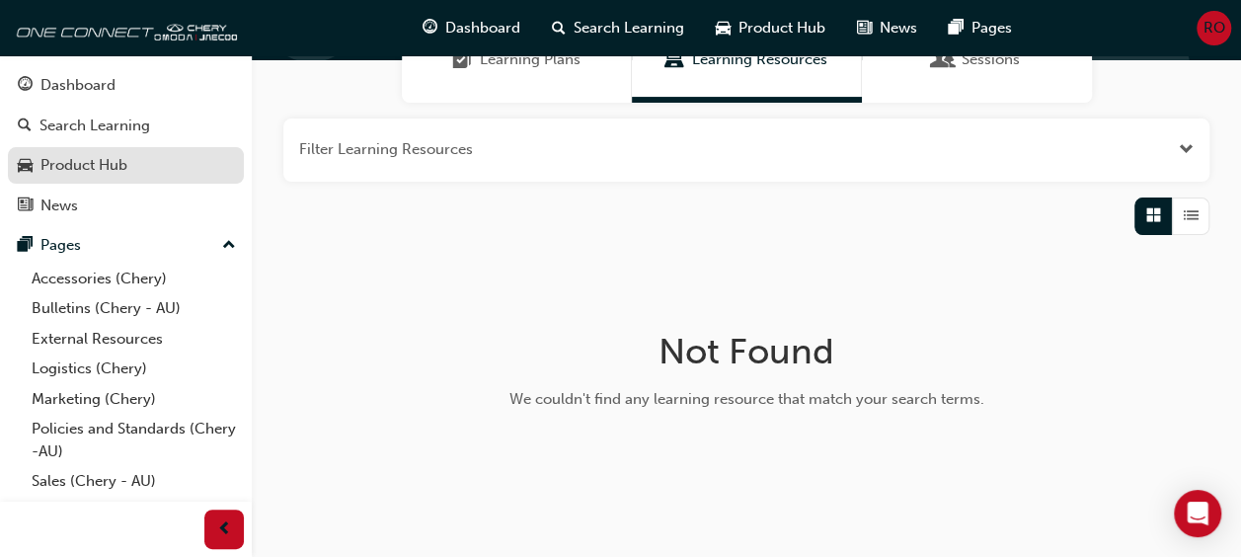
click at [134, 177] on link "Product Hub" at bounding box center [126, 165] width 236 height 37
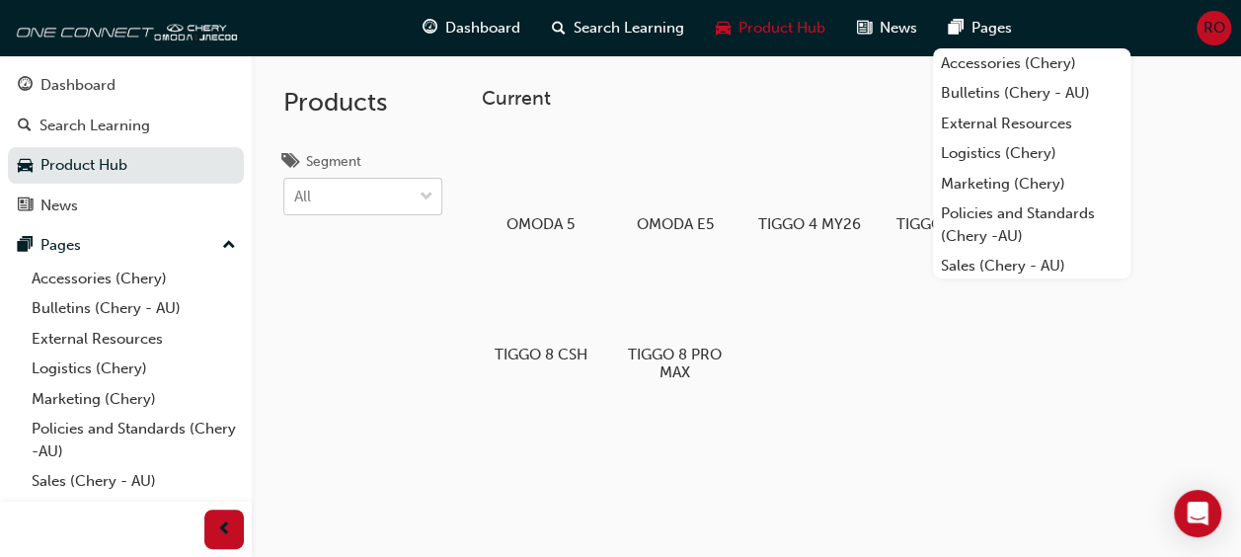
click at [420, 204] on span "down-icon" at bounding box center [426, 198] width 14 height 26
click at [296, 204] on input "Segment All" at bounding box center [295, 196] width 2 height 17
click at [420, 204] on span "down-icon" at bounding box center [426, 198] width 14 height 26
click at [296, 204] on input "Segment 0 results available. Select is focused ,type to refine list, press Down…" at bounding box center [295, 196] width 2 height 17
click at [420, 204] on span "down-icon" at bounding box center [426, 198] width 14 height 26
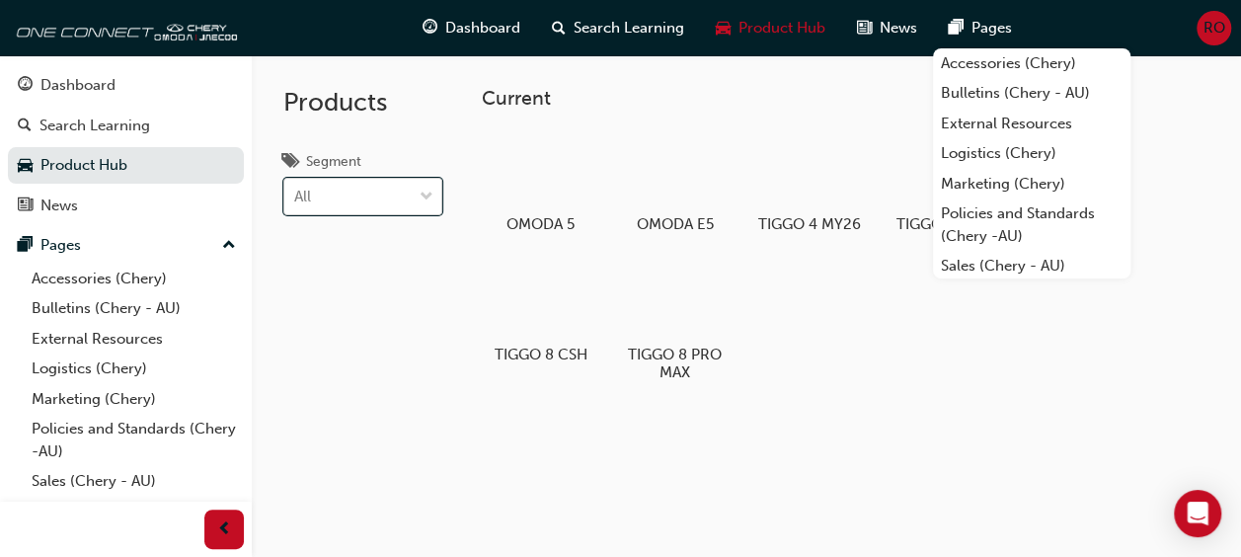
click at [296, 204] on input "Segment 0 results available. Select is focused ,type to refine list, press Down…" at bounding box center [295, 196] width 2 height 17
click at [377, 249] on div "EV" at bounding box center [362, 246] width 159 height 38
